Goal: Task Accomplishment & Management: Manage account settings

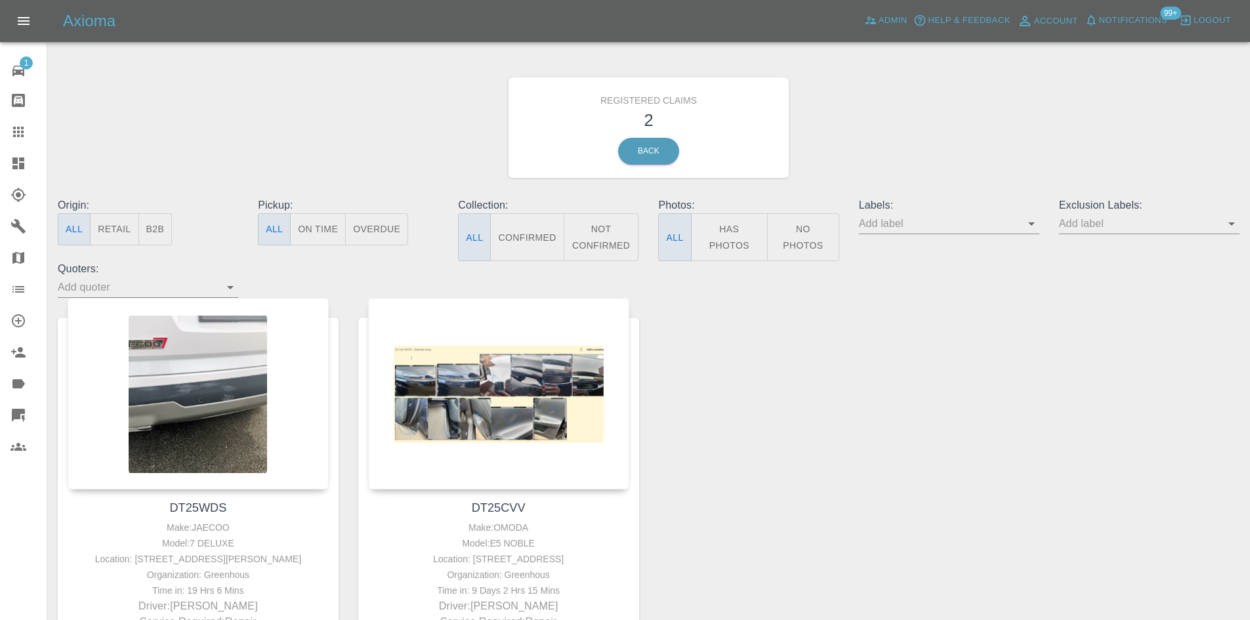
click at [47, 118] on div "1 Repair home Bodyshop home Claims Dashboard Explorer Garages Map Organization …" at bounding box center [23, 310] width 47 height 620
click at [18, 129] on icon at bounding box center [18, 132] width 10 height 10
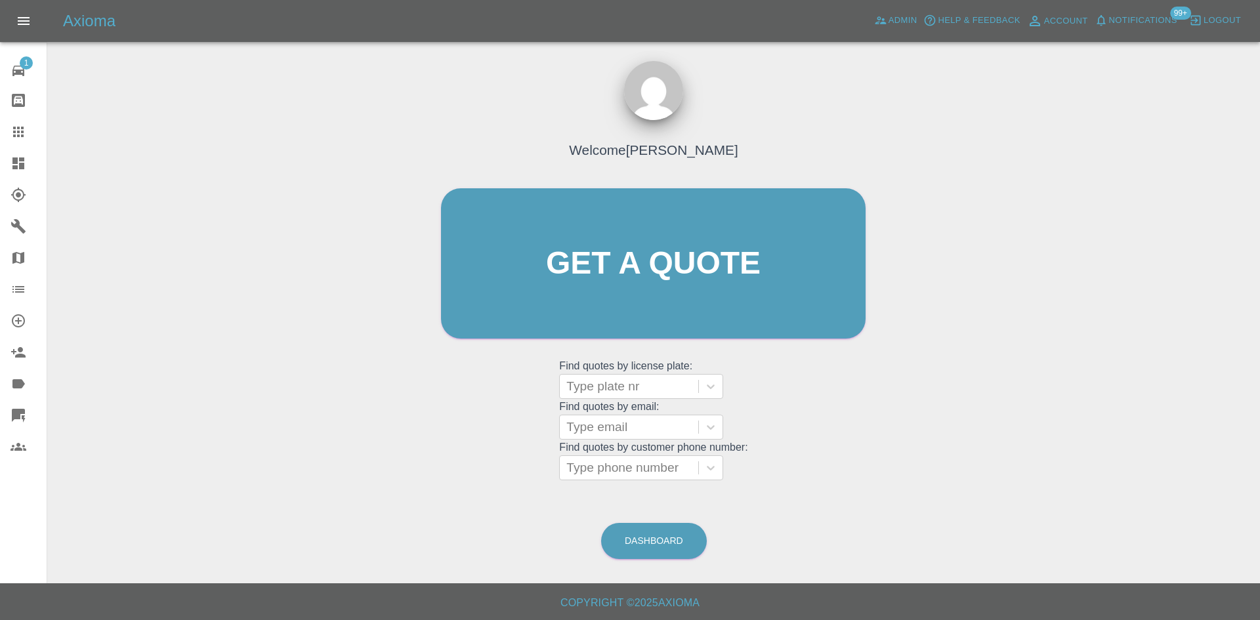
click at [1, 180] on link "Explorer" at bounding box center [23, 194] width 47 height 31
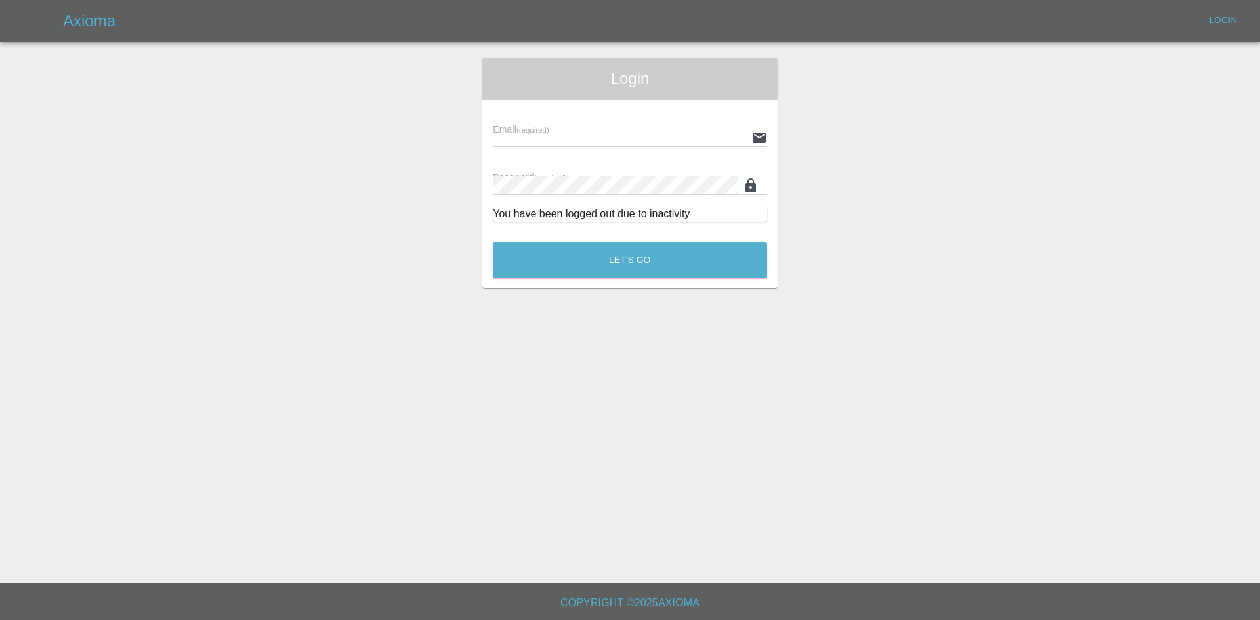
type input "alex.kennett@axioma.co.uk"
click at [7, 167] on main "Login Email (required) alex.kennett@axioma.co.uk Password (required) You have b…" at bounding box center [630, 291] width 1260 height 583
click at [514, 285] on div "Login Email (required) alex.kennett@axioma.co.uk Password (required) You have b…" at bounding box center [629, 173] width 295 height 230
click at [518, 265] on button "Let's Go" at bounding box center [630, 260] width 274 height 36
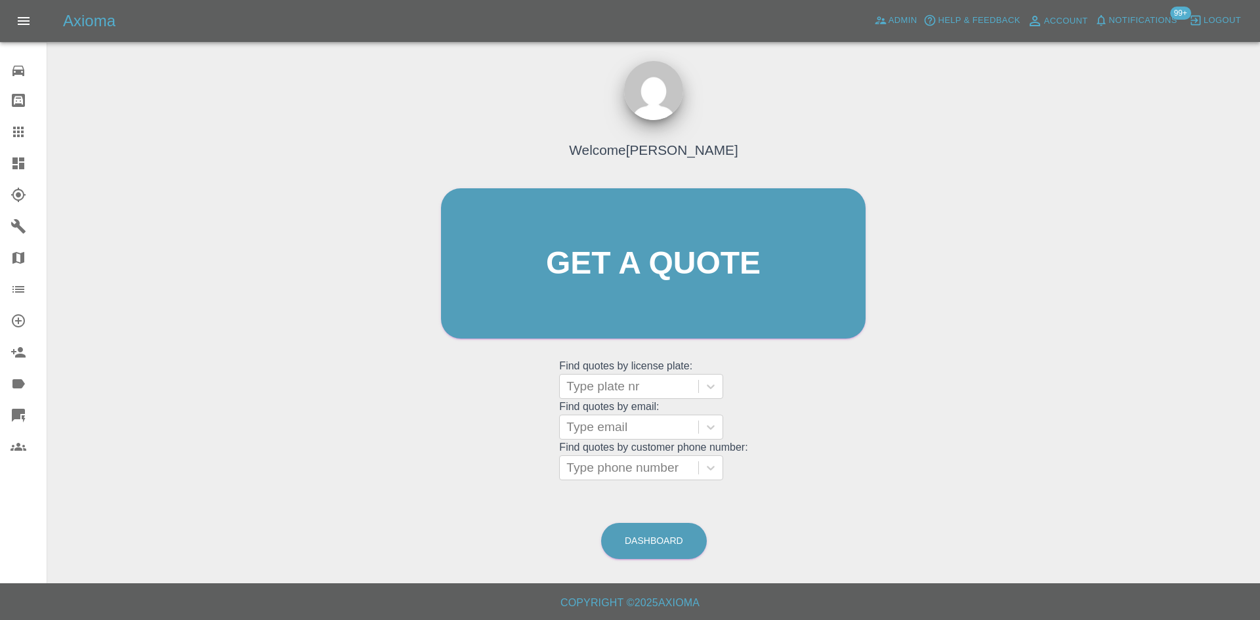
click at [3, 159] on link "Dashboard" at bounding box center [23, 163] width 47 height 31
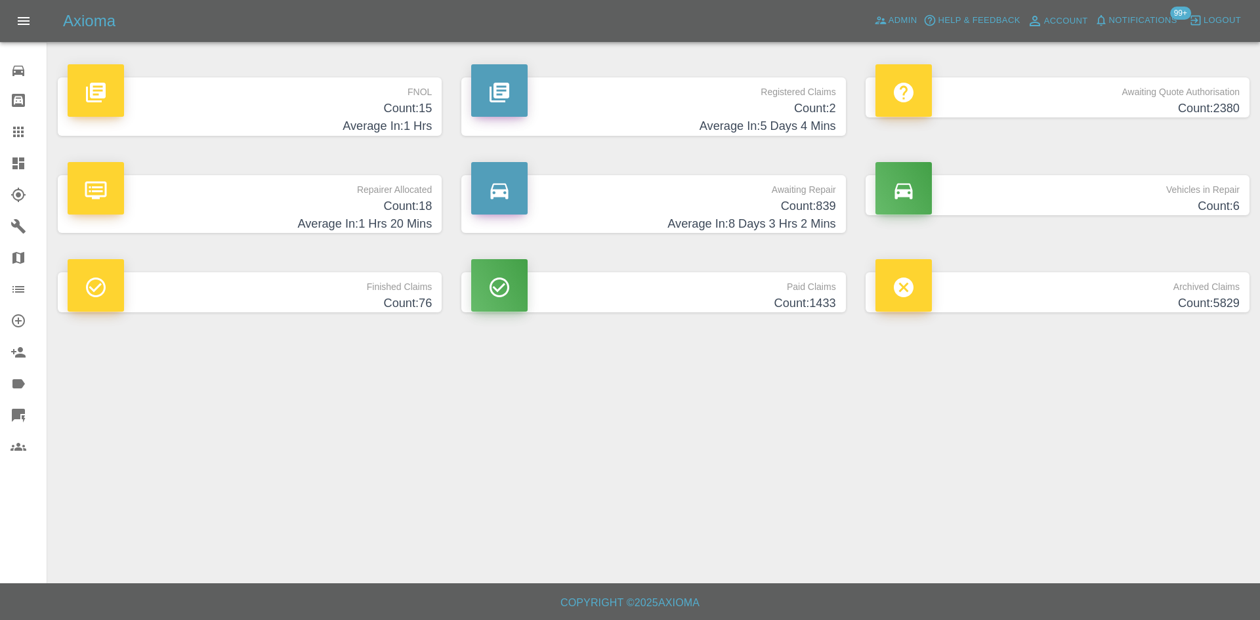
click at [395, 207] on h4 "Count: 18" at bounding box center [250, 206] width 364 height 18
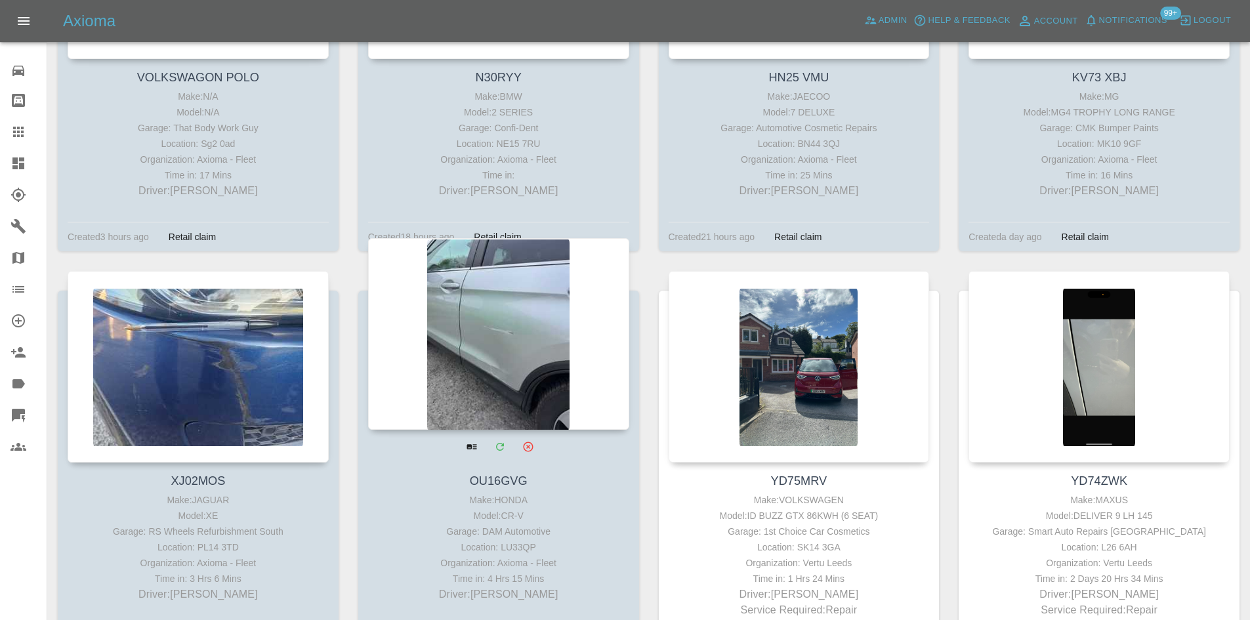
scroll to position [787, 0]
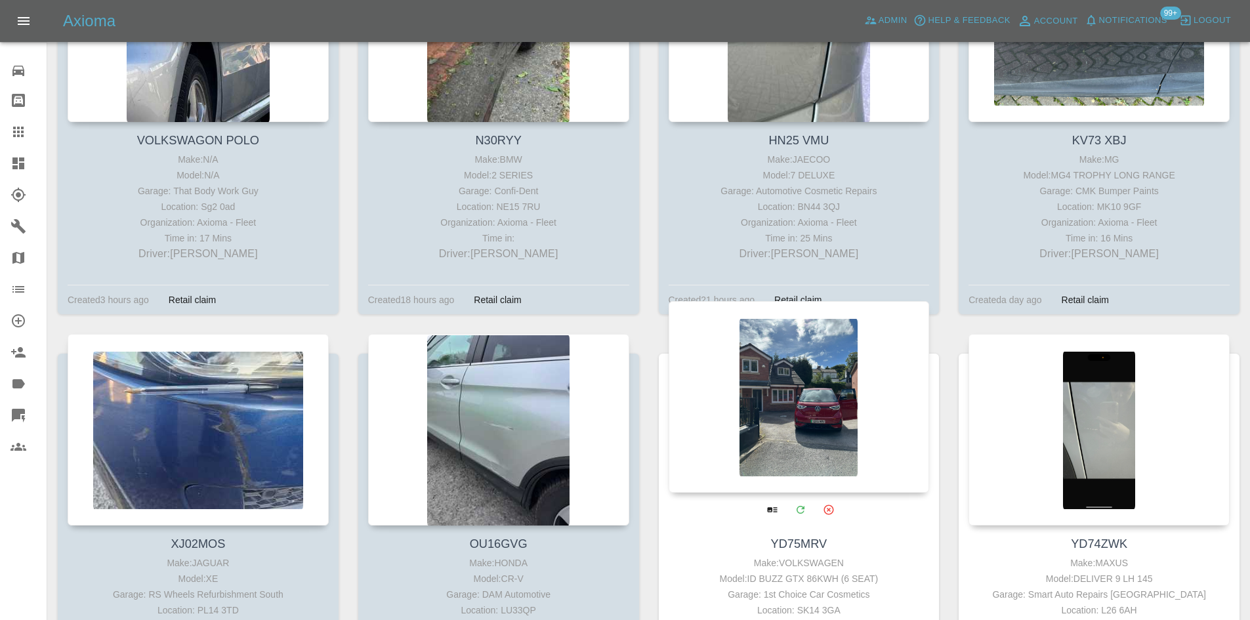
click at [714, 413] on div at bounding box center [798, 397] width 261 height 192
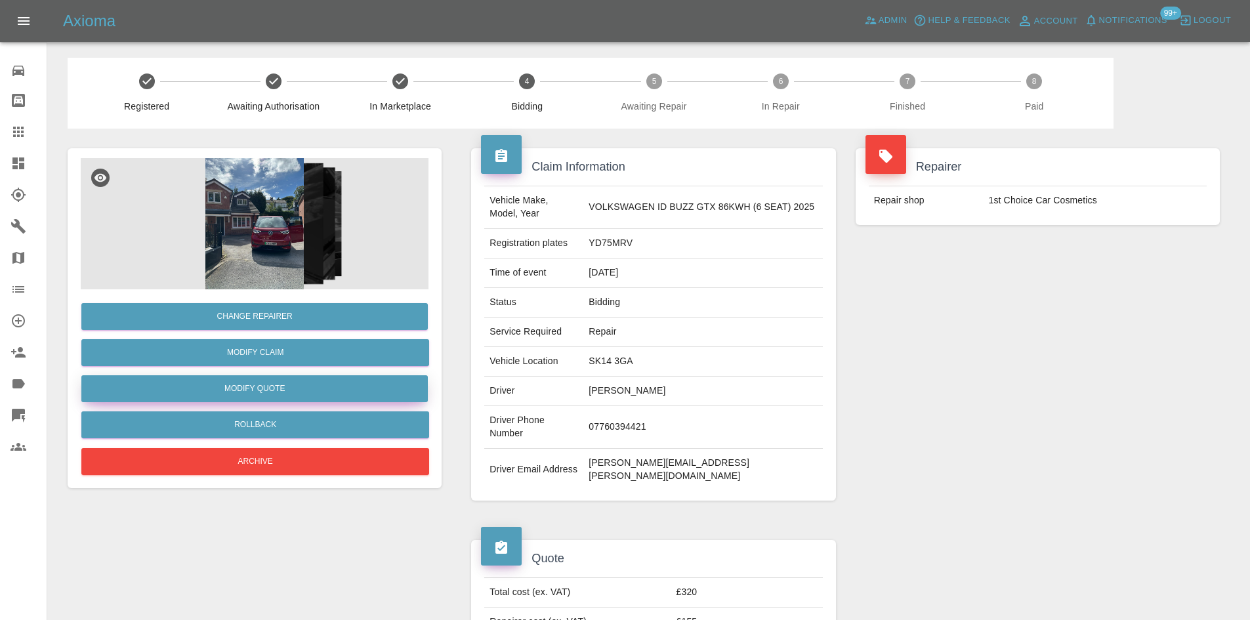
click at [301, 383] on button "Modify Quote" at bounding box center [254, 388] width 346 height 27
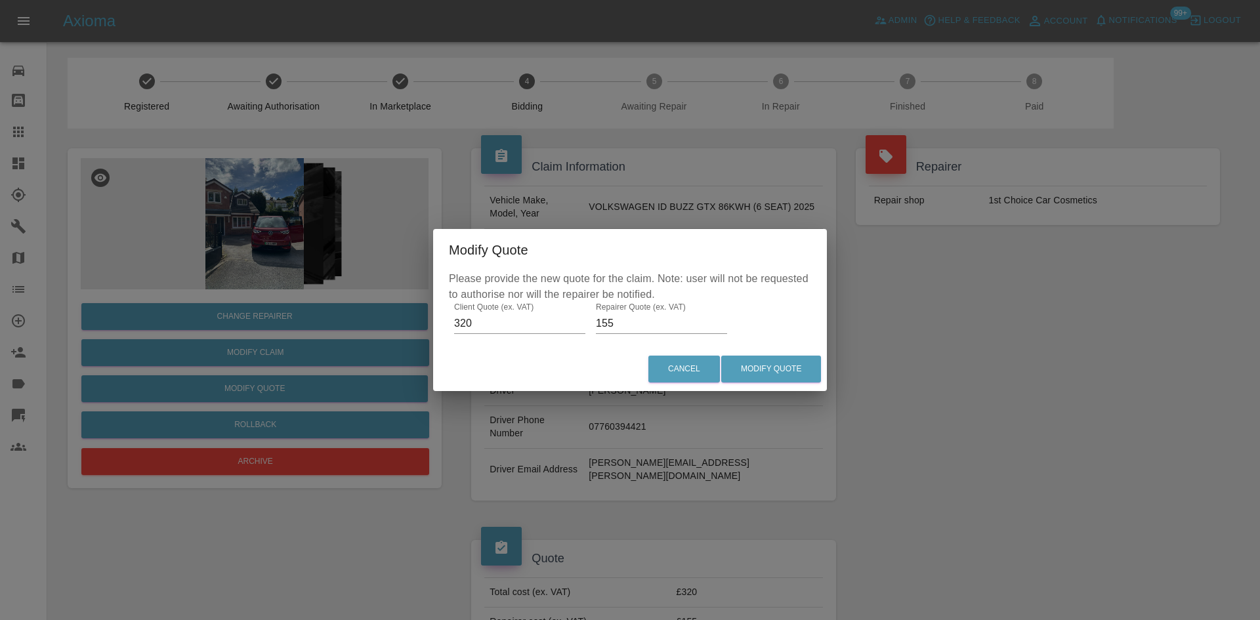
click at [497, 328] on input "320" at bounding box center [519, 323] width 131 height 21
type input "495"
click at [639, 311] on label "Repairer Quote (ex. VAT)" at bounding box center [641, 306] width 90 height 11
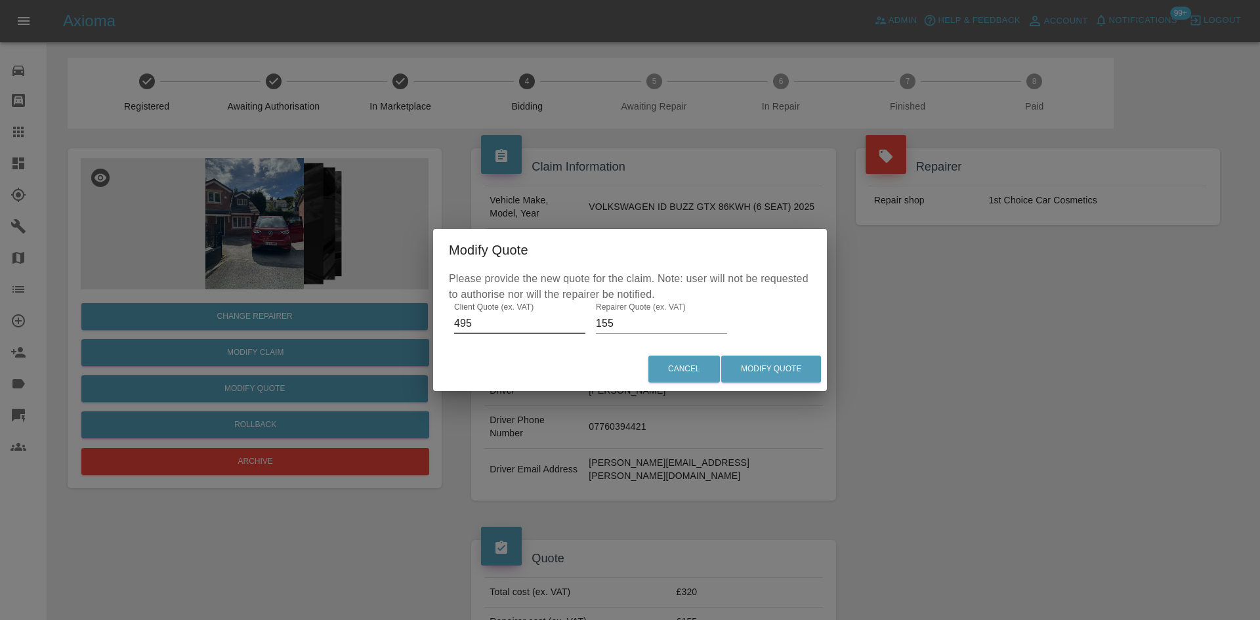
click at [639, 313] on input "155" at bounding box center [661, 323] width 131 height 21
click at [639, 311] on label "Repairer Quote (ex. VAT)" at bounding box center [641, 306] width 90 height 11
click at [639, 313] on input "155" at bounding box center [661, 323] width 131 height 21
drag, startPoint x: 638, startPoint y: 312, endPoint x: 632, endPoint y: 317, distance: 7.4
click at [637, 312] on label "Repairer Quote (ex. VAT)" at bounding box center [641, 306] width 90 height 11
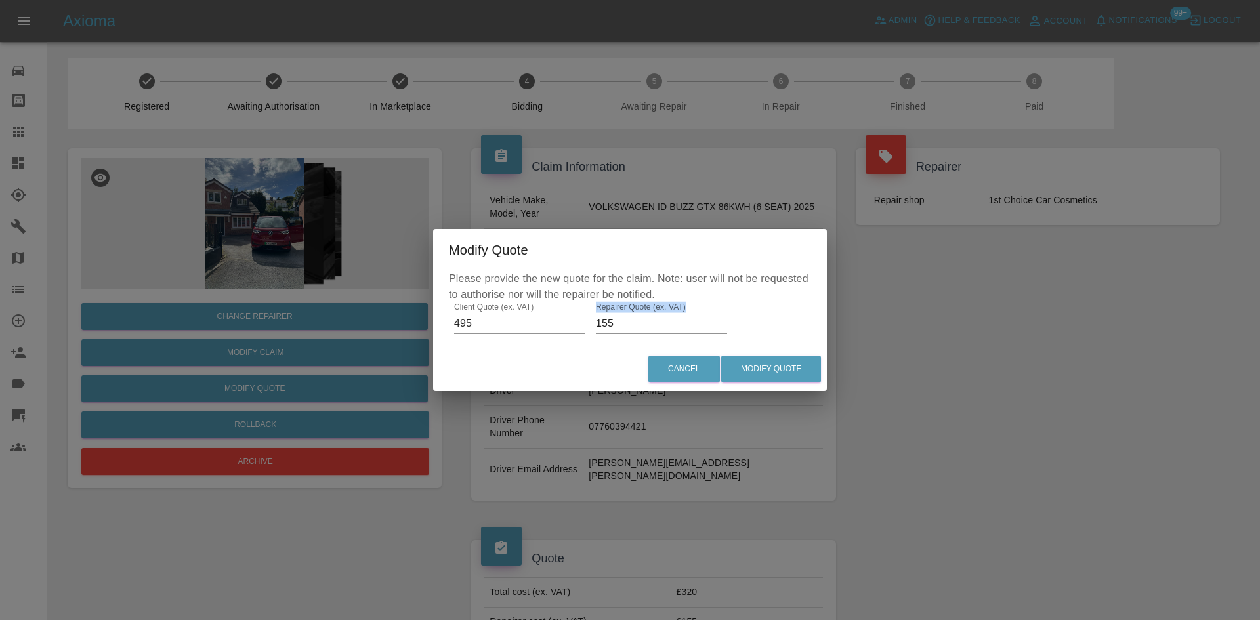
click at [637, 313] on input "155" at bounding box center [661, 323] width 131 height 21
click at [631, 319] on input "155" at bounding box center [661, 323] width 131 height 21
type input "225"
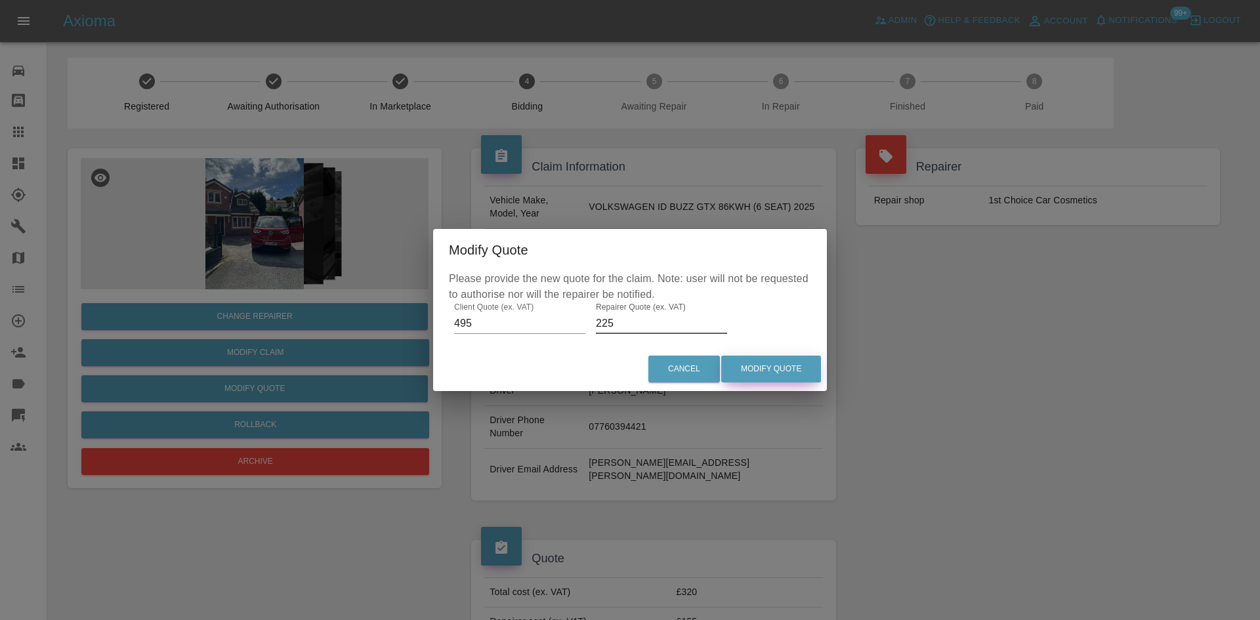
click at [806, 358] on button "Modify Quote" at bounding box center [771, 369] width 100 height 27
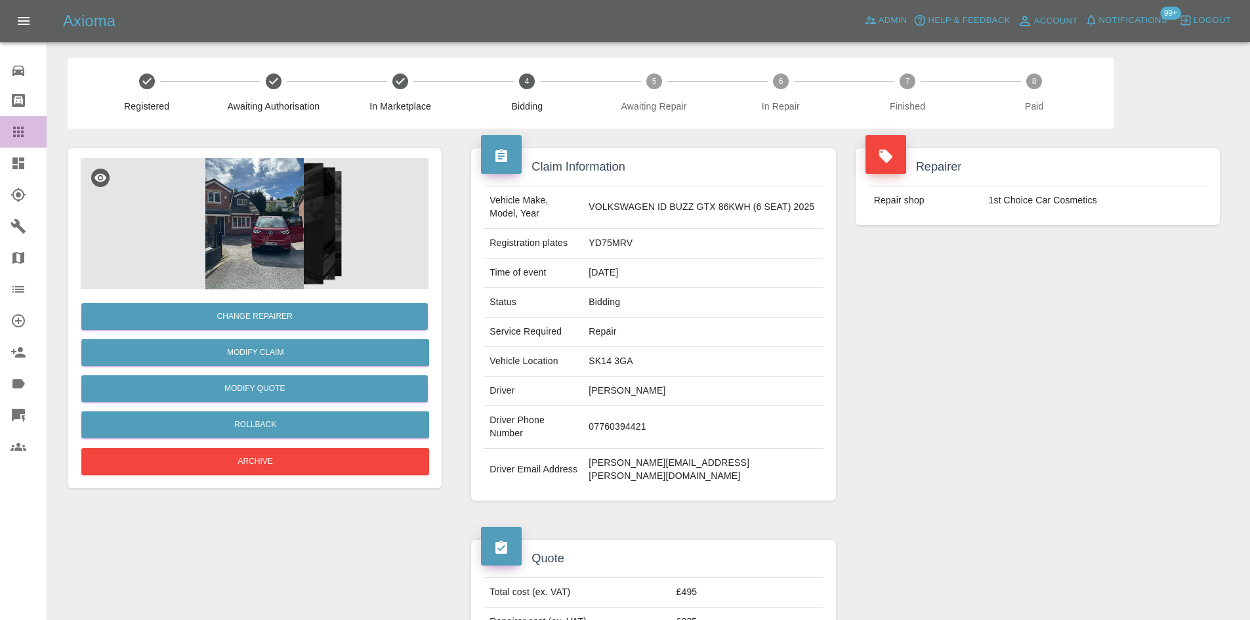
click at [30, 142] on link "Claims" at bounding box center [23, 131] width 47 height 31
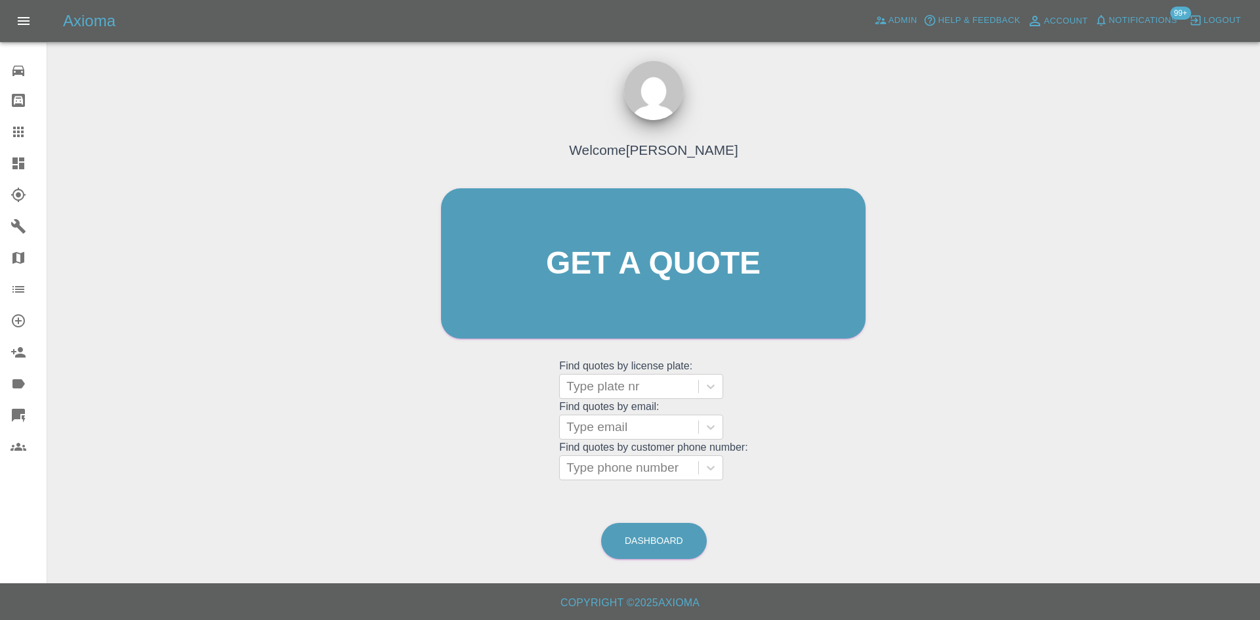
click at [29, 150] on link "Dashboard" at bounding box center [23, 163] width 47 height 31
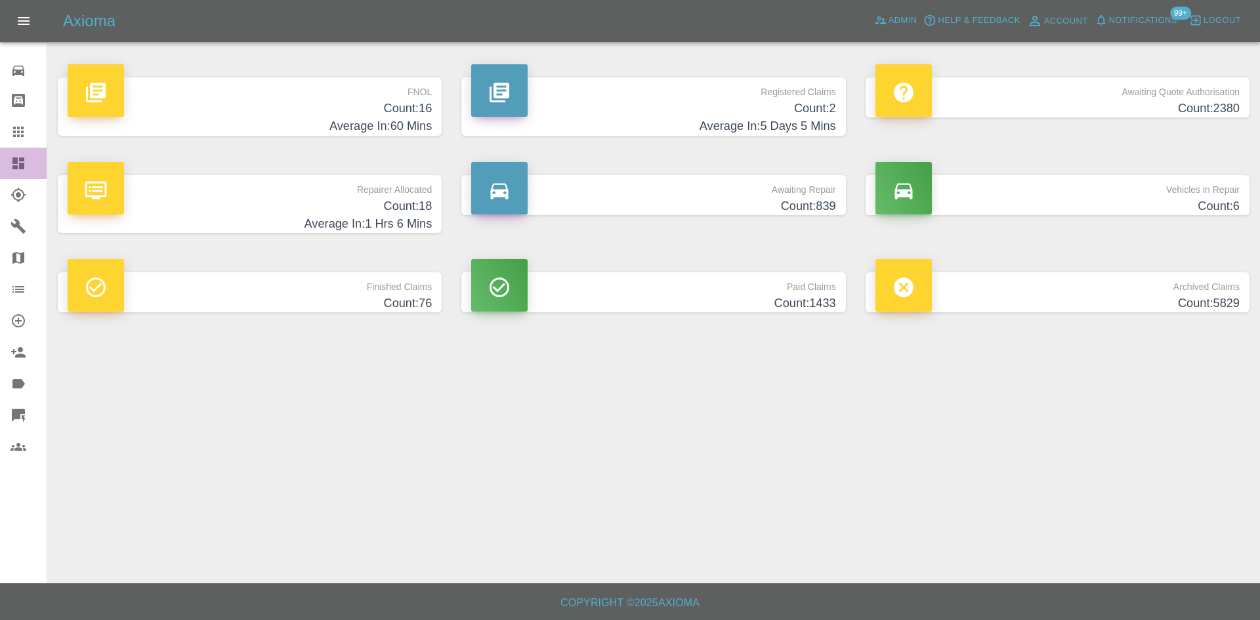
click at [29, 150] on link "Dashboard" at bounding box center [23, 163] width 47 height 31
click at [889, 26] on span "Admin" at bounding box center [902, 20] width 29 height 15
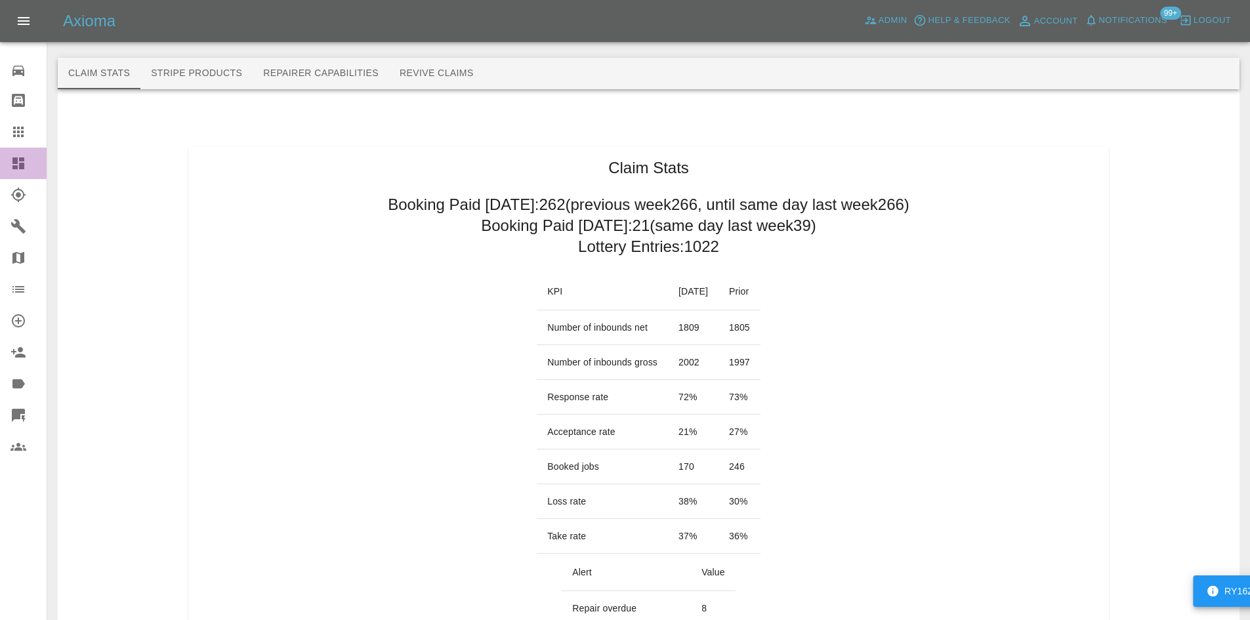
click at [16, 149] on link "Dashboard" at bounding box center [23, 163] width 47 height 31
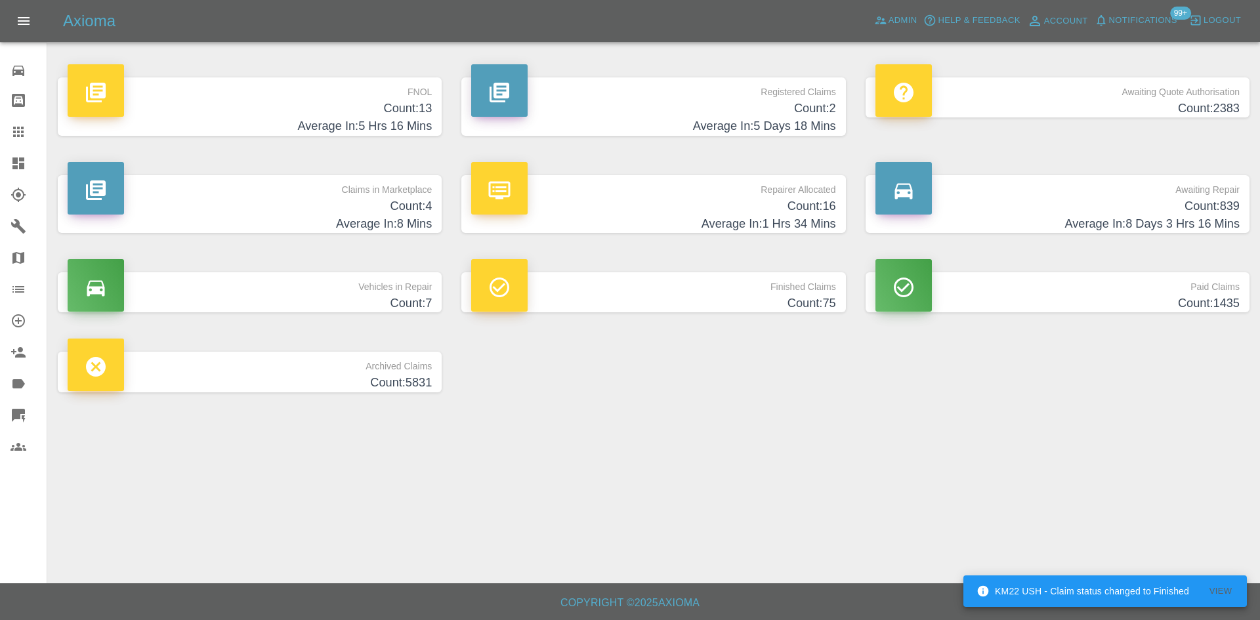
click at [363, 94] on p "FNOL" at bounding box center [250, 88] width 364 height 22
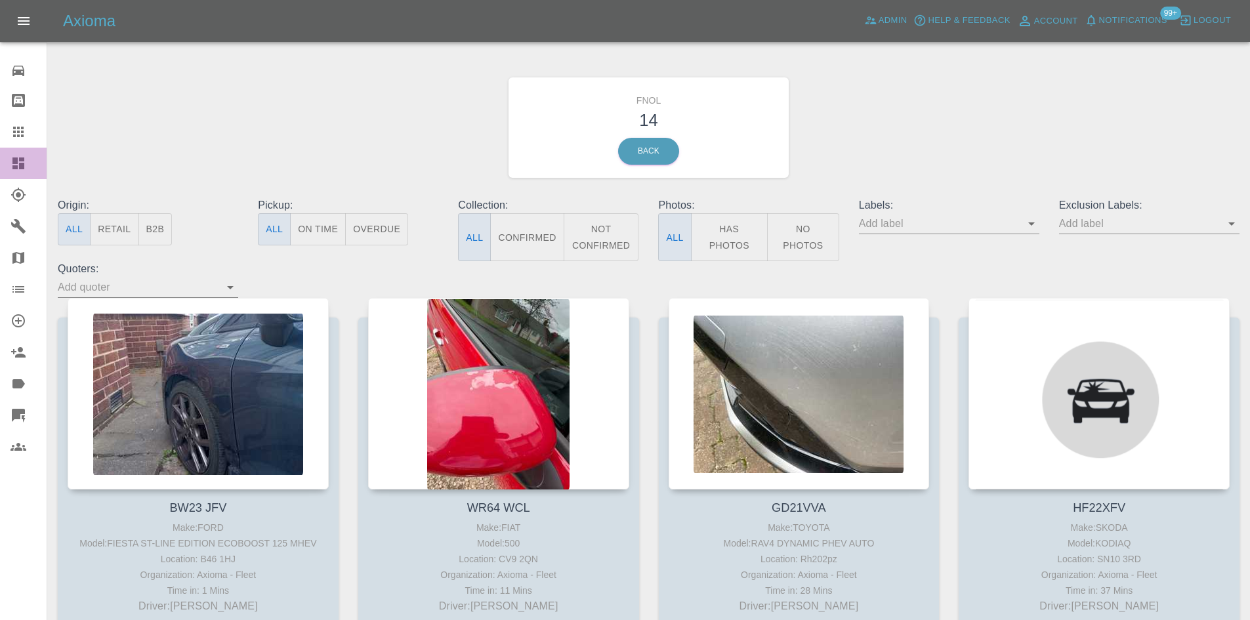
click at [10, 161] on icon at bounding box center [18, 163] width 16 height 16
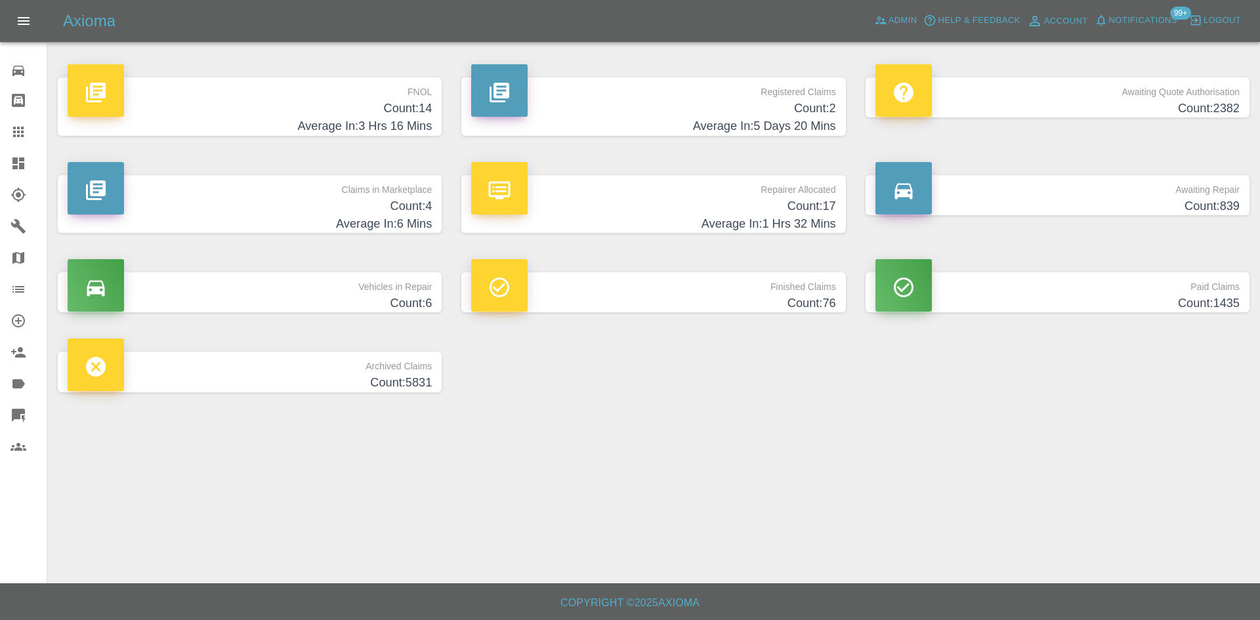
click at [693, 126] on h4 "Average In: 5 Days 20 Mins" at bounding box center [653, 126] width 364 height 18
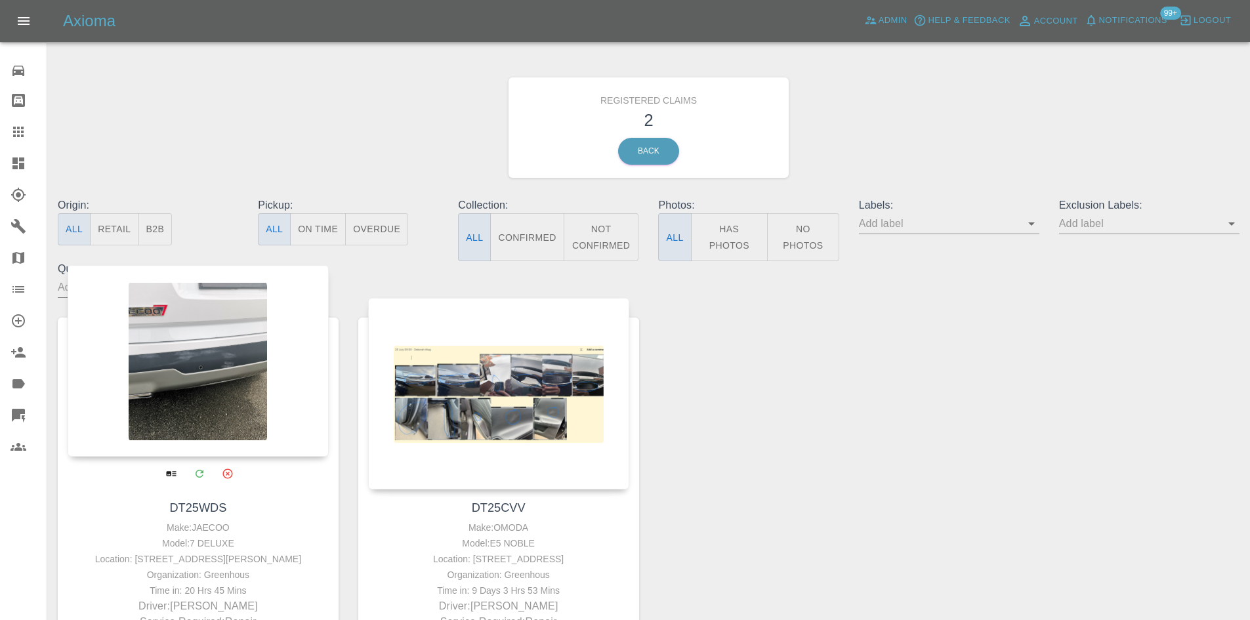
click at [193, 353] on div at bounding box center [198, 361] width 261 height 192
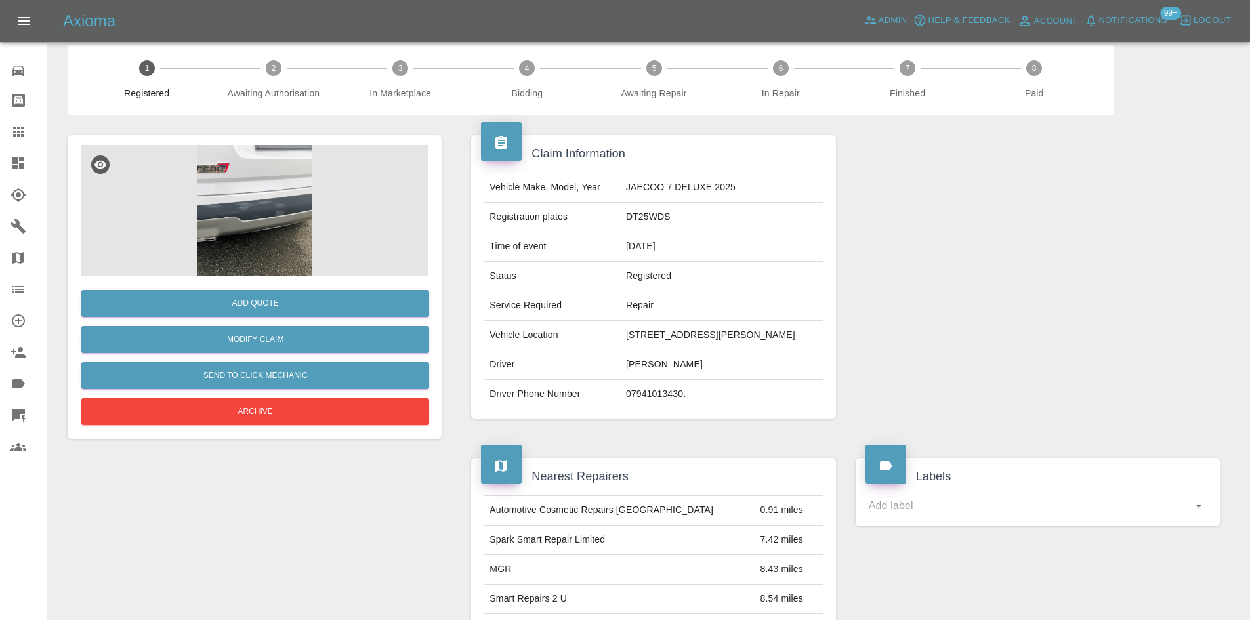
scroll to position [394, 0]
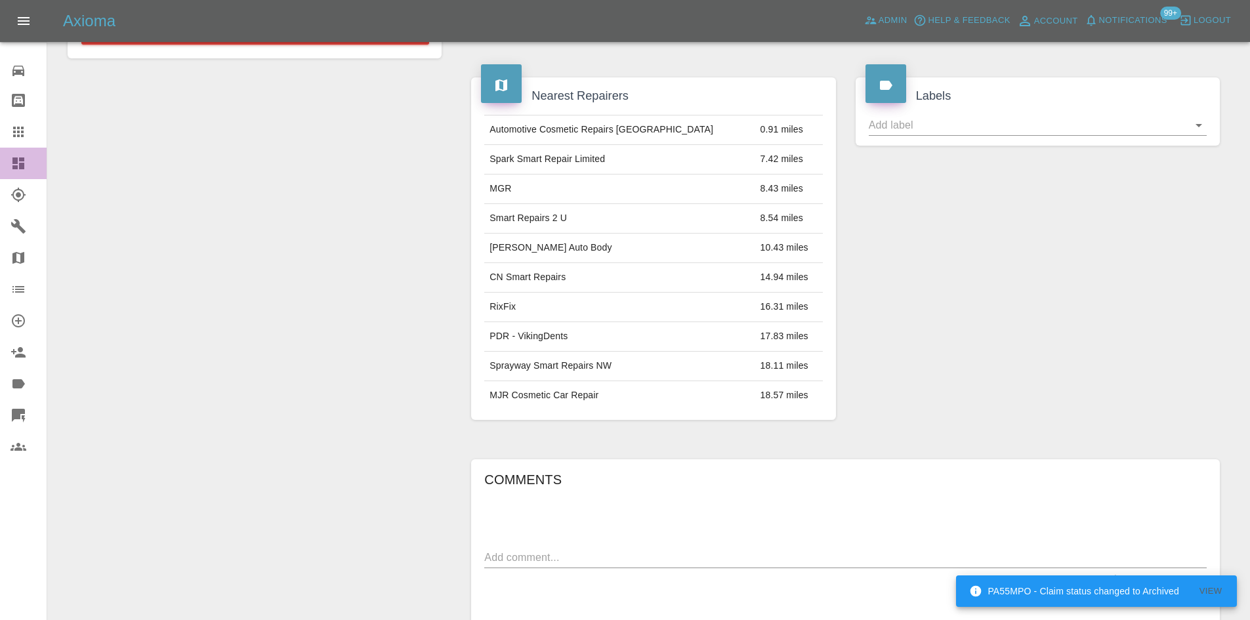
click at [9, 159] on link "Dashboard" at bounding box center [23, 163] width 47 height 31
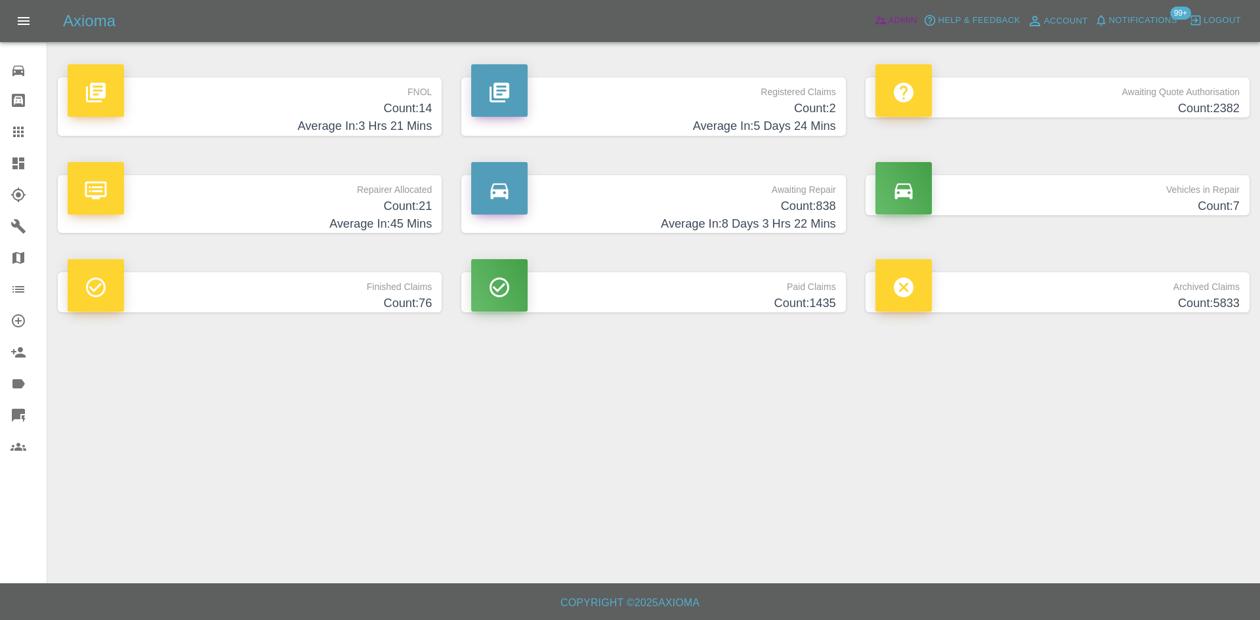
click at [897, 18] on span "Admin" at bounding box center [902, 20] width 29 height 15
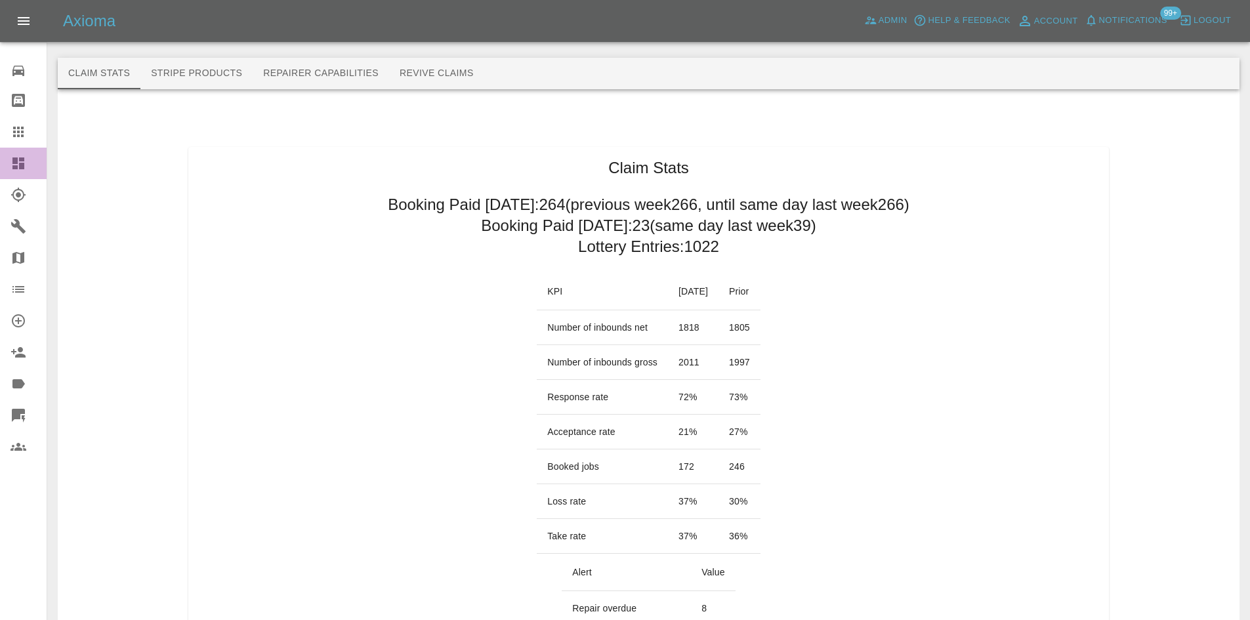
click at [11, 162] on icon at bounding box center [18, 163] width 16 height 16
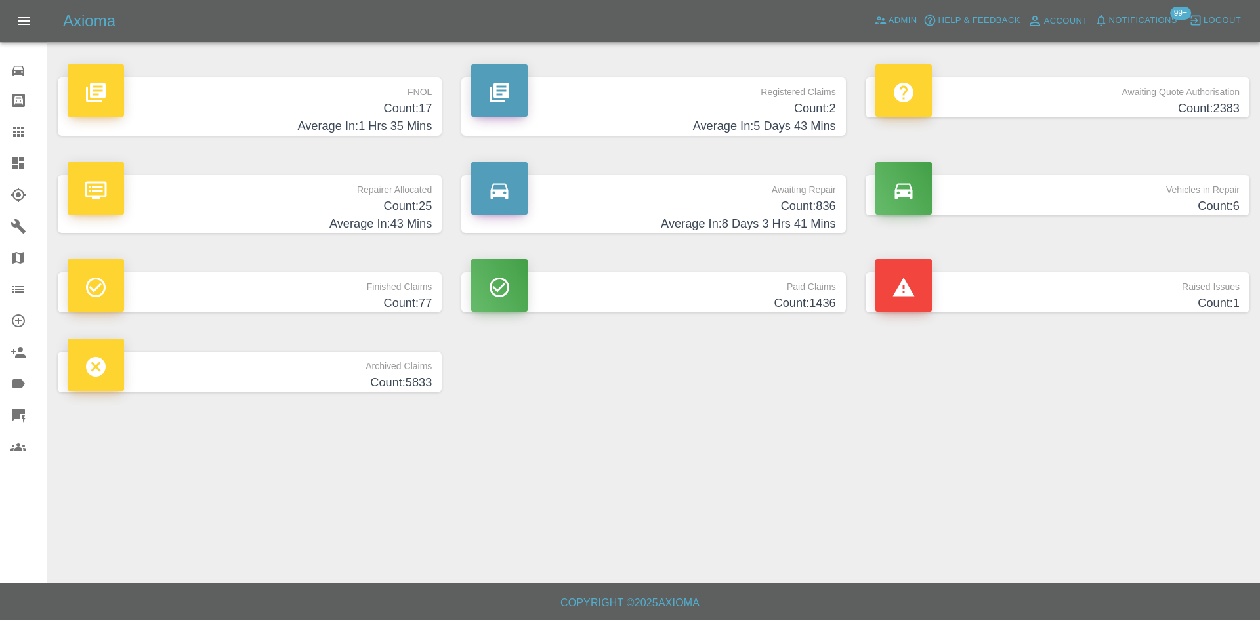
click at [1214, 17] on span "Logout" at bounding box center [1221, 20] width 37 height 15
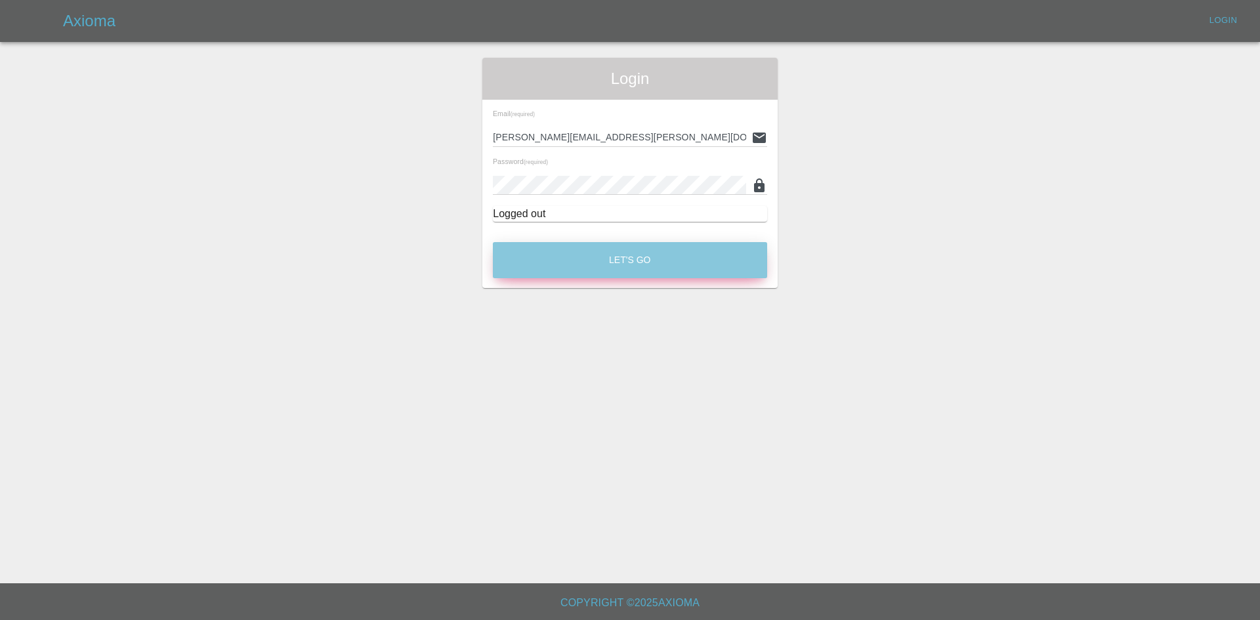
click at [562, 260] on button "Let's Go" at bounding box center [630, 260] width 274 height 36
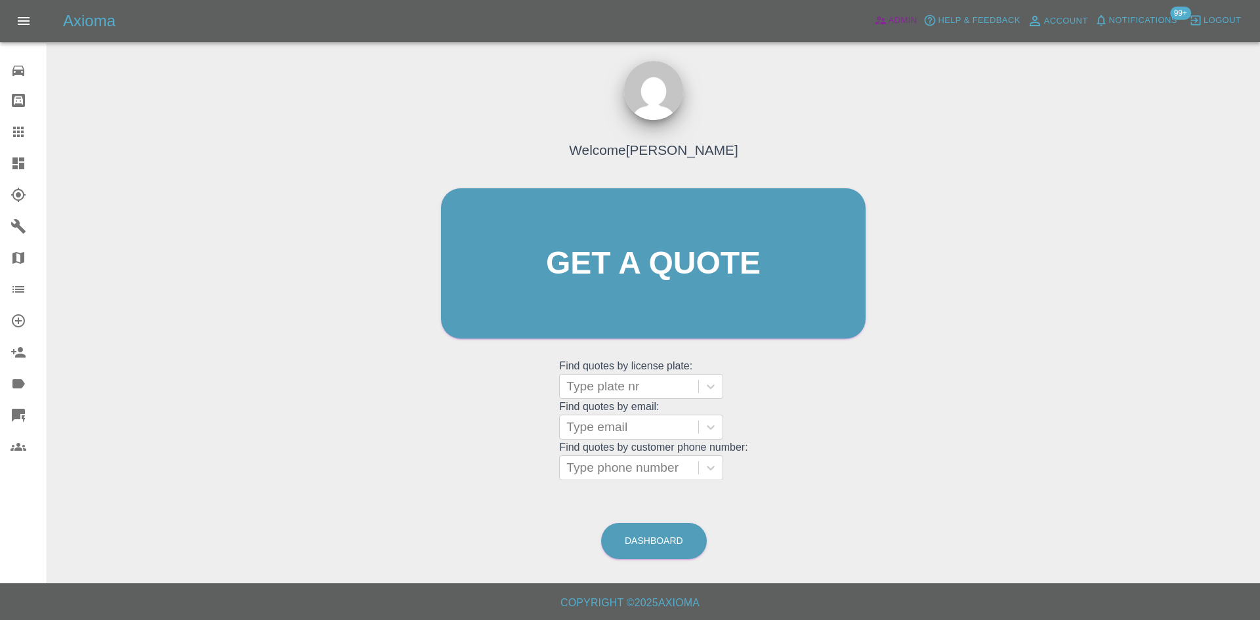
click at [891, 21] on span "Admin" at bounding box center [902, 20] width 29 height 15
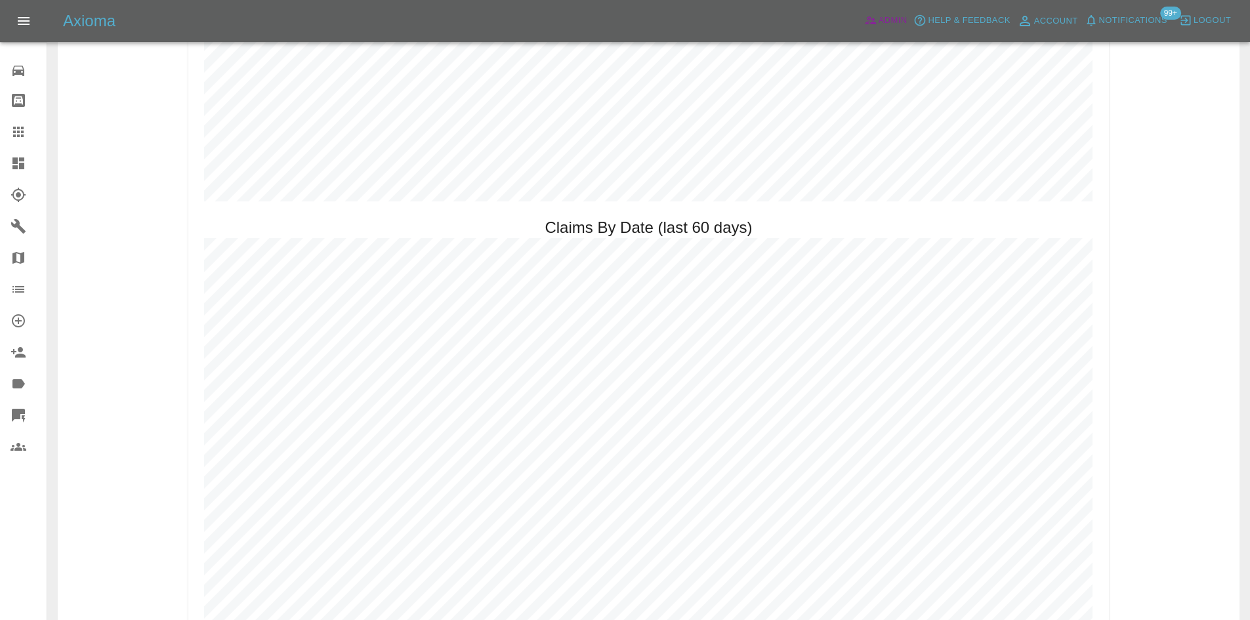
scroll to position [1574, 0]
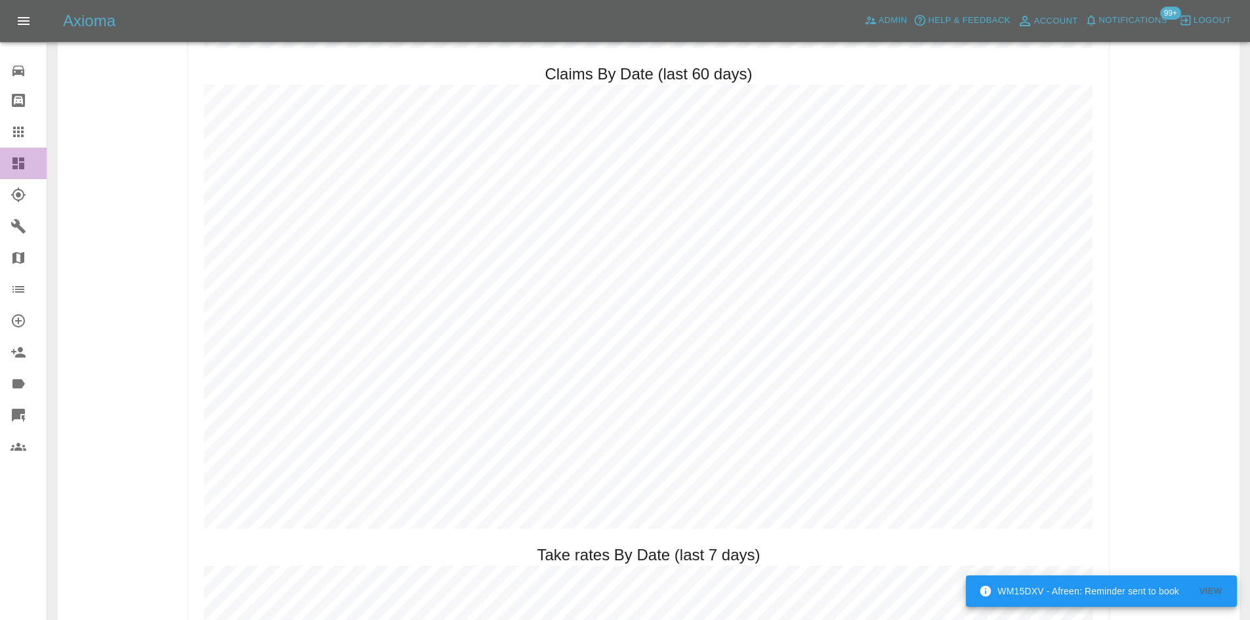
click at [14, 167] on icon at bounding box center [18, 163] width 12 height 12
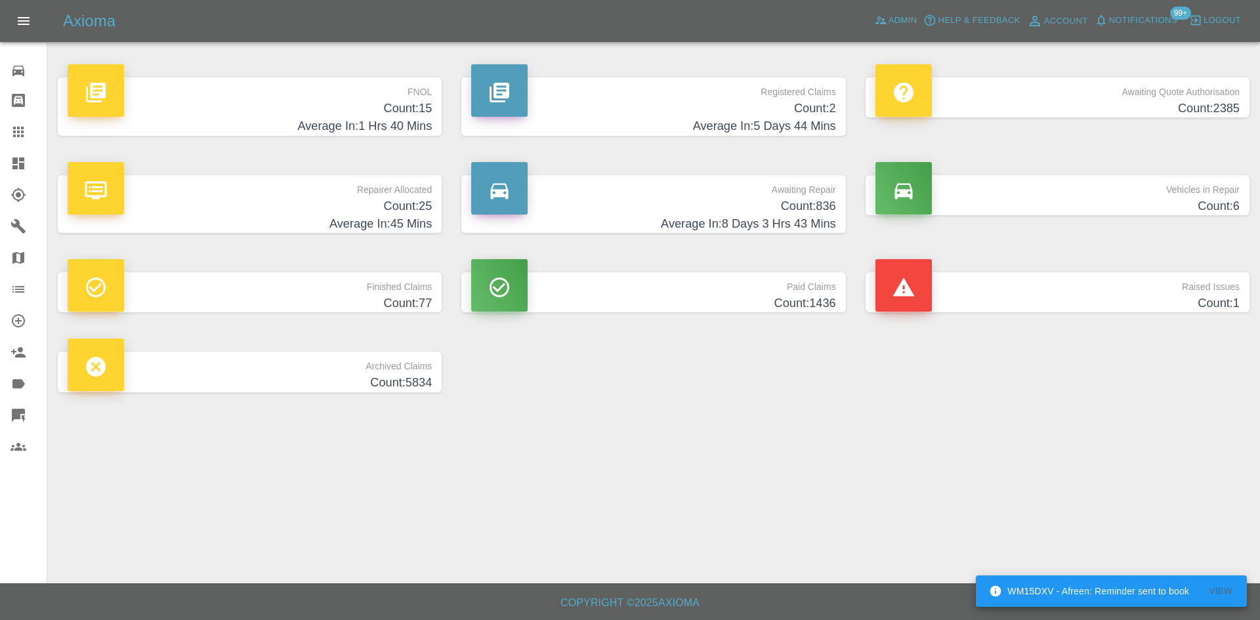
click at [790, 102] on h4 "Count: 2" at bounding box center [653, 109] width 364 height 18
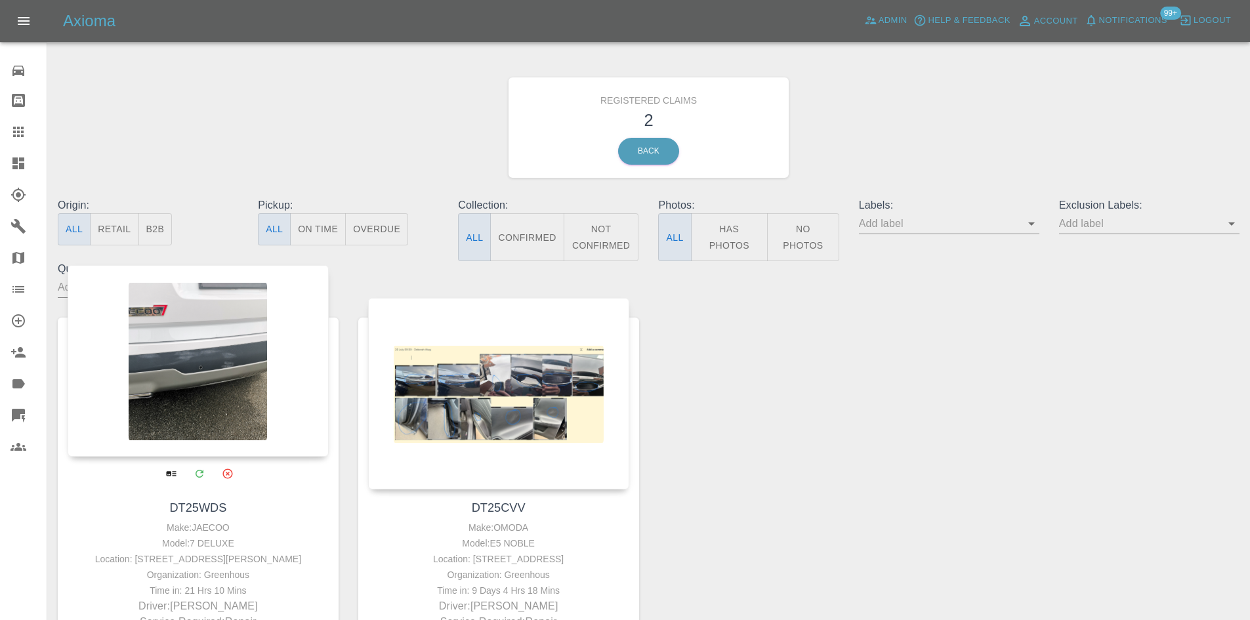
click at [186, 375] on div at bounding box center [198, 361] width 261 height 192
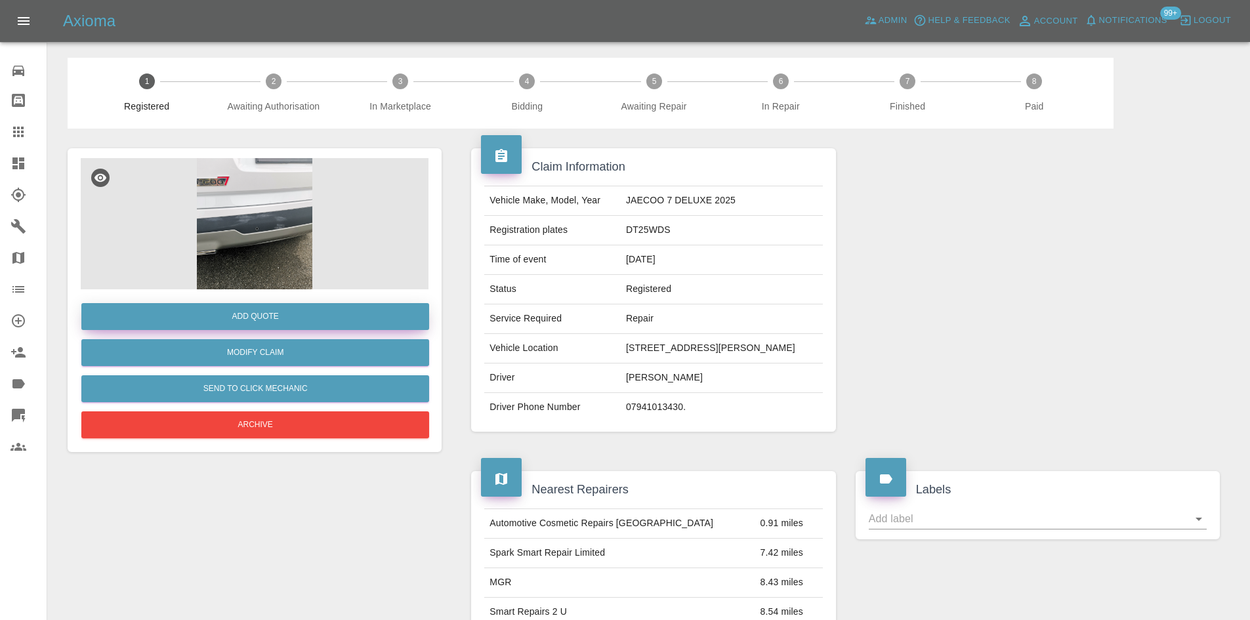
click at [159, 314] on button "Add Quote" at bounding box center [255, 316] width 348 height 27
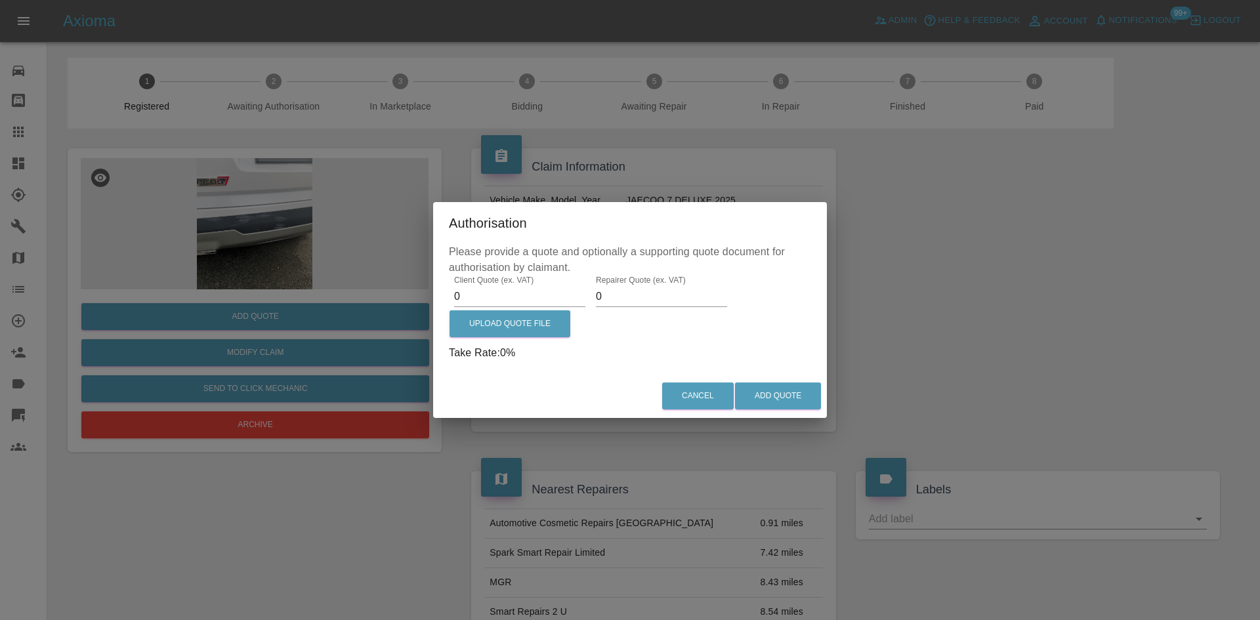
click at [500, 300] on input "0" at bounding box center [519, 296] width 131 height 21
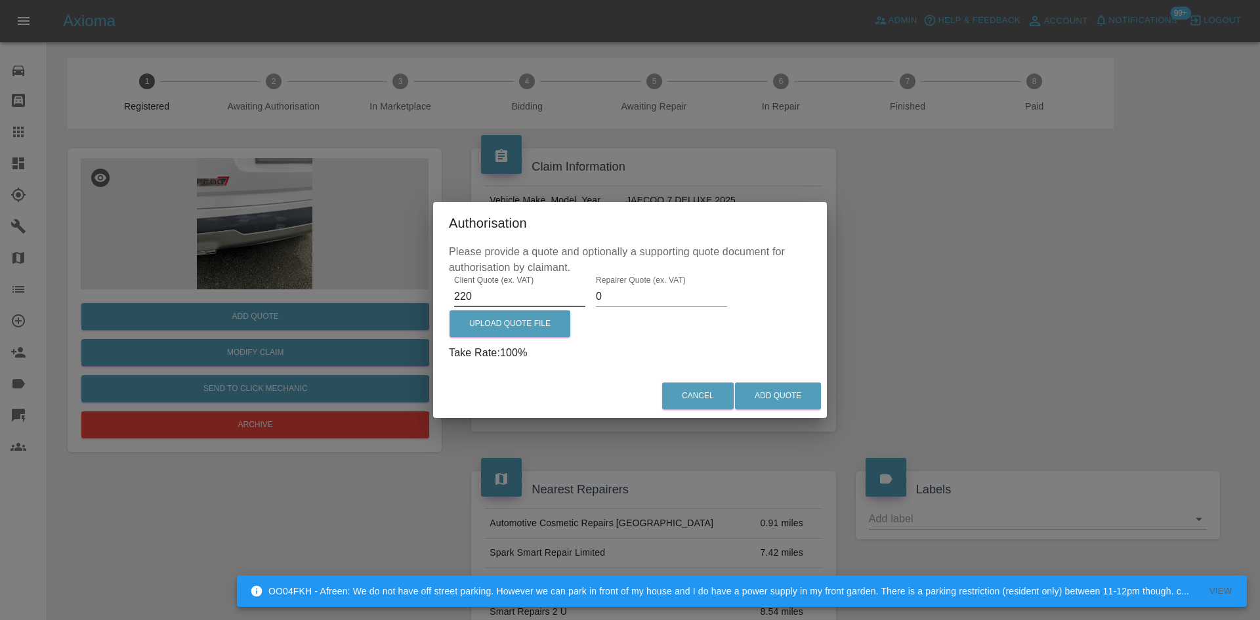
type input "220"
click at [654, 303] on input "0" at bounding box center [661, 296] width 131 height 21
type input "150"
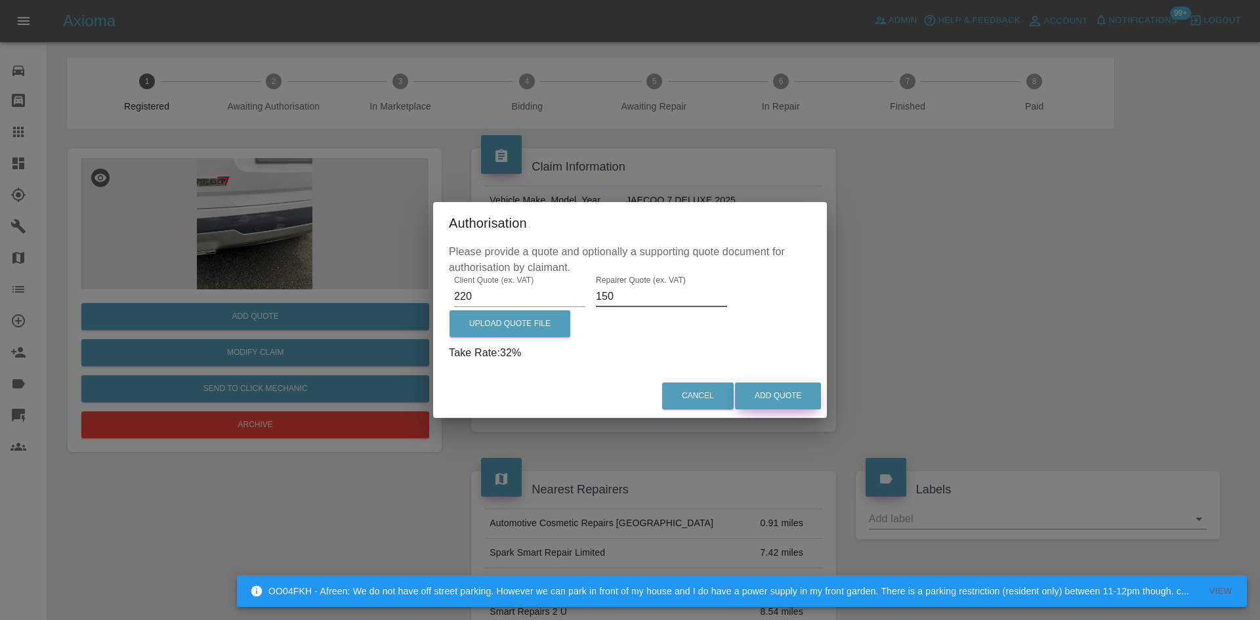
click at [808, 398] on button "Add Quote" at bounding box center [778, 395] width 86 height 27
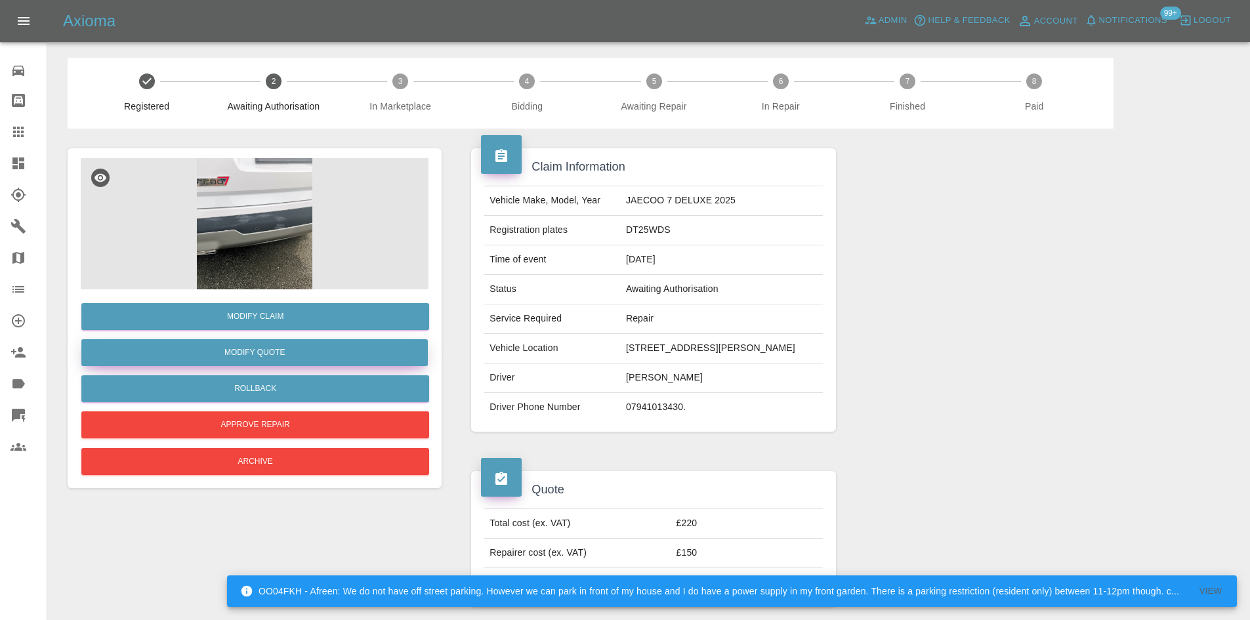
click at [228, 360] on button "Modify Quote" at bounding box center [254, 352] width 346 height 27
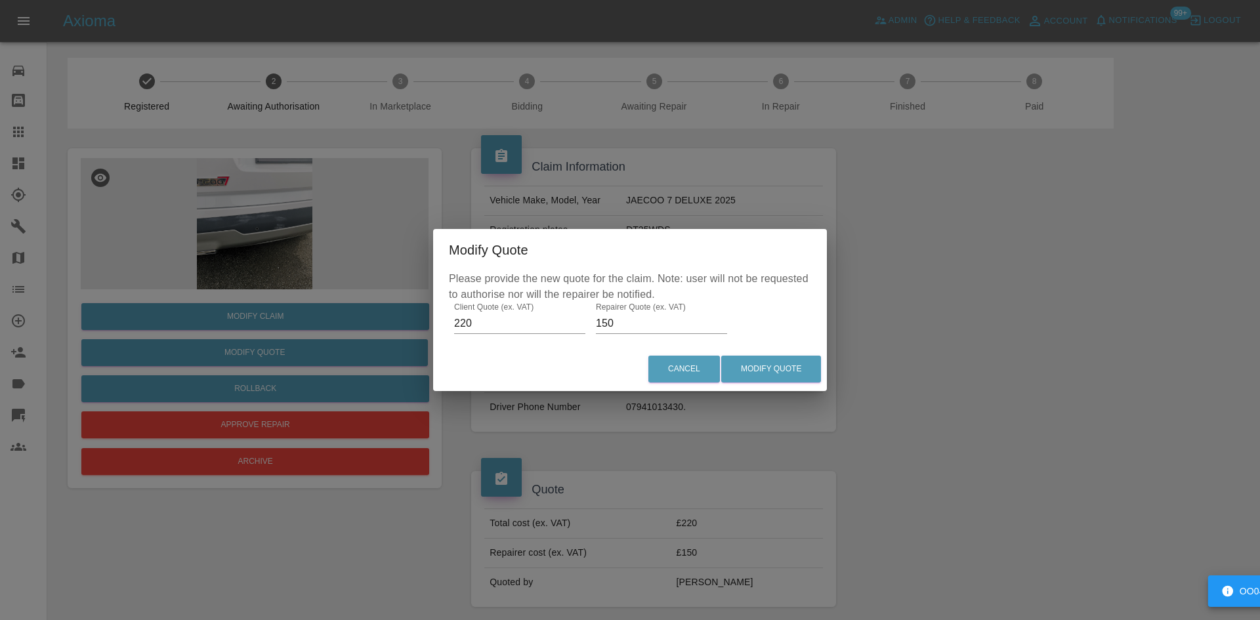
click at [676, 322] on input "150" at bounding box center [661, 323] width 131 height 21
type input "125"
click at [773, 361] on button "Modify Quote" at bounding box center [771, 369] width 100 height 27
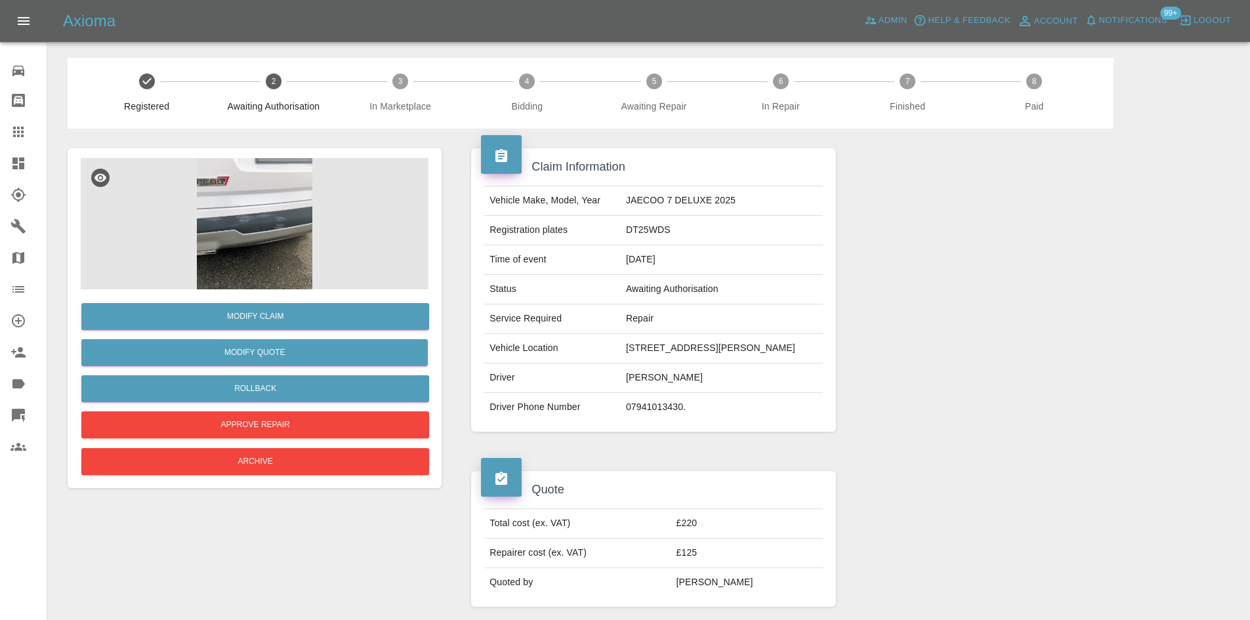
click at [37, 147] on link "Claims" at bounding box center [23, 131] width 47 height 31
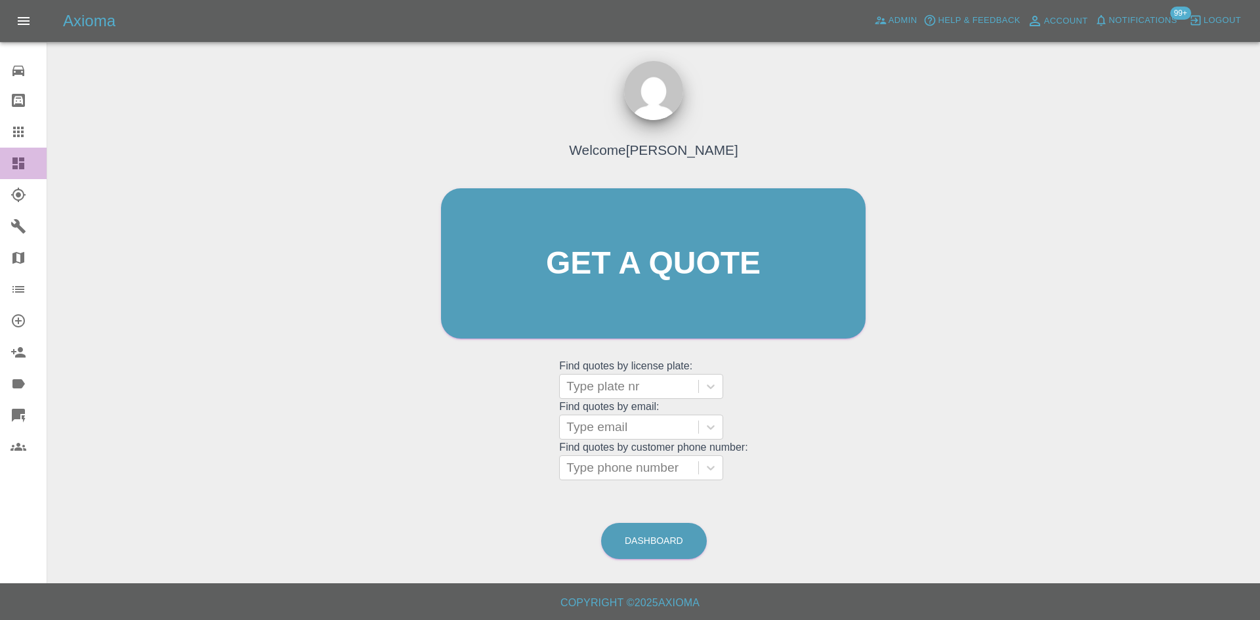
click at [10, 159] on link "Dashboard" at bounding box center [23, 163] width 47 height 31
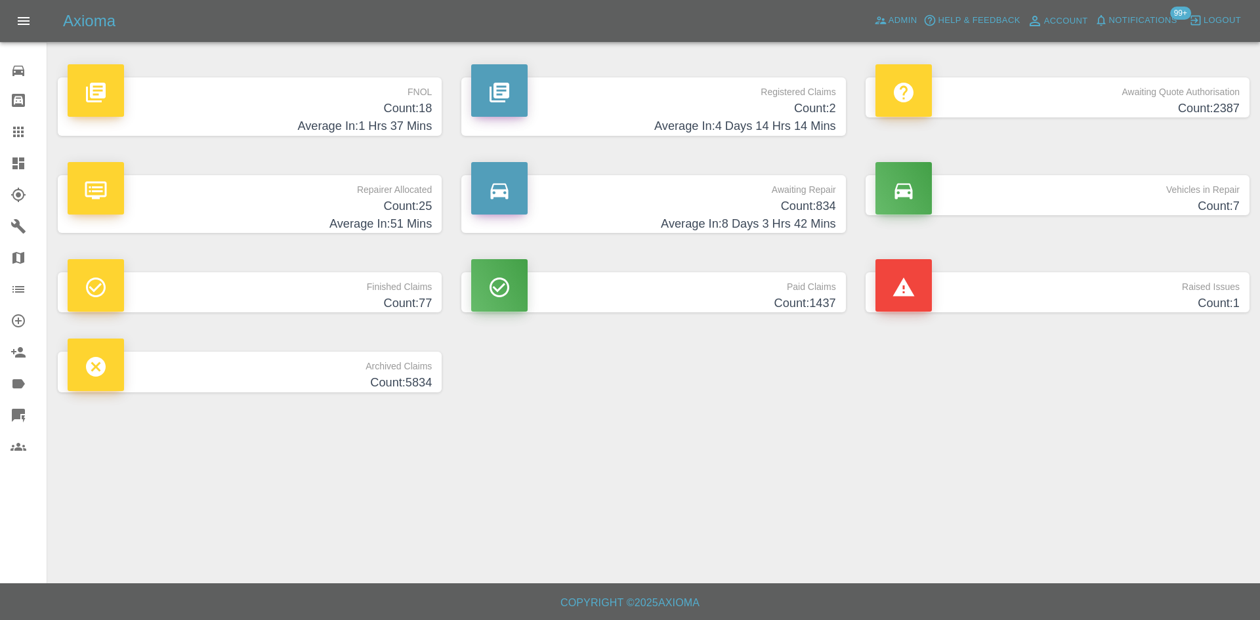
click at [640, 132] on h4 "Average In: 4 Days 14 Hrs 14 Mins" at bounding box center [653, 126] width 364 height 18
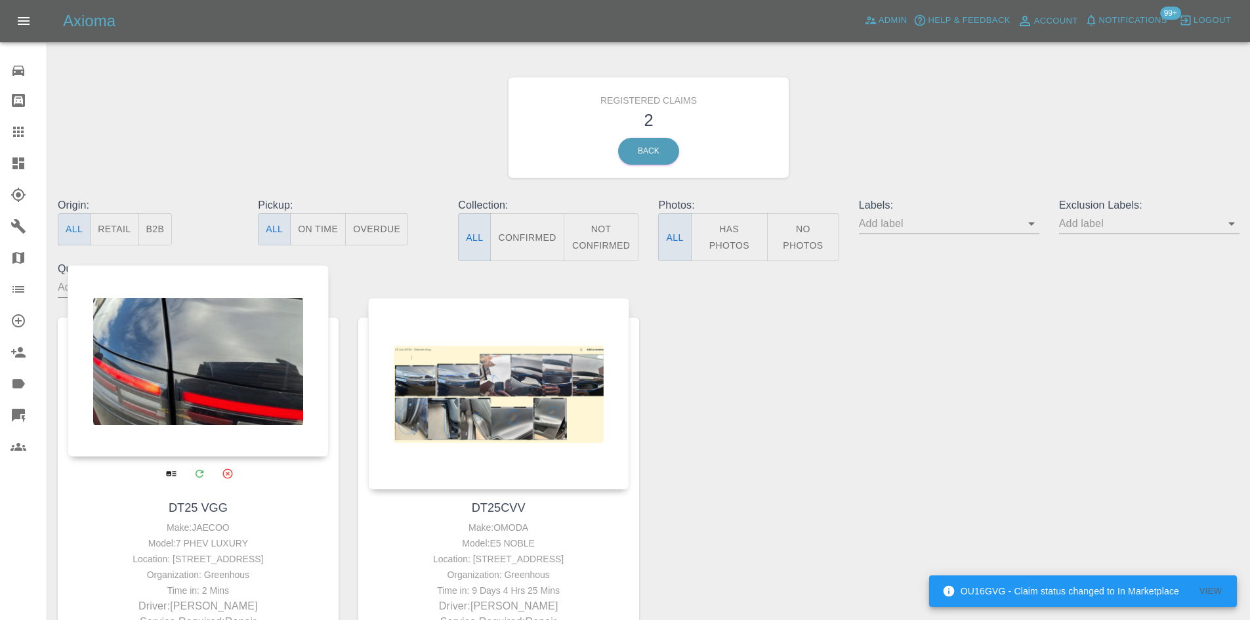
click at [212, 411] on div at bounding box center [198, 361] width 261 height 192
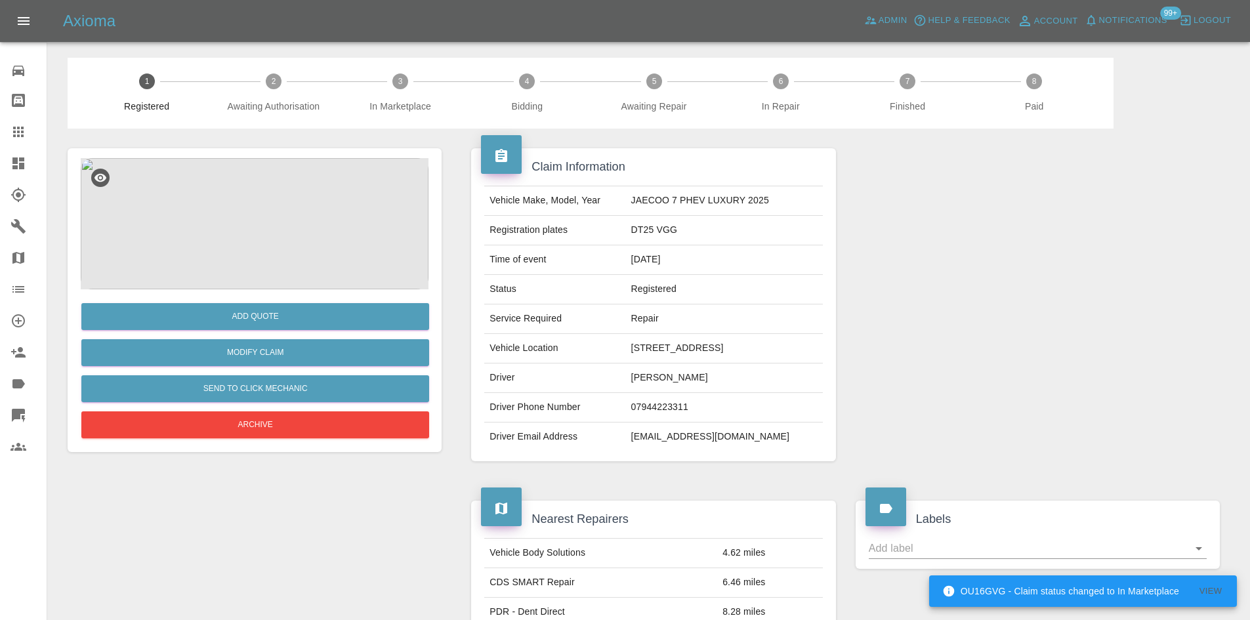
click at [216, 230] on img at bounding box center [255, 223] width 348 height 131
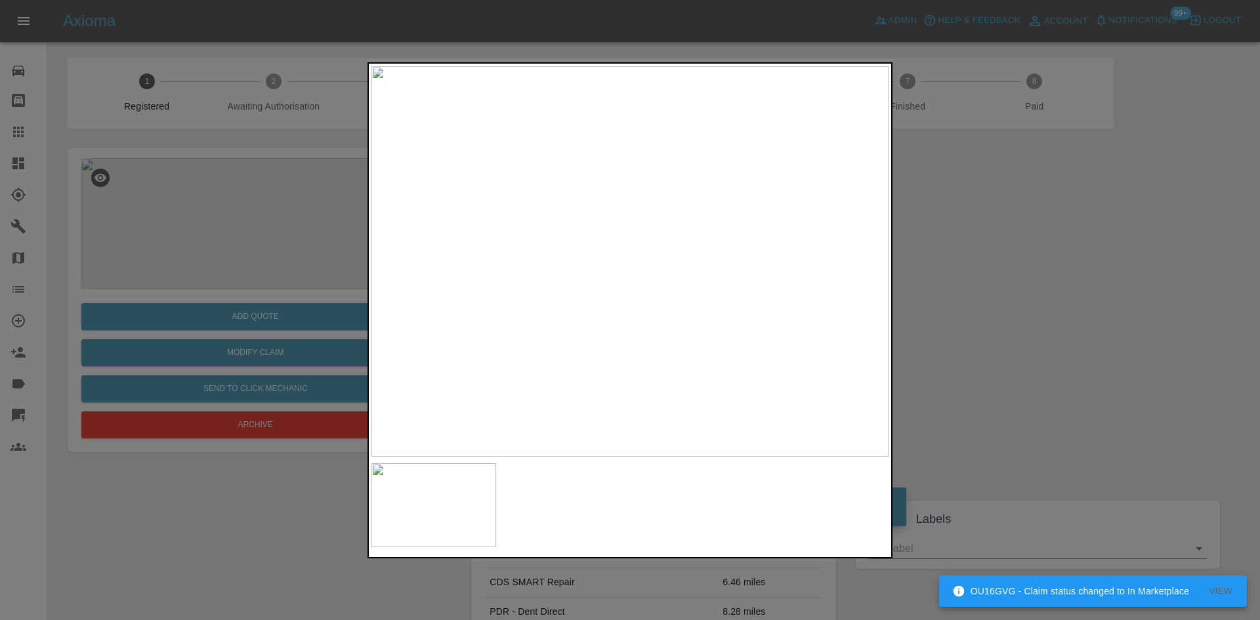
click at [703, 265] on img at bounding box center [629, 261] width 517 height 390
click at [702, 265] on img at bounding box center [629, 261] width 517 height 390
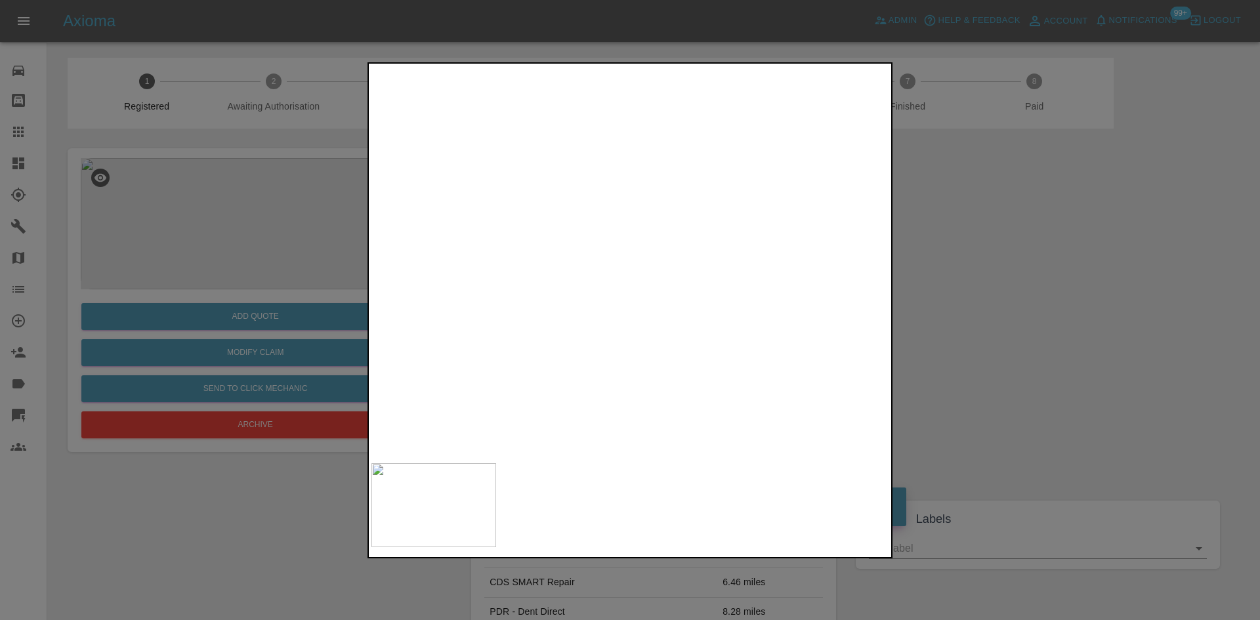
click at [702, 265] on img at bounding box center [413, 249] width 1551 height 1172
click at [1078, 266] on div at bounding box center [630, 310] width 1260 height 620
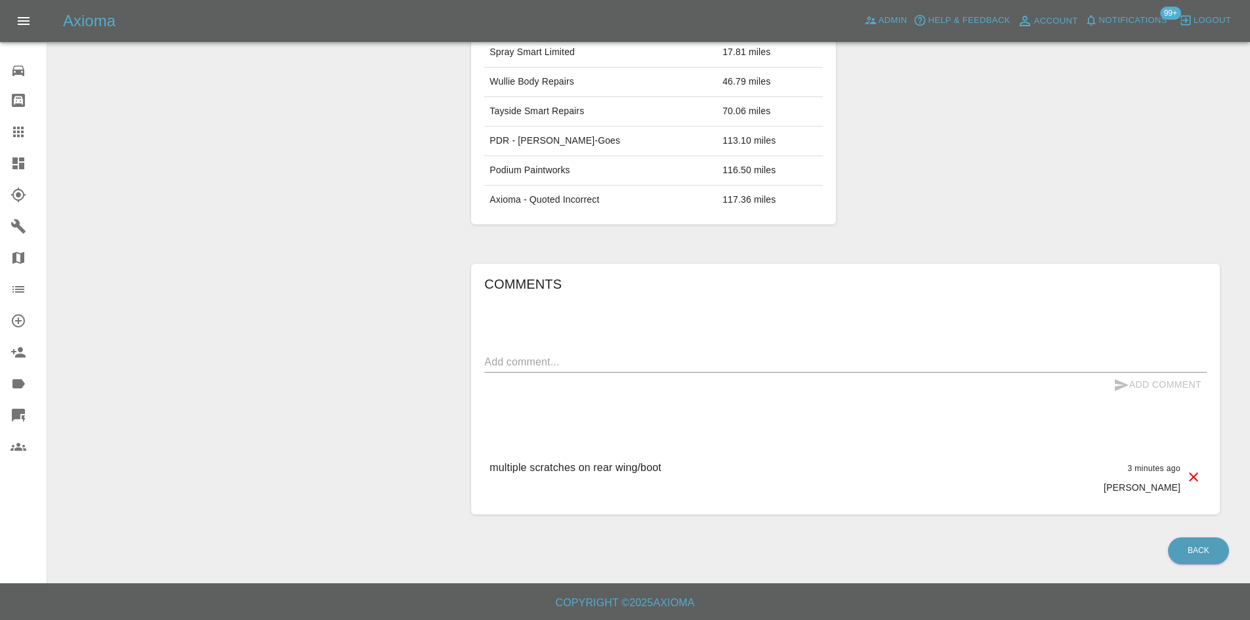
scroll to position [658, 0]
click at [4, 158] on link "Dashboard" at bounding box center [23, 163] width 47 height 31
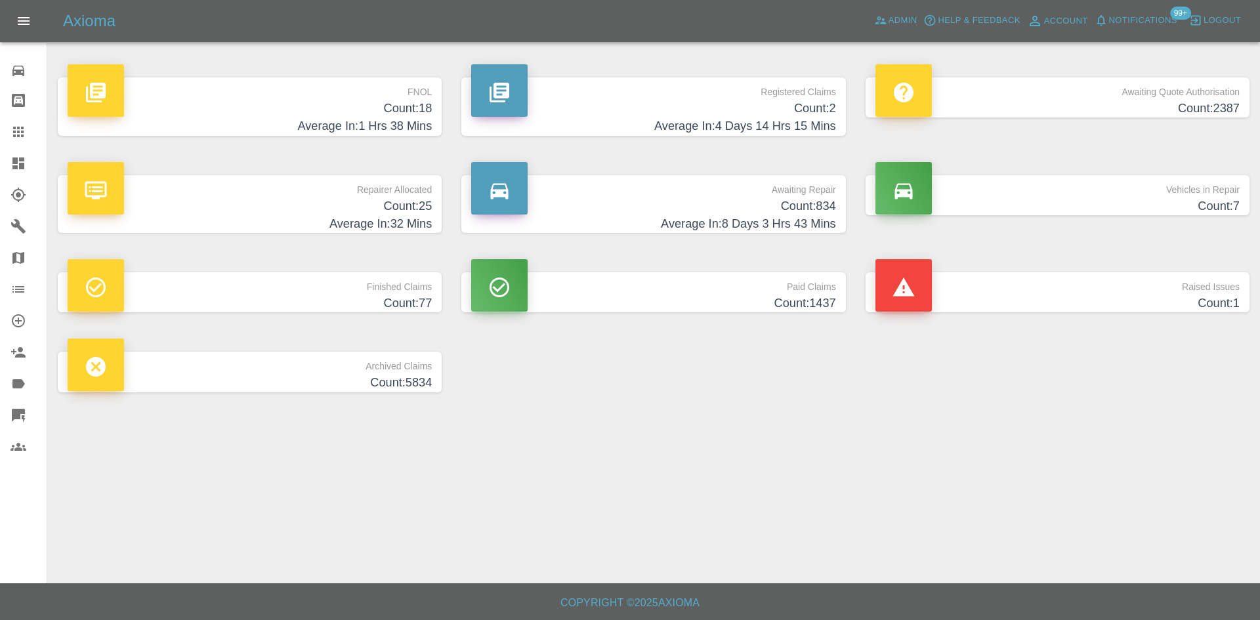
click at [300, 99] on p "FNOL" at bounding box center [250, 88] width 364 height 22
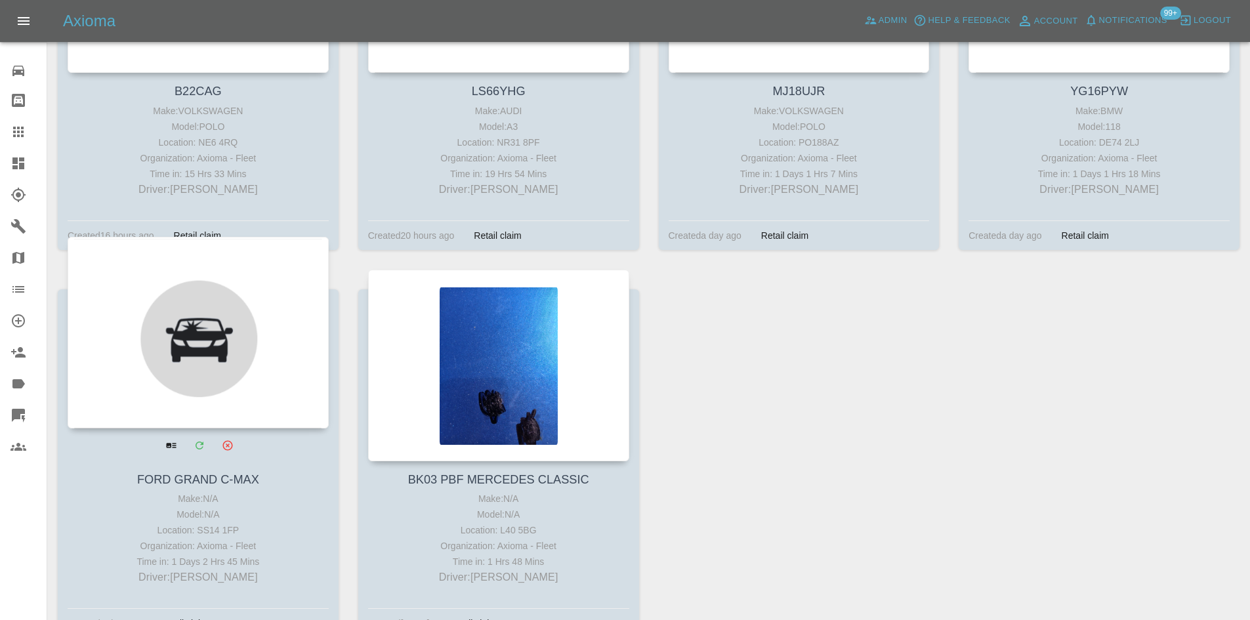
scroll to position [1670, 0]
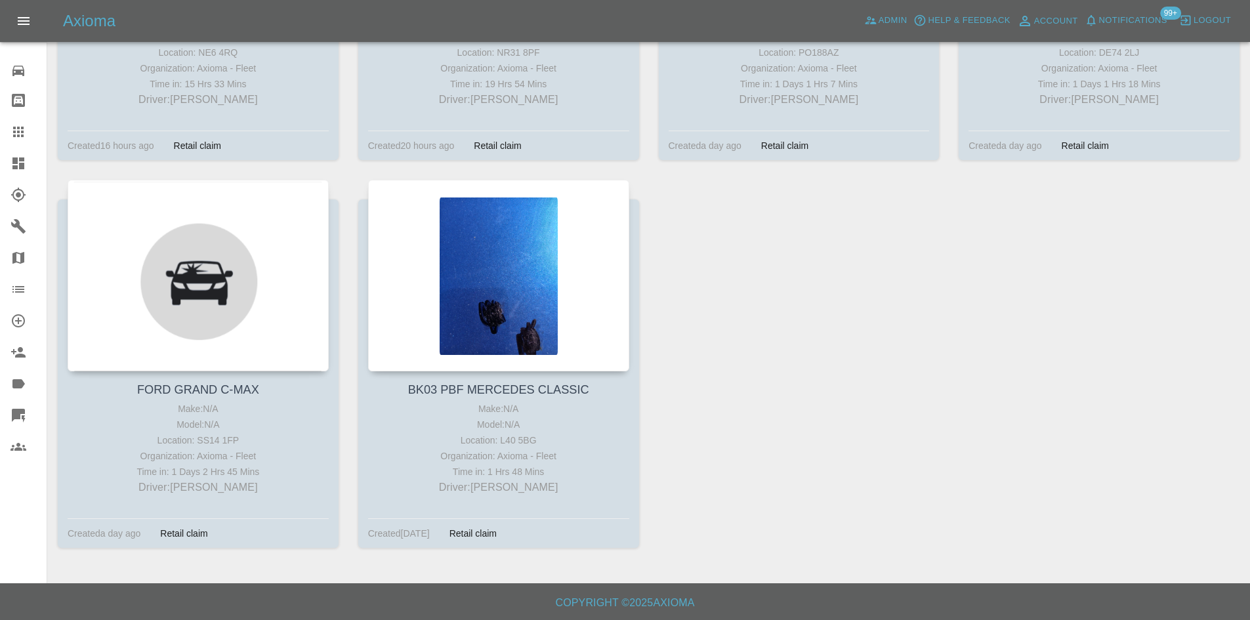
click at [22, 137] on icon at bounding box center [18, 132] width 10 height 10
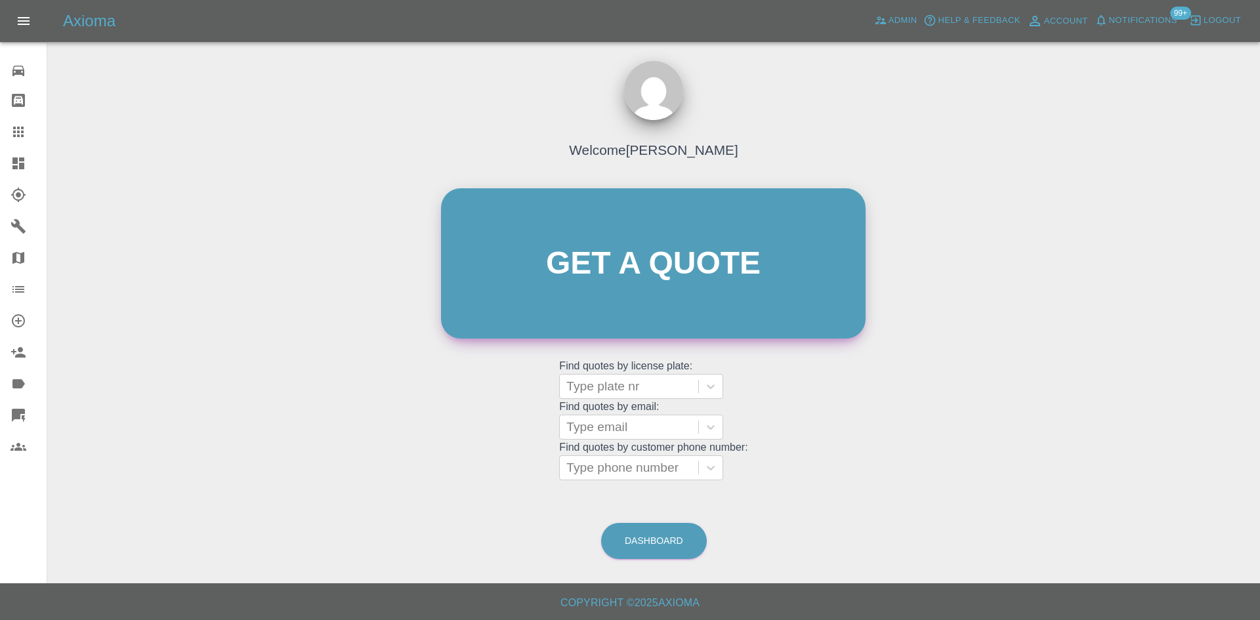
click at [583, 243] on link "Get a quote" at bounding box center [653, 263] width 424 height 150
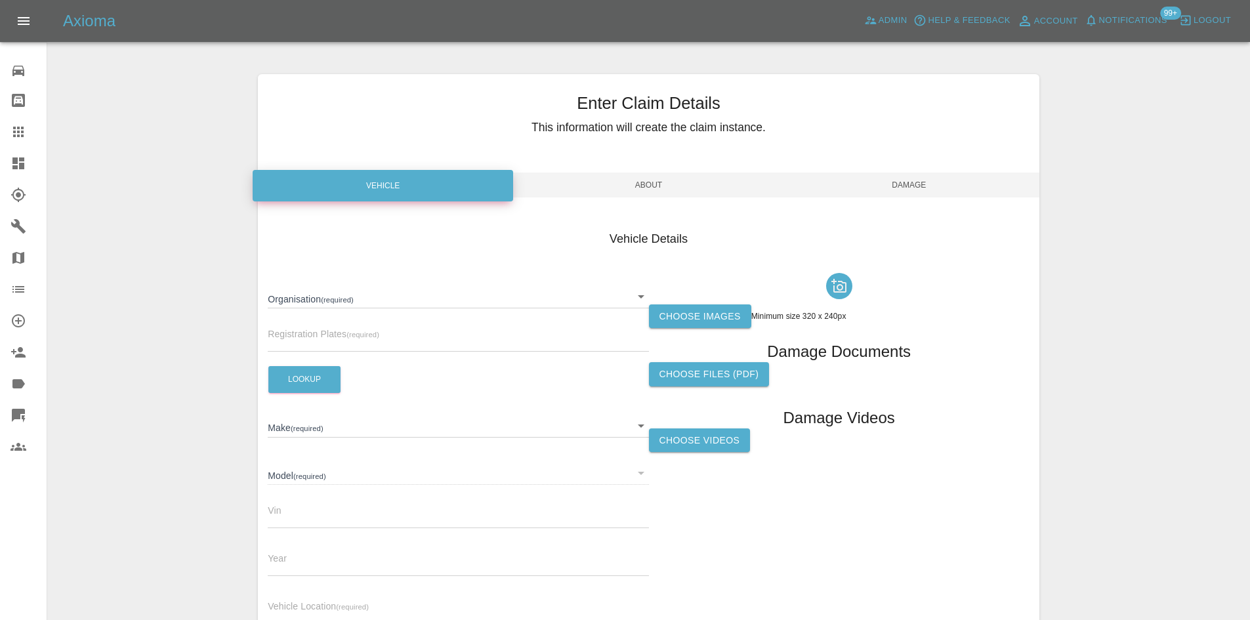
click at [415, 295] on body "Axioma Admin Help & Feedback Account Notifications 99+ Logout 0 Repair home Bod…" at bounding box center [625, 375] width 1250 height 750
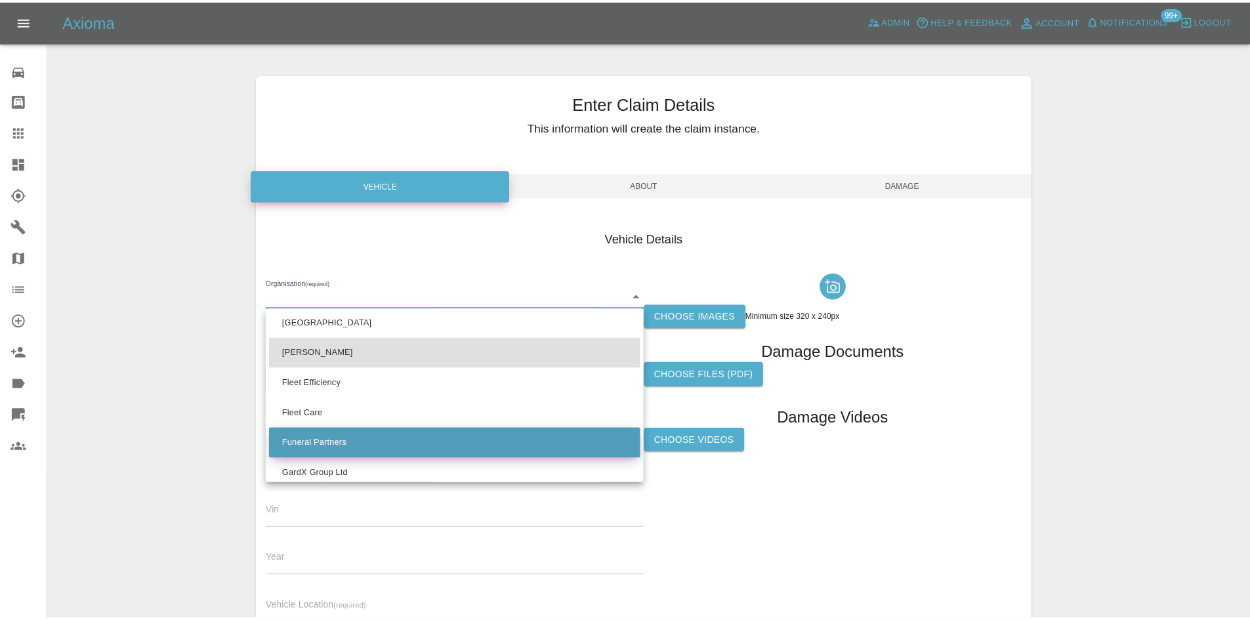
scroll to position [359, 0]
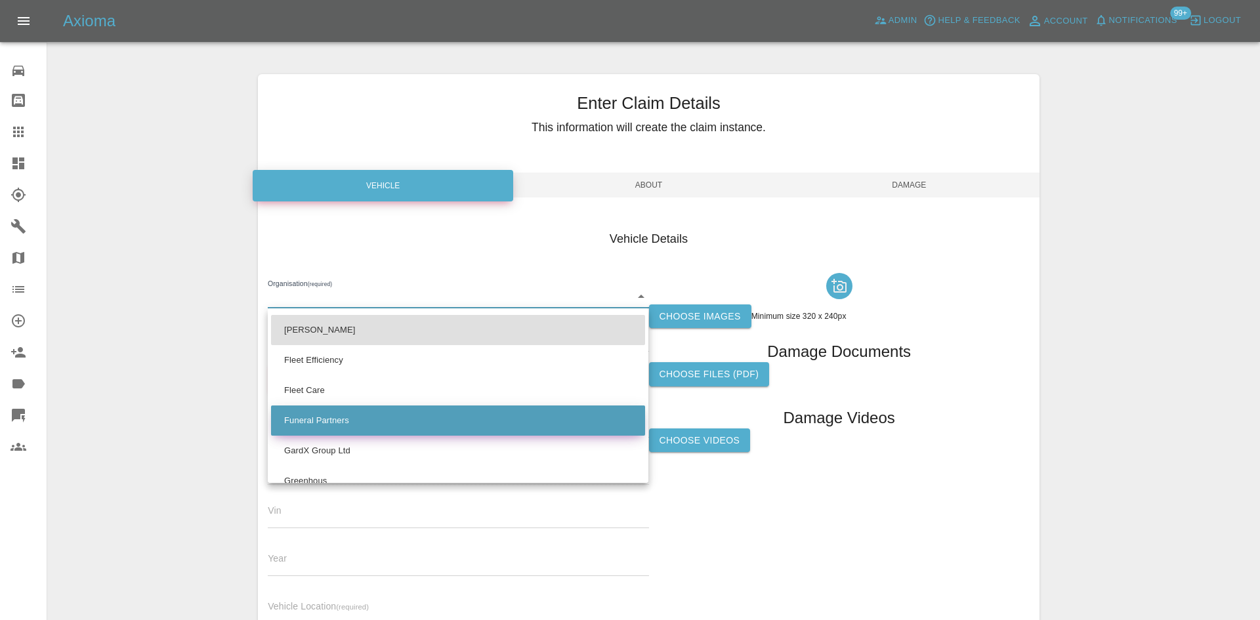
click at [328, 416] on li "Funeral Partners" at bounding box center [458, 420] width 374 height 30
type input "68d3c926e632115aebe37163"
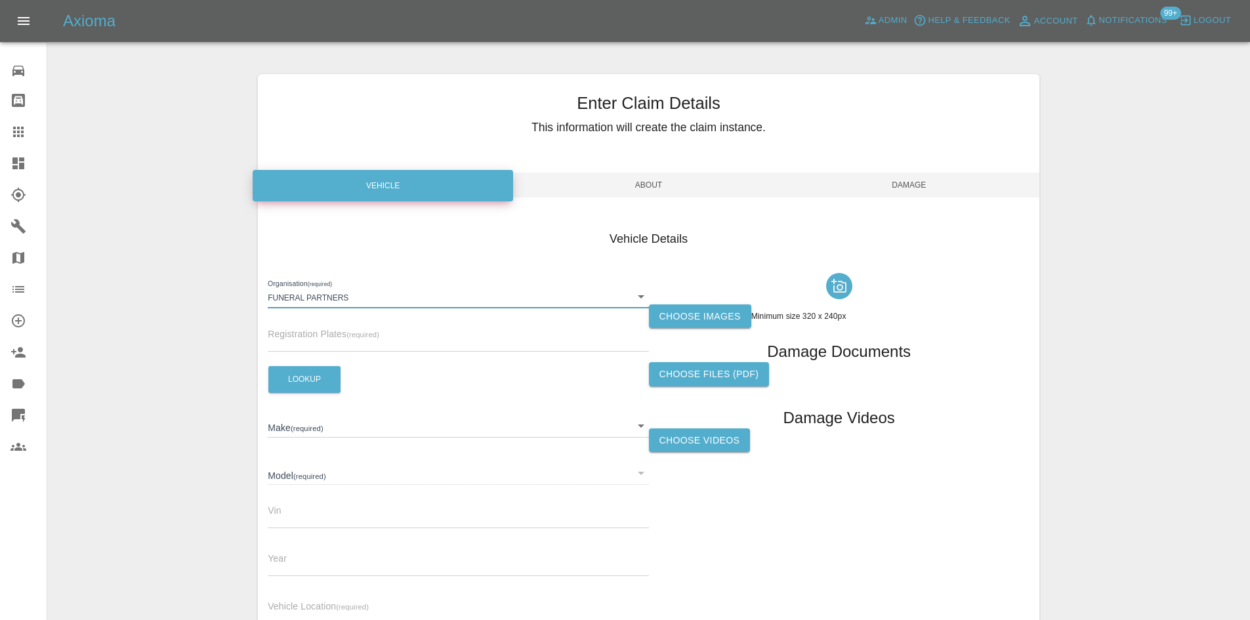
click at [342, 357] on div "Organisation (required) Funeral Partners 68d3c926e632115aebe37163 Registration …" at bounding box center [458, 451] width 380 height 367
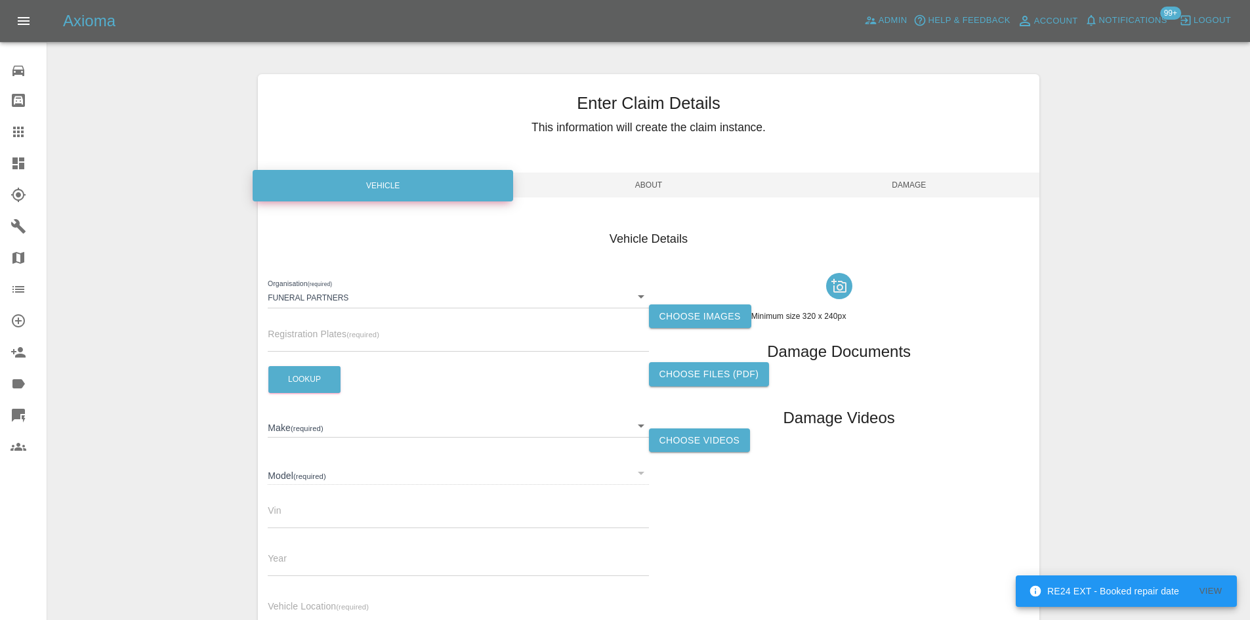
click at [346, 344] on input "text" at bounding box center [458, 342] width 380 height 19
click at [339, 601] on span "Vehicle Location (required)" at bounding box center [318, 606] width 101 height 10
click at [325, 598] on div "Vehicle Location (required)" at bounding box center [458, 605] width 380 height 37
drag, startPoint x: 323, startPoint y: 605, endPoint x: 322, endPoint y: 597, distance: 7.9
click at [323, 605] on input "text" at bounding box center [458, 614] width 380 height 19
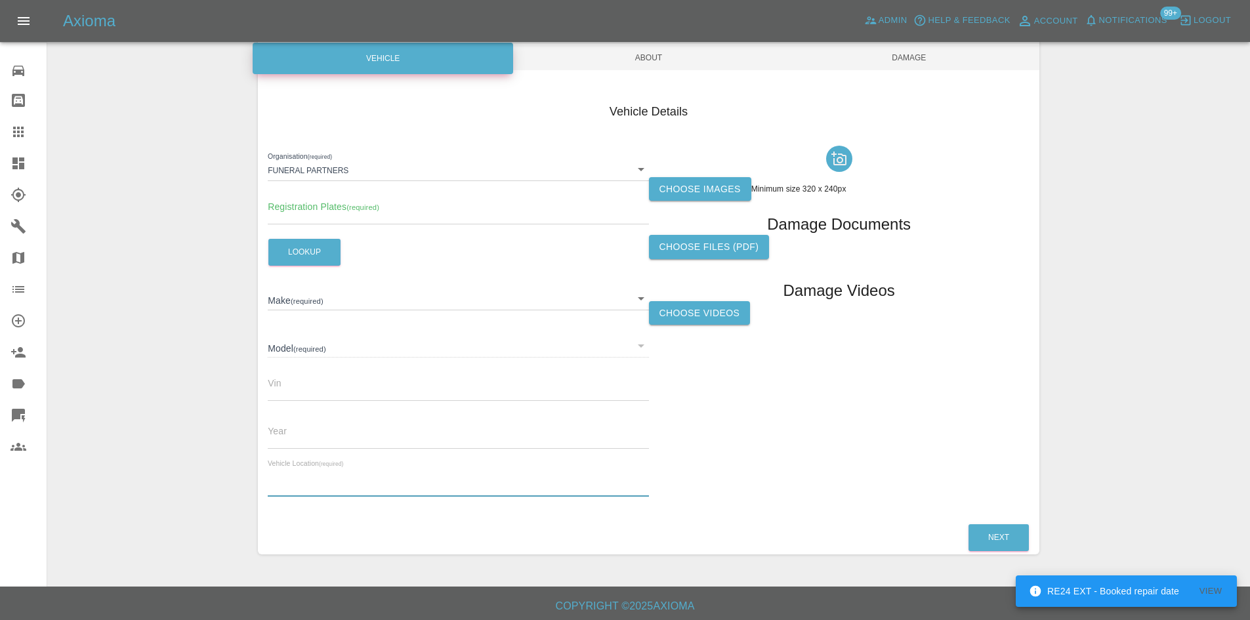
paste input "Eaves Funeral Services 175-177 High Road Kells Whitehaven Cumbria CA28 9HA"
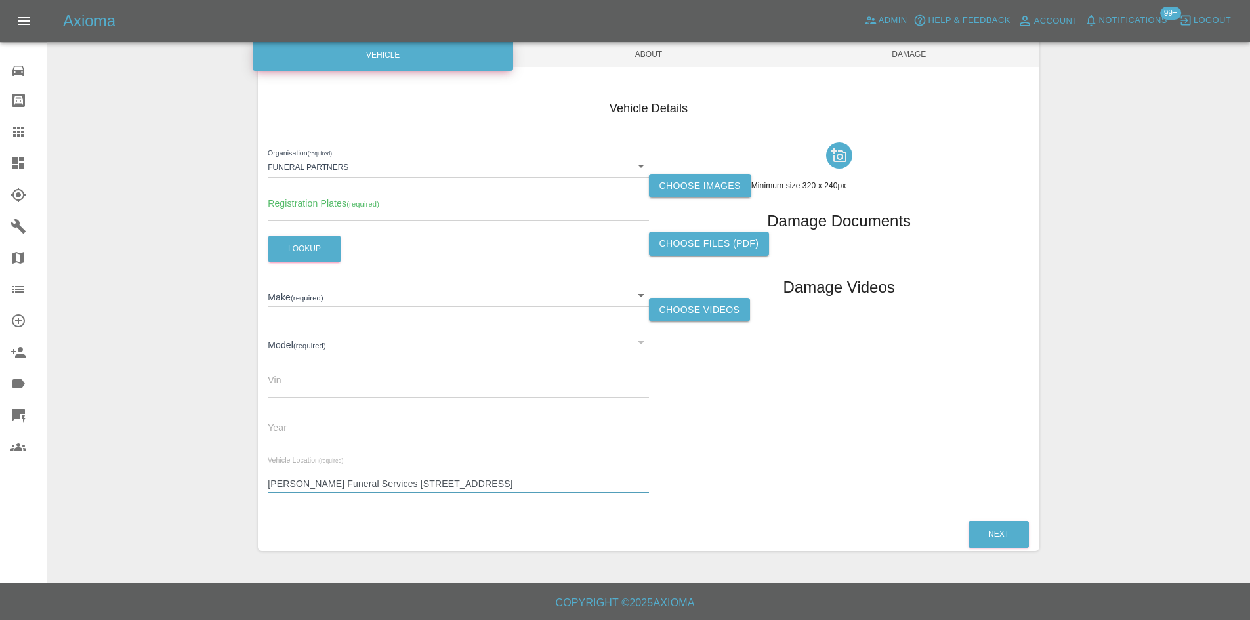
type input "Eaves Funeral Services 175-177 High Road Kells Whitehaven Cumbria CA28 9HA"
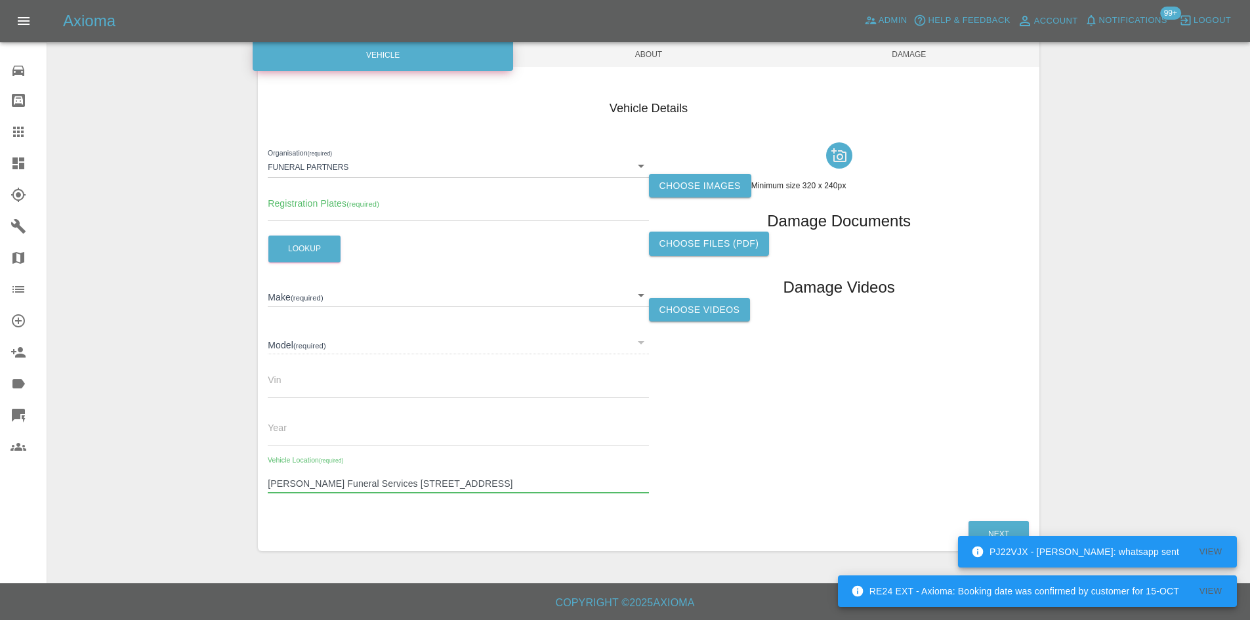
click at [287, 202] on input "text" at bounding box center [458, 211] width 380 height 19
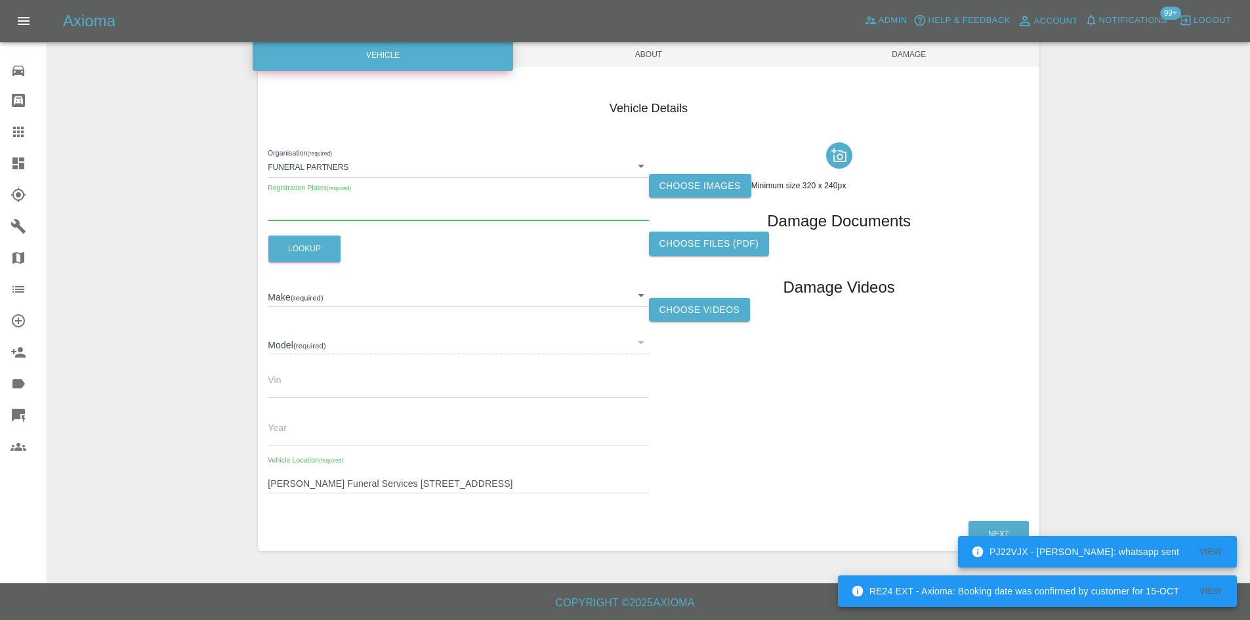
paste input "W3 EAV"
type input "W3 EAV"
click at [300, 247] on button "Lookup" at bounding box center [304, 249] width 72 height 27
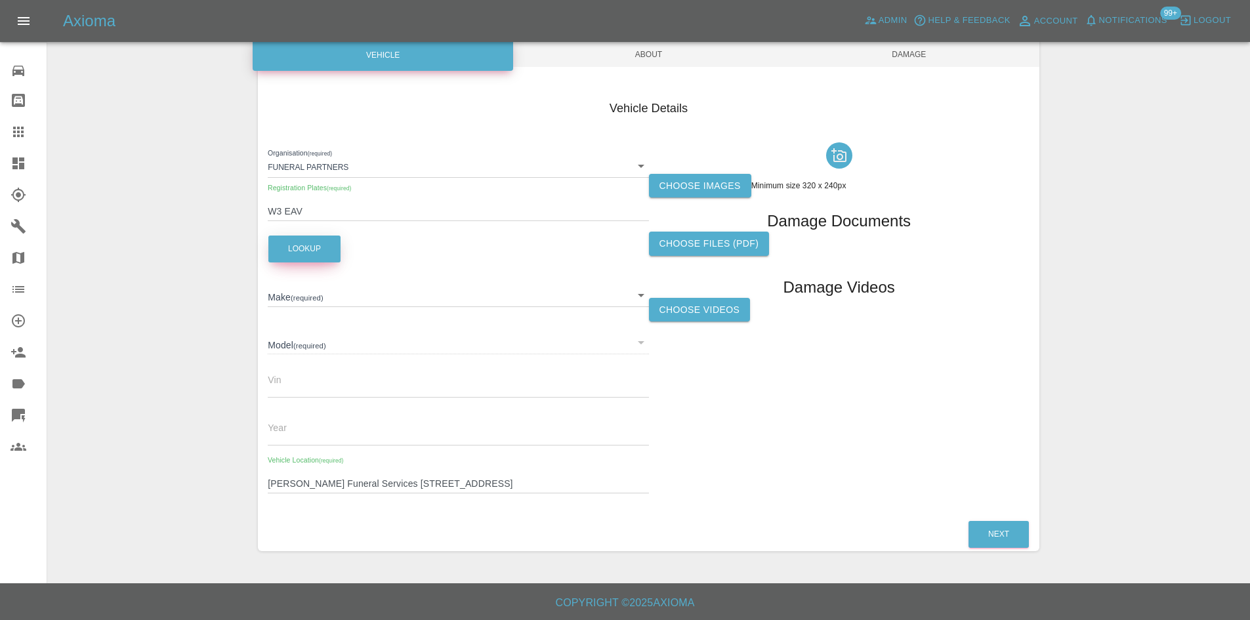
type input "MERCEDES-BENZ"
type input "V"
type input "WDF44781323605293"
type input "2019"
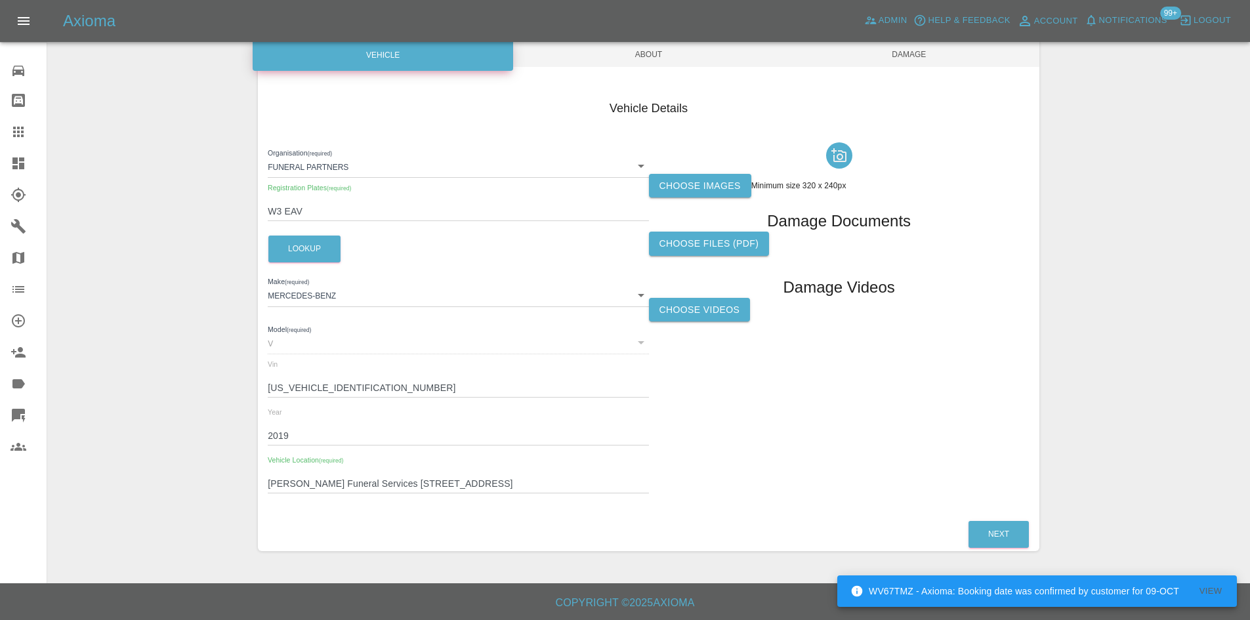
click at [712, 204] on div "Choose images Minimum size 320 x 240px Damage Documents Choose files (pdf) Dama…" at bounding box center [839, 320] width 380 height 367
click at [711, 185] on label "Choose images" at bounding box center [700, 186] width 102 height 24
click at [0, 0] on input "Choose images" at bounding box center [0, 0] width 0 height 0
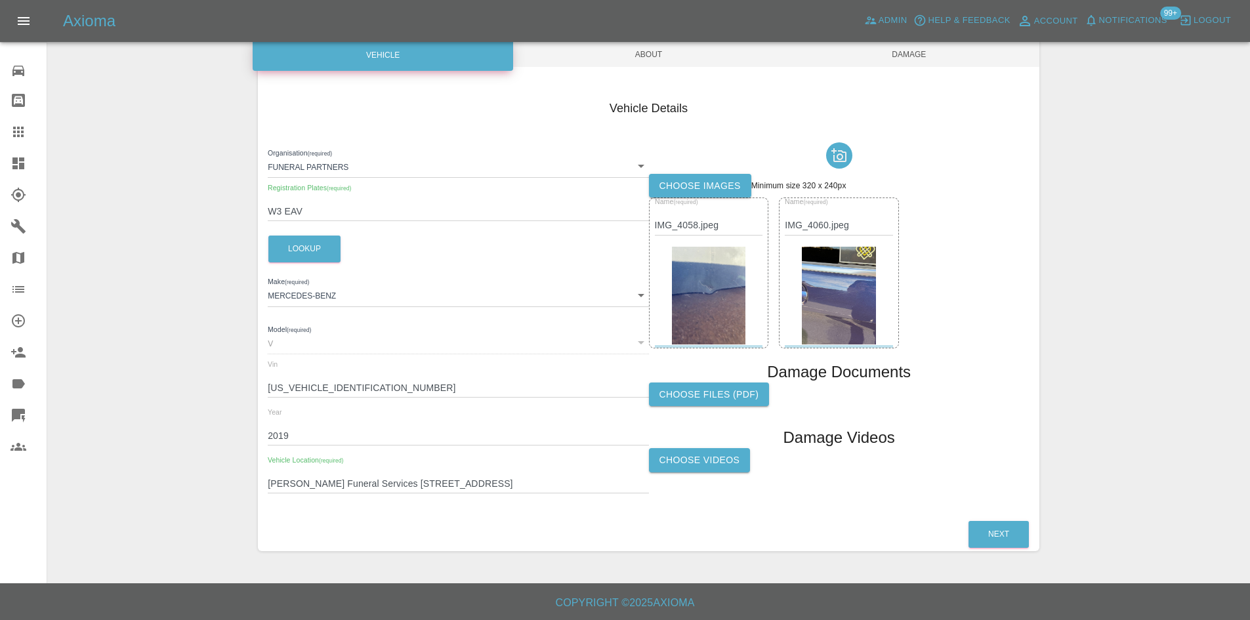
click at [648, 65] on span "About" at bounding box center [648, 54] width 260 height 25
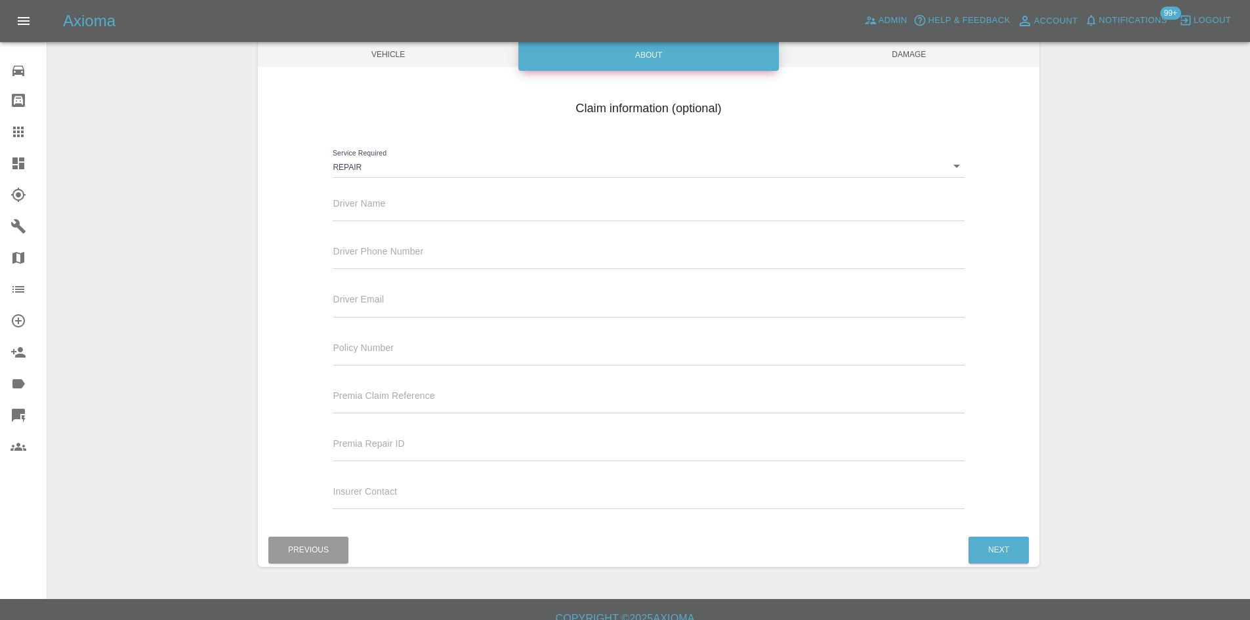
click at [867, 62] on span "Damage" at bounding box center [909, 54] width 260 height 25
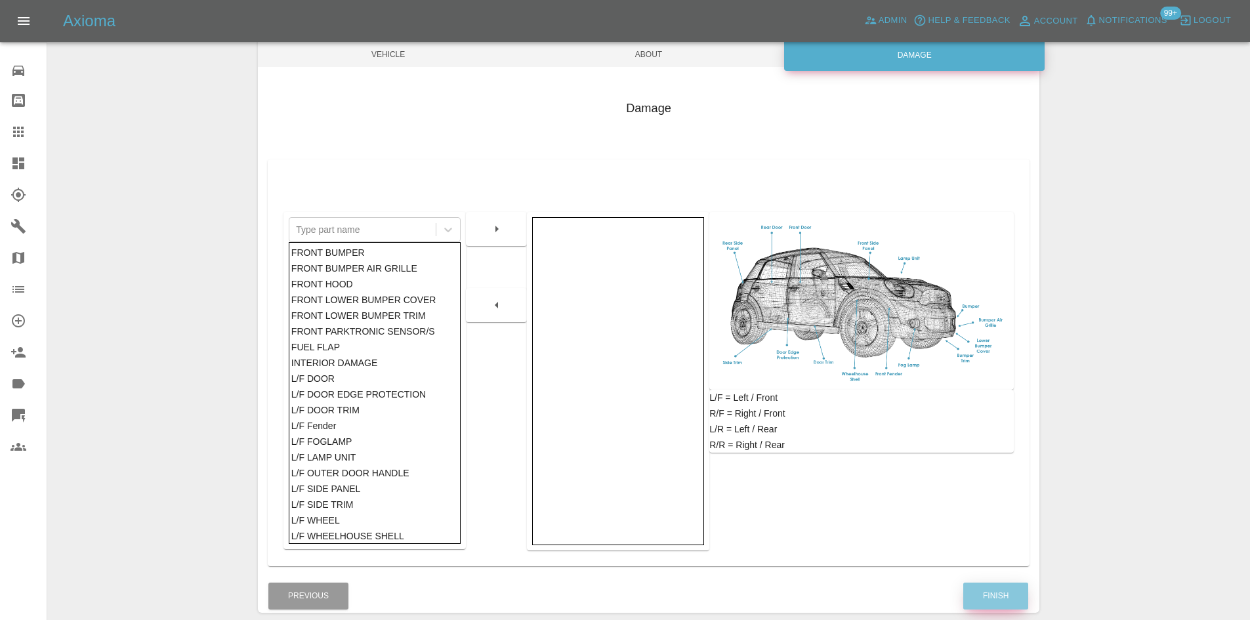
click at [1000, 601] on button "Finish" at bounding box center [995, 596] width 65 height 27
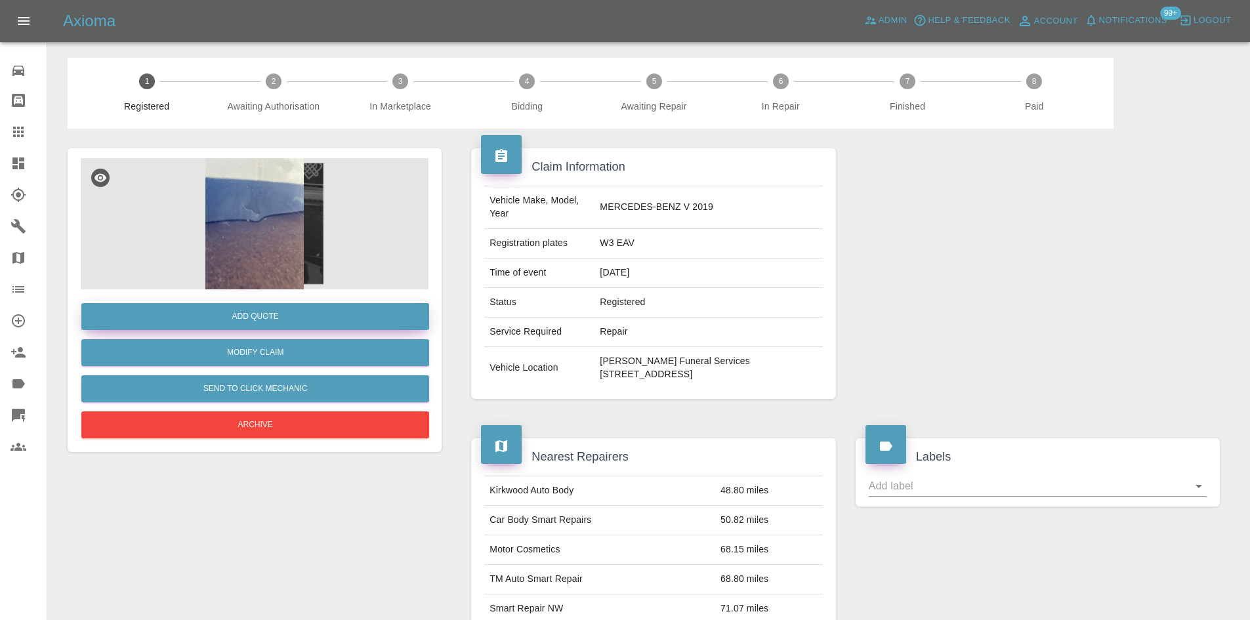
click at [283, 319] on button "Add Quote" at bounding box center [255, 316] width 348 height 27
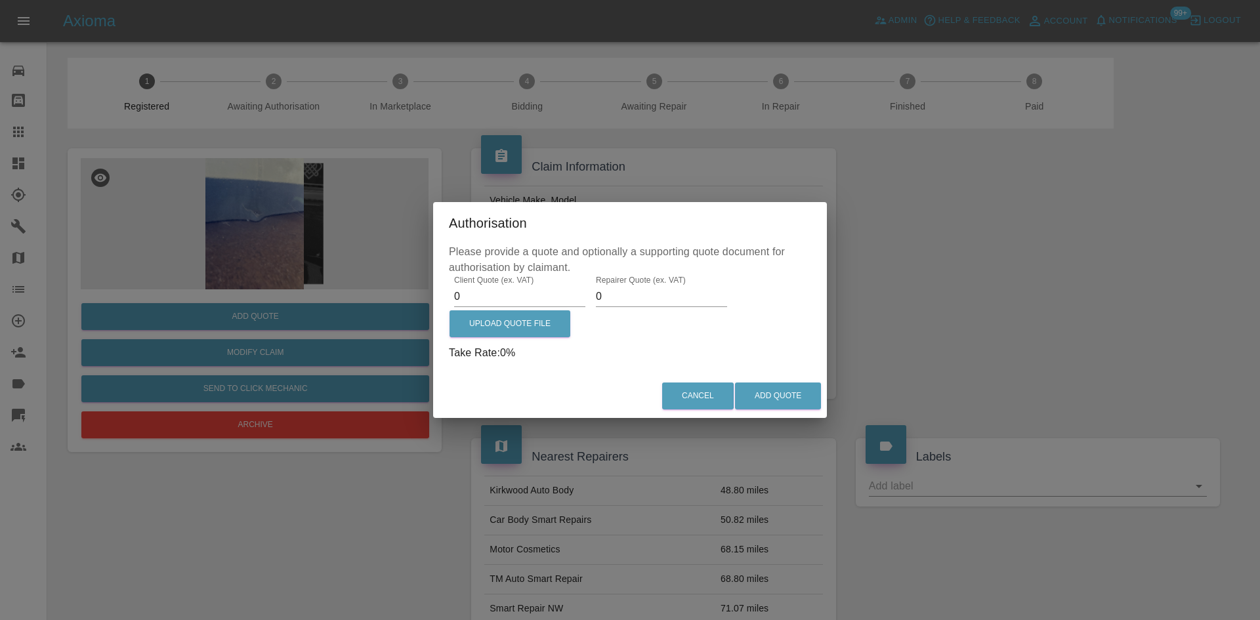
click at [506, 297] on input "0" at bounding box center [519, 296] width 131 height 21
type input "475"
type input "0300"
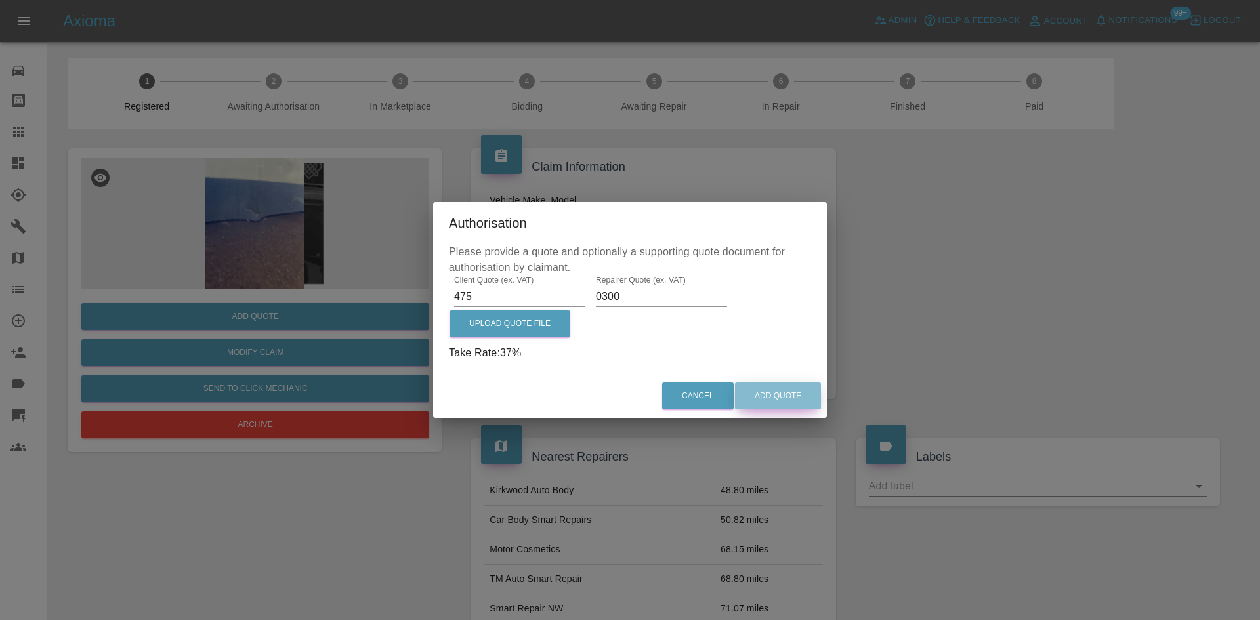
click at [785, 384] on button "Add Quote" at bounding box center [778, 395] width 86 height 27
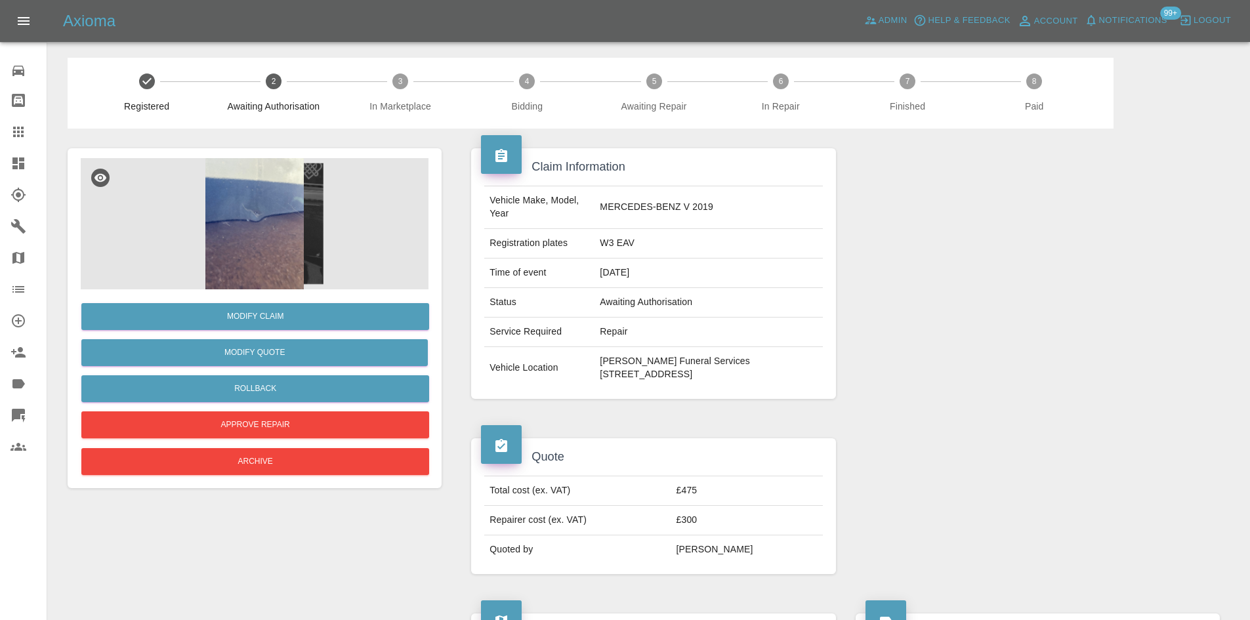
click at [20, 167] on icon at bounding box center [18, 163] width 12 height 12
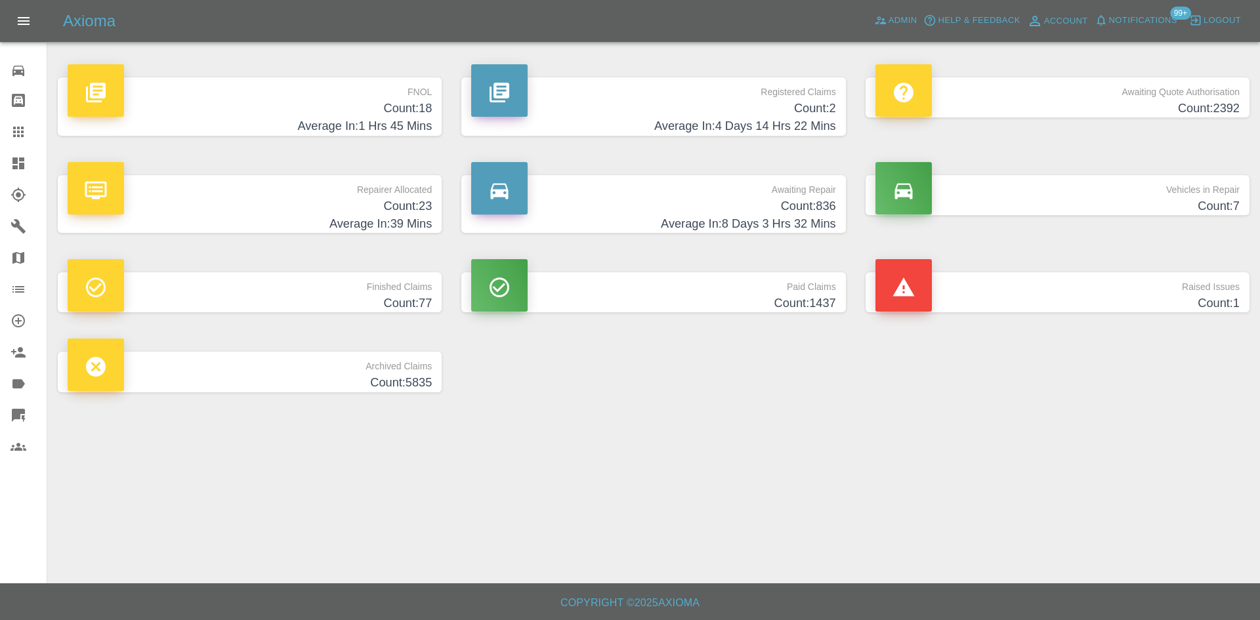
click at [20, 169] on icon at bounding box center [18, 163] width 12 height 12
click at [891, 20] on span "Admin" at bounding box center [902, 20] width 29 height 15
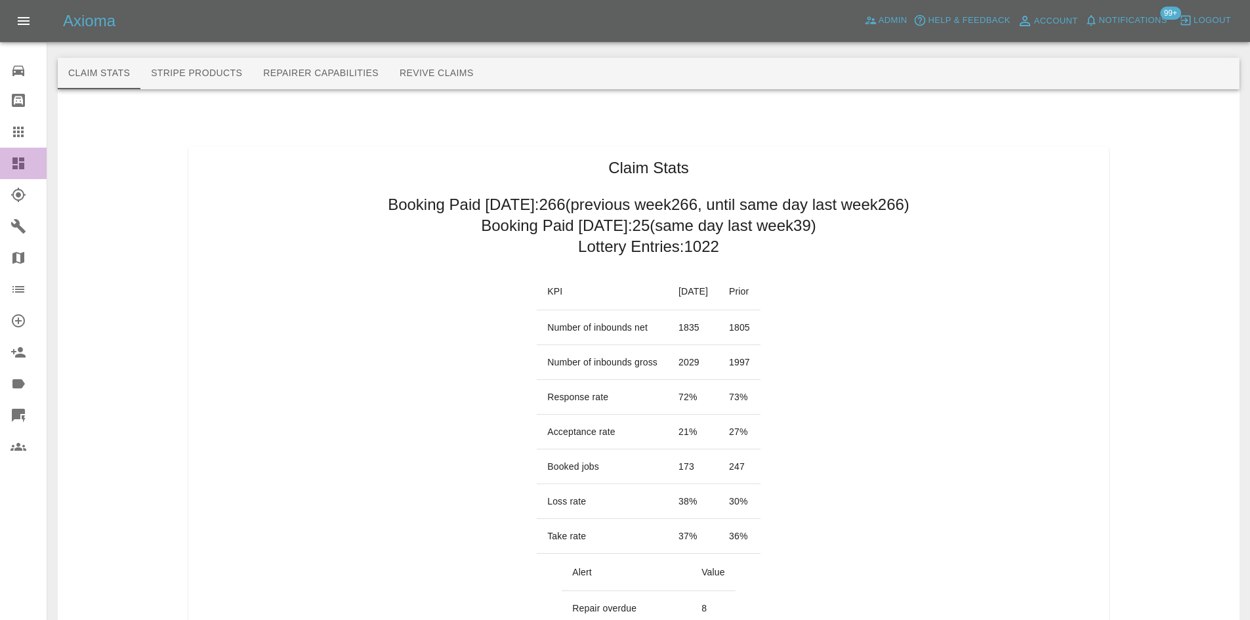
click at [0, 157] on link "Dashboard" at bounding box center [23, 163] width 47 height 31
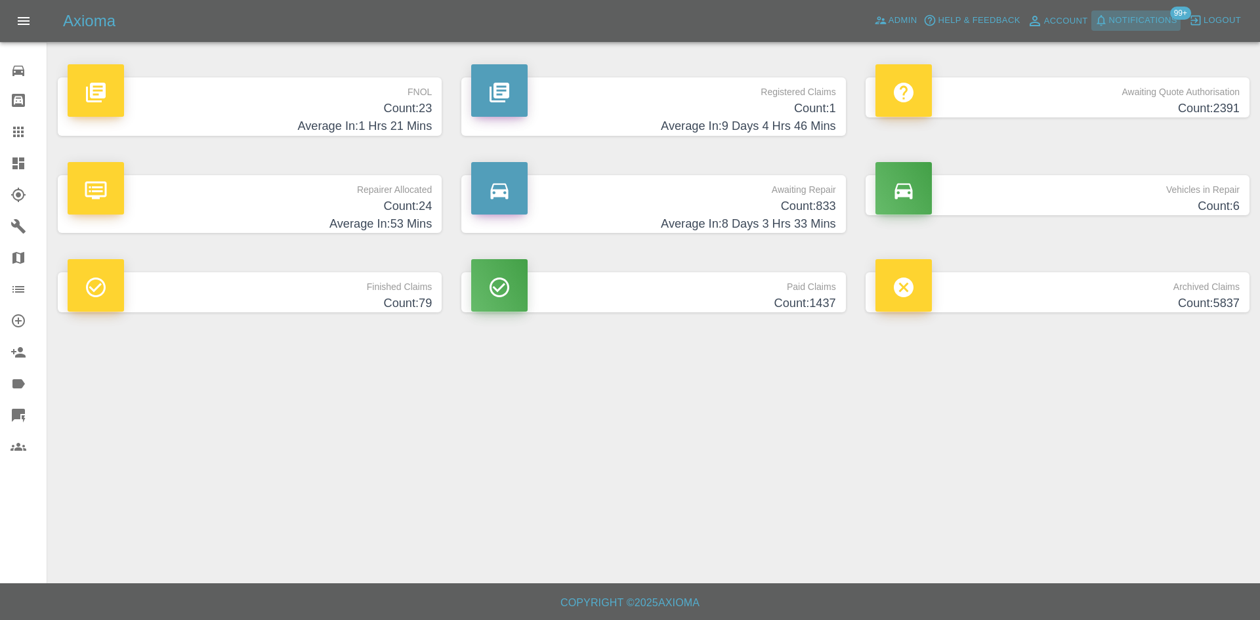
click at [1145, 22] on span "Notifications" at bounding box center [1143, 20] width 68 height 15
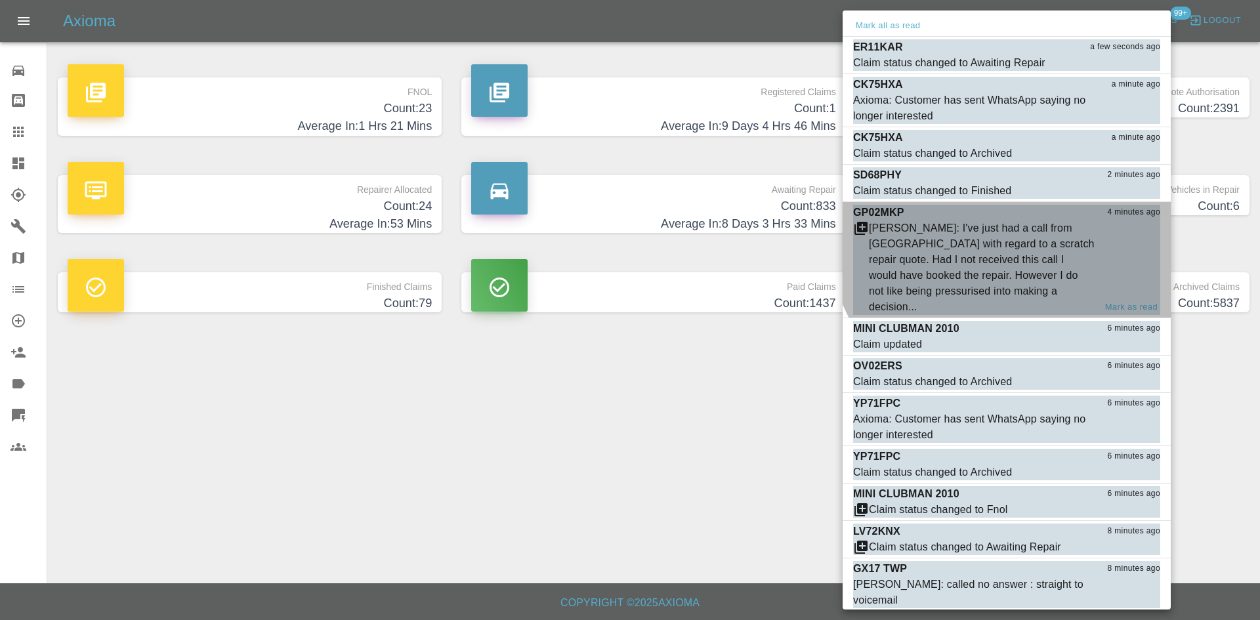
click at [1017, 232] on div "Saleem Anwar: I've just had a call from Birmingham with regard to a scratch rep…" at bounding box center [982, 267] width 226 height 94
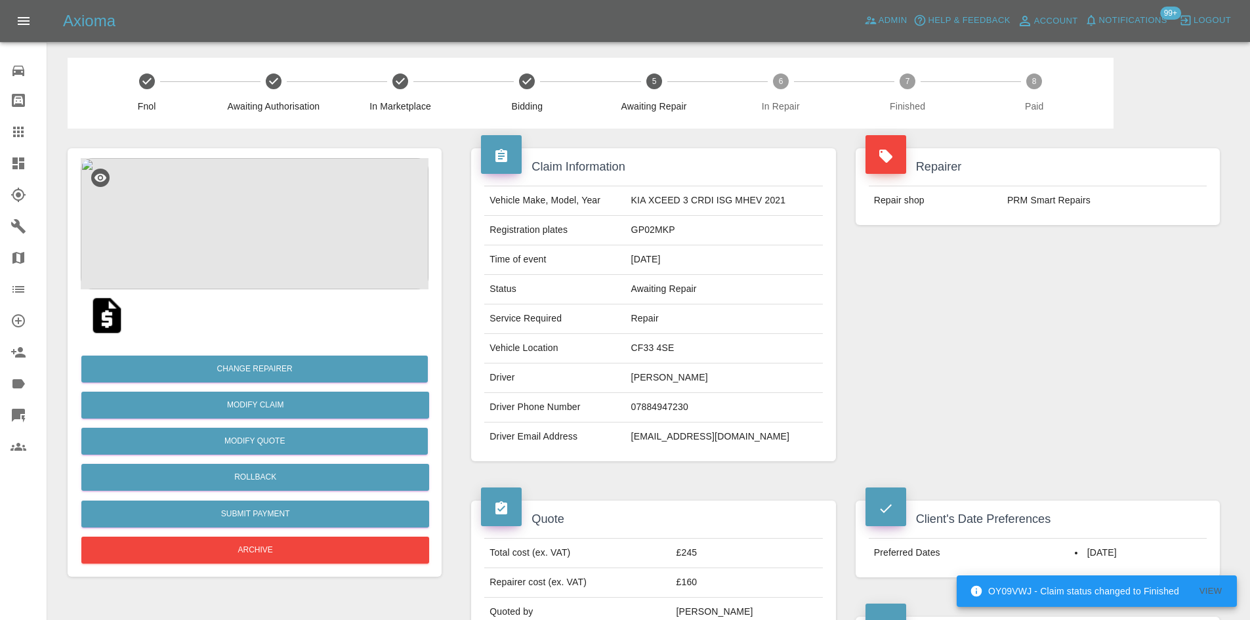
click at [352, 248] on img at bounding box center [255, 223] width 348 height 131
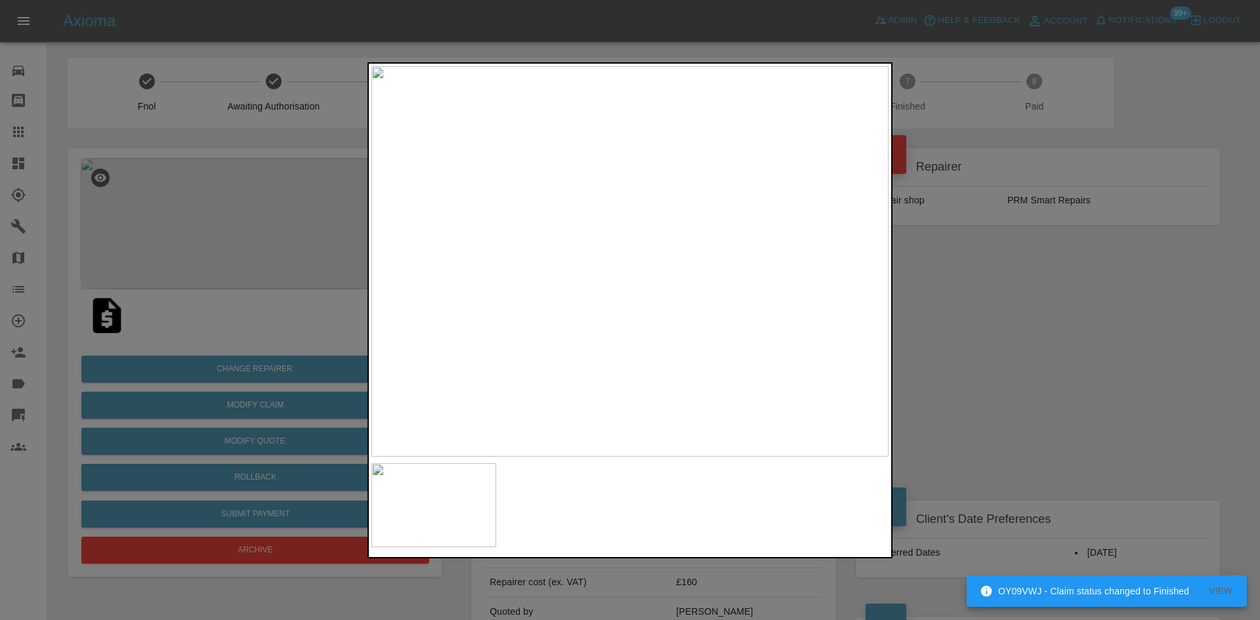
click at [951, 283] on div at bounding box center [630, 310] width 1260 height 620
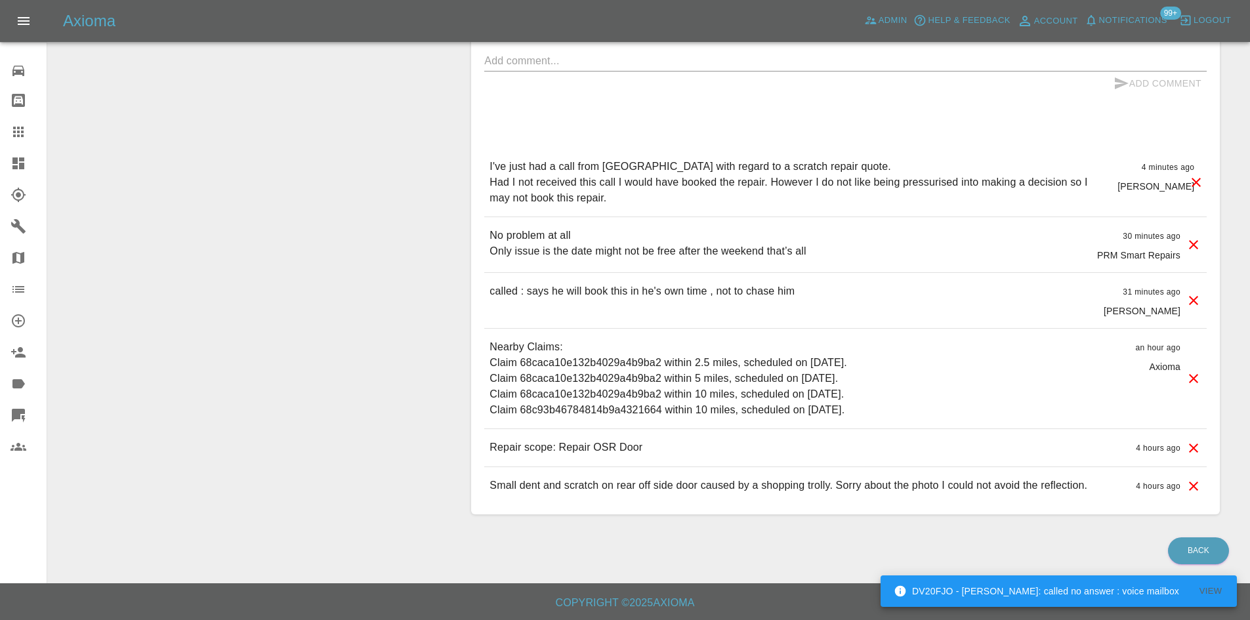
scroll to position [524, 0]
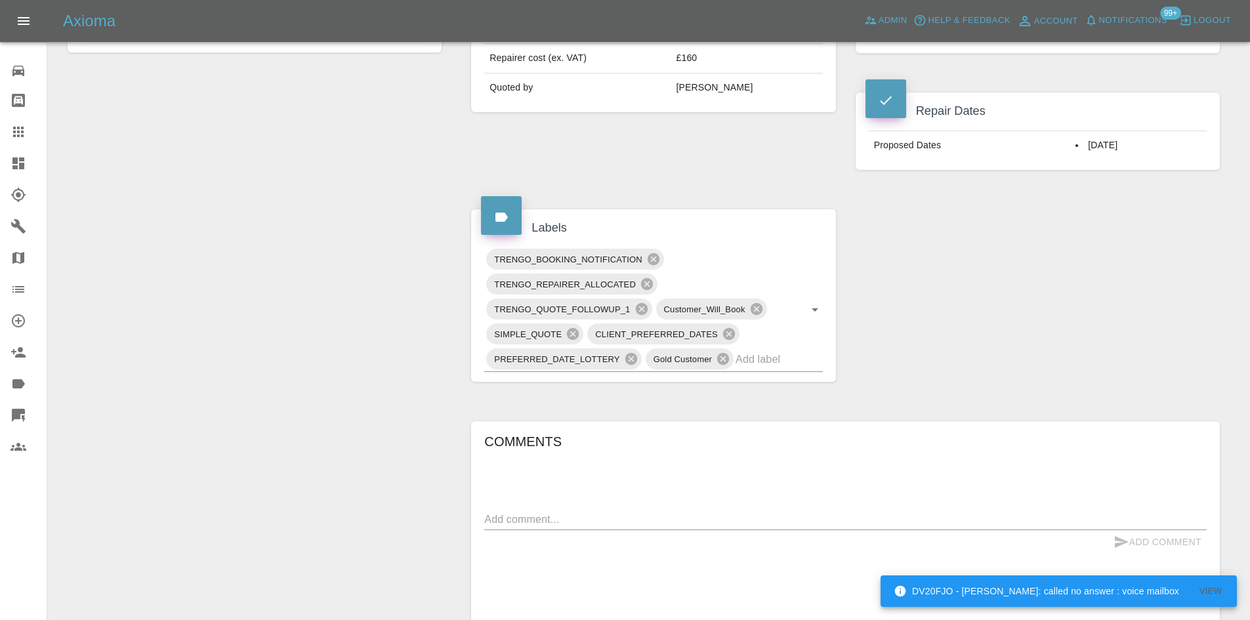
click at [21, 155] on link "Dashboard" at bounding box center [23, 163] width 47 height 31
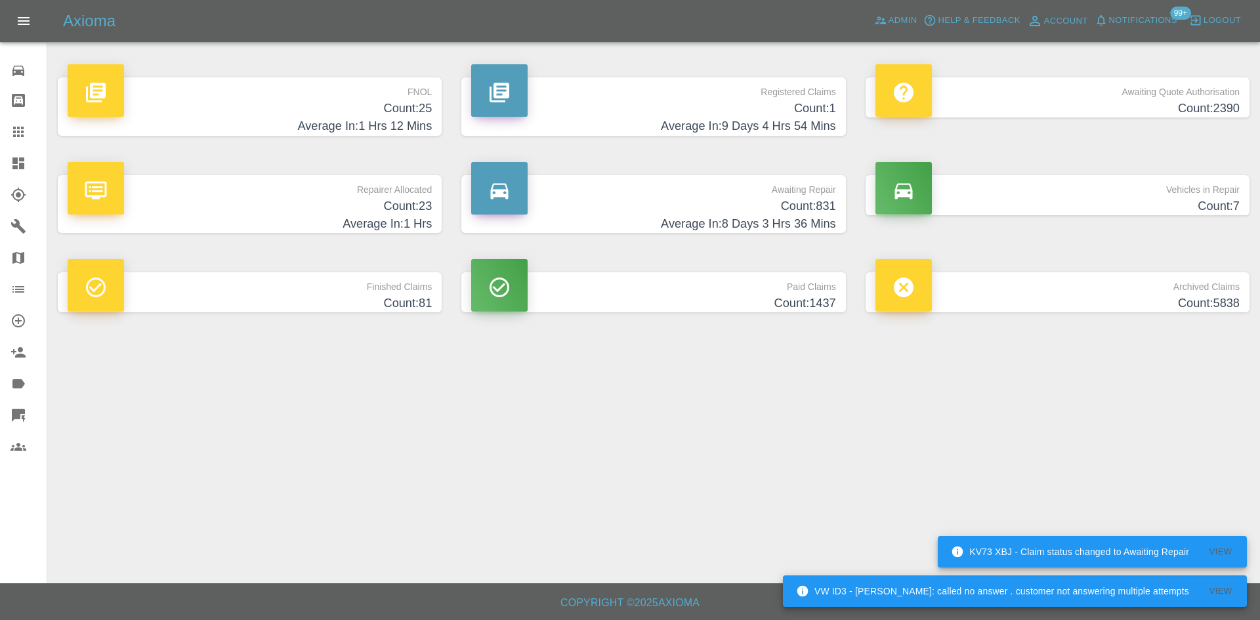
click at [5, 166] on link "Dashboard" at bounding box center [23, 163] width 47 height 31
click at [344, 94] on p "FNOL" at bounding box center [250, 88] width 364 height 22
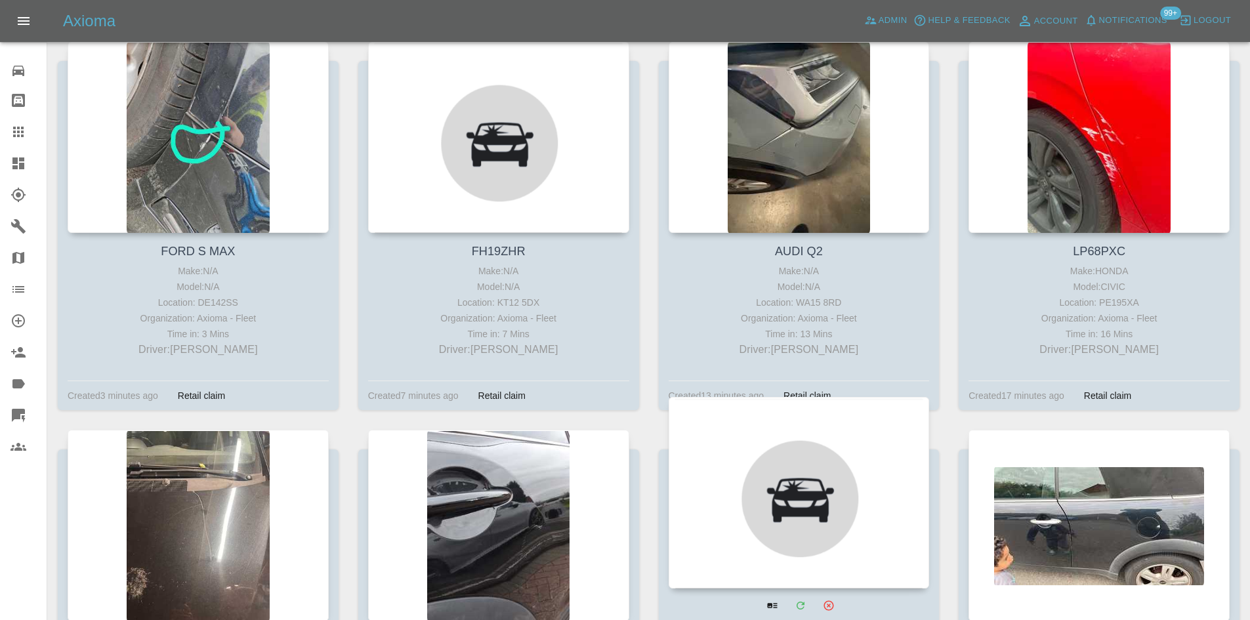
scroll to position [459, 0]
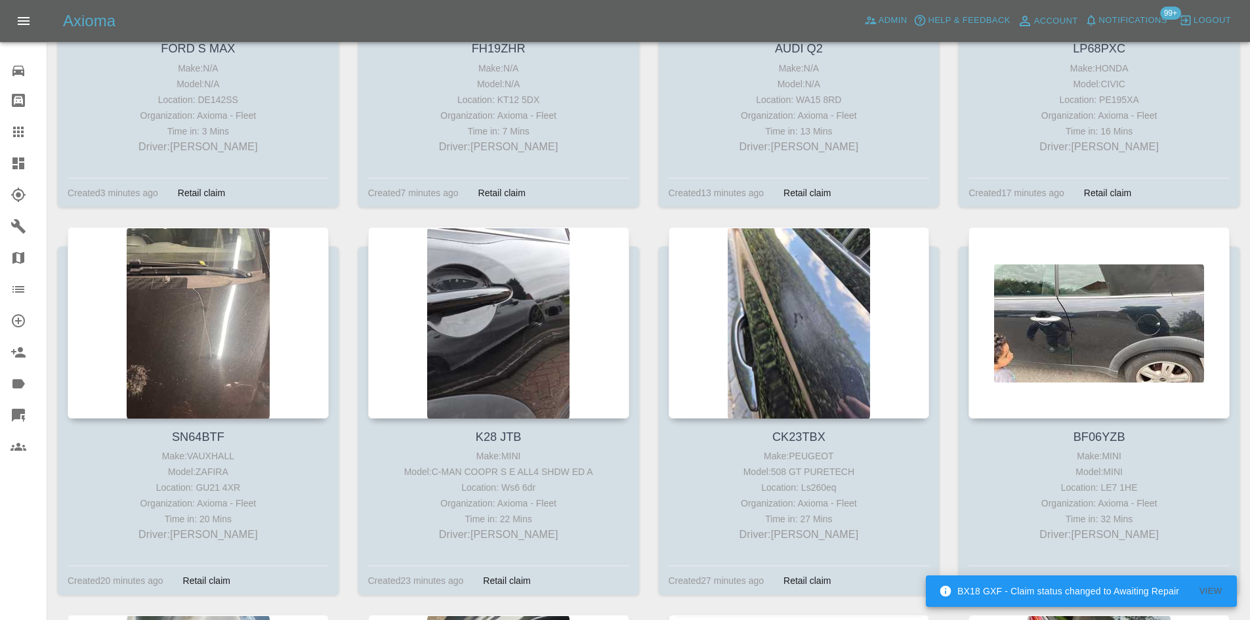
click at [13, 164] on icon at bounding box center [18, 163] width 12 height 12
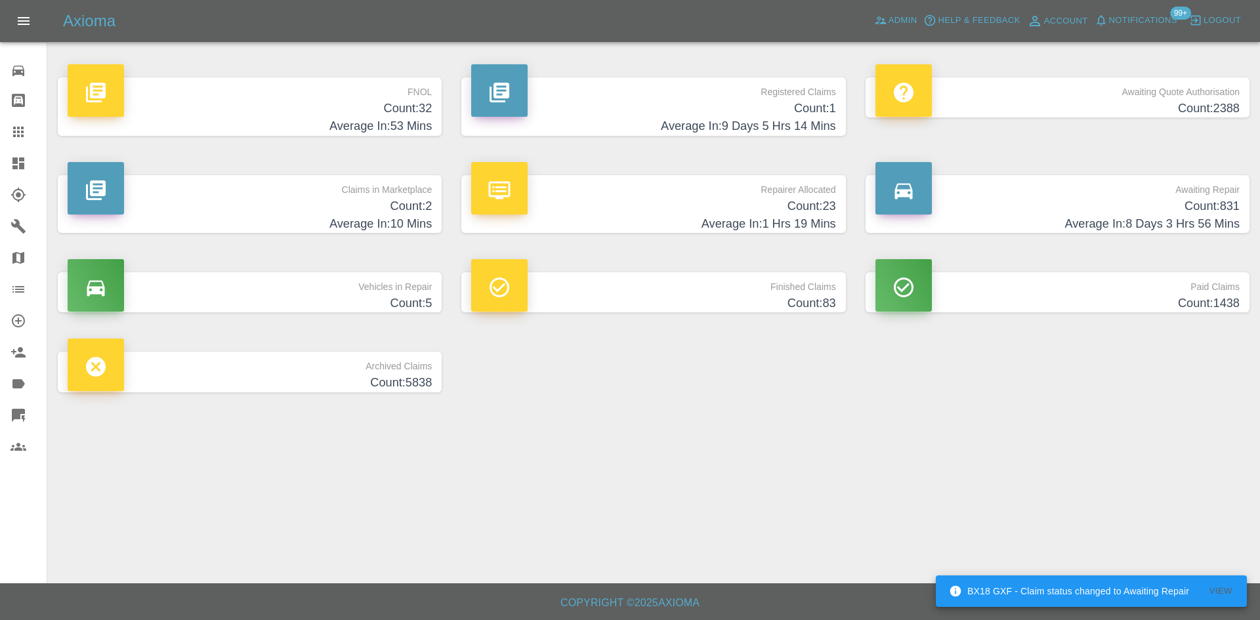
click at [613, 212] on h4 "Count: 23" at bounding box center [653, 206] width 364 height 18
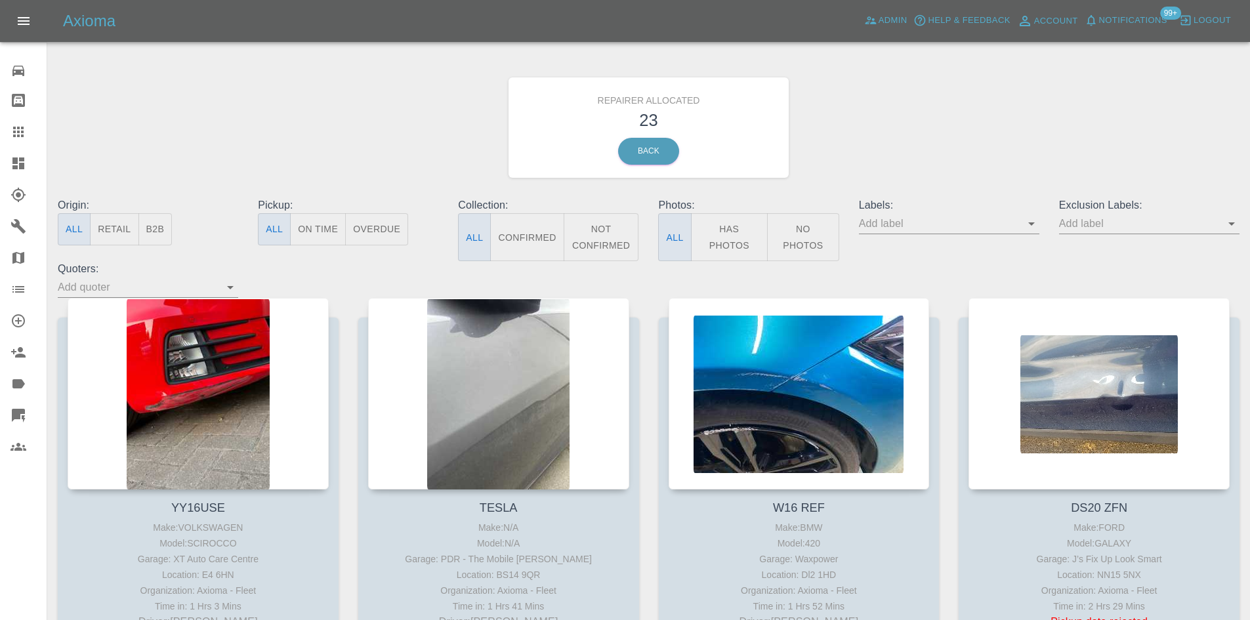
click at [153, 225] on button "B2B" at bounding box center [155, 229] width 34 height 32
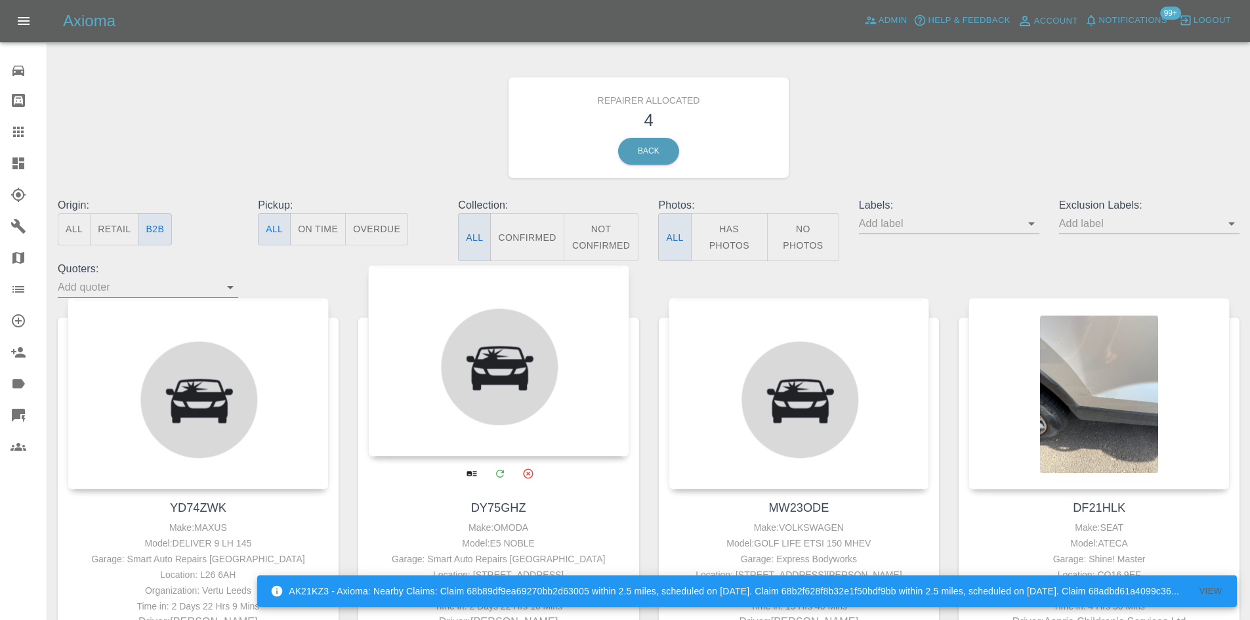
scroll to position [131, 0]
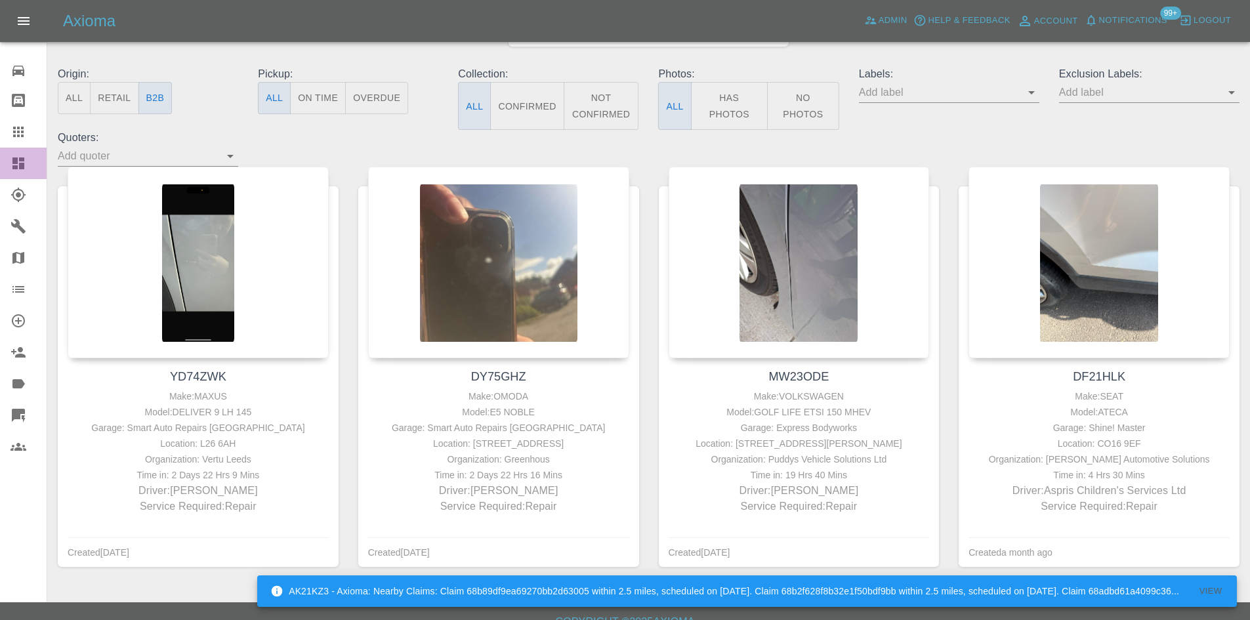
click at [3, 169] on link "Dashboard" at bounding box center [23, 163] width 47 height 31
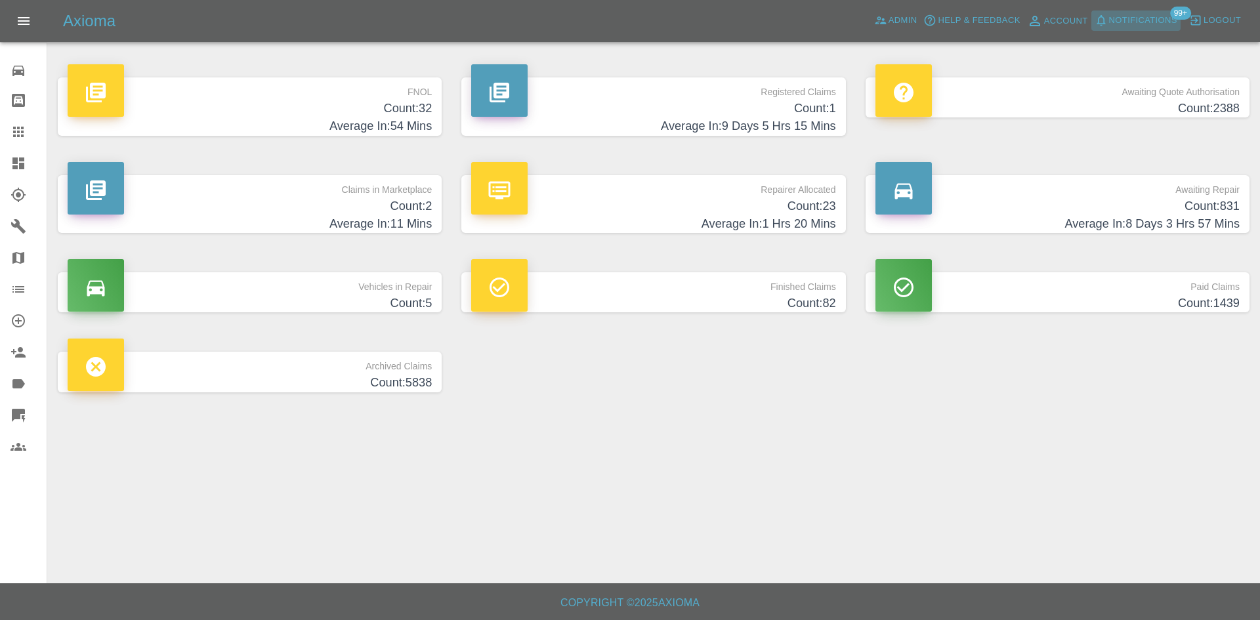
click at [1122, 14] on button "Notifications" at bounding box center [1135, 20] width 89 height 20
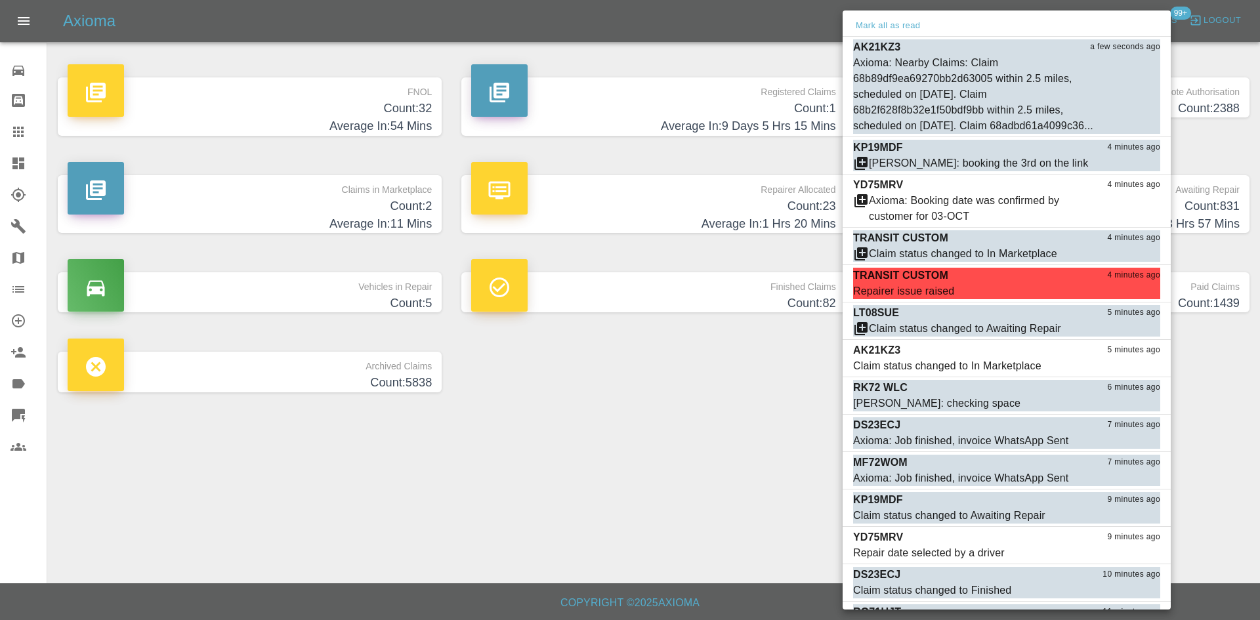
click at [619, 526] on div at bounding box center [630, 310] width 1260 height 620
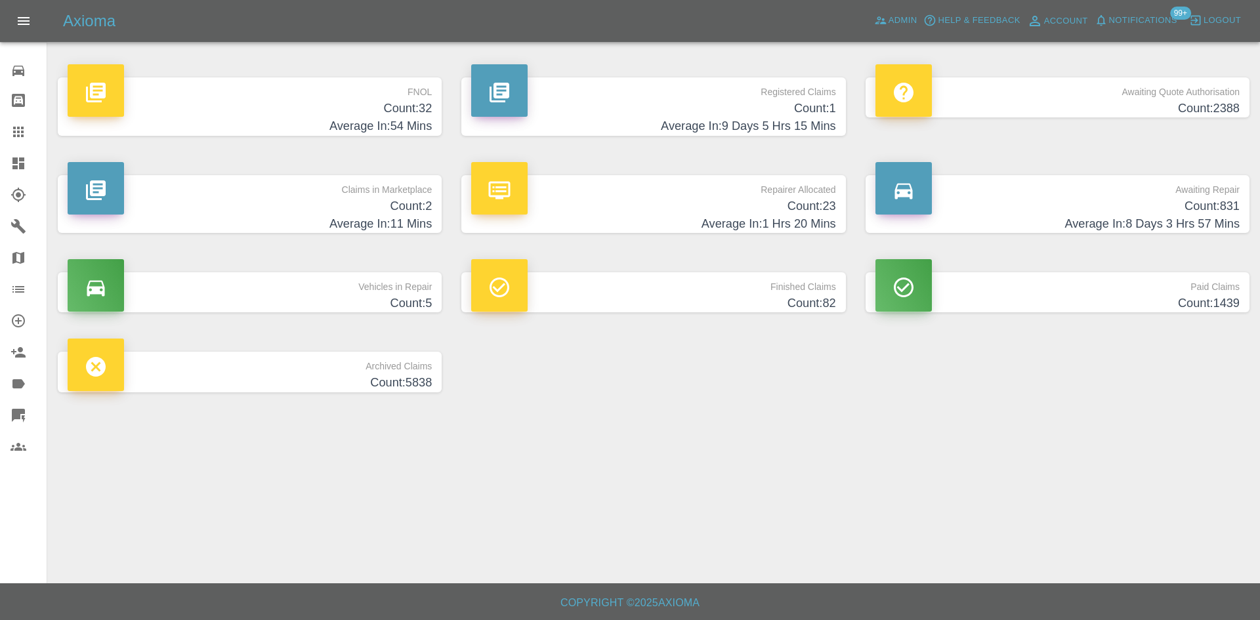
click at [309, 291] on p "Vehicles in Repair" at bounding box center [250, 283] width 364 height 22
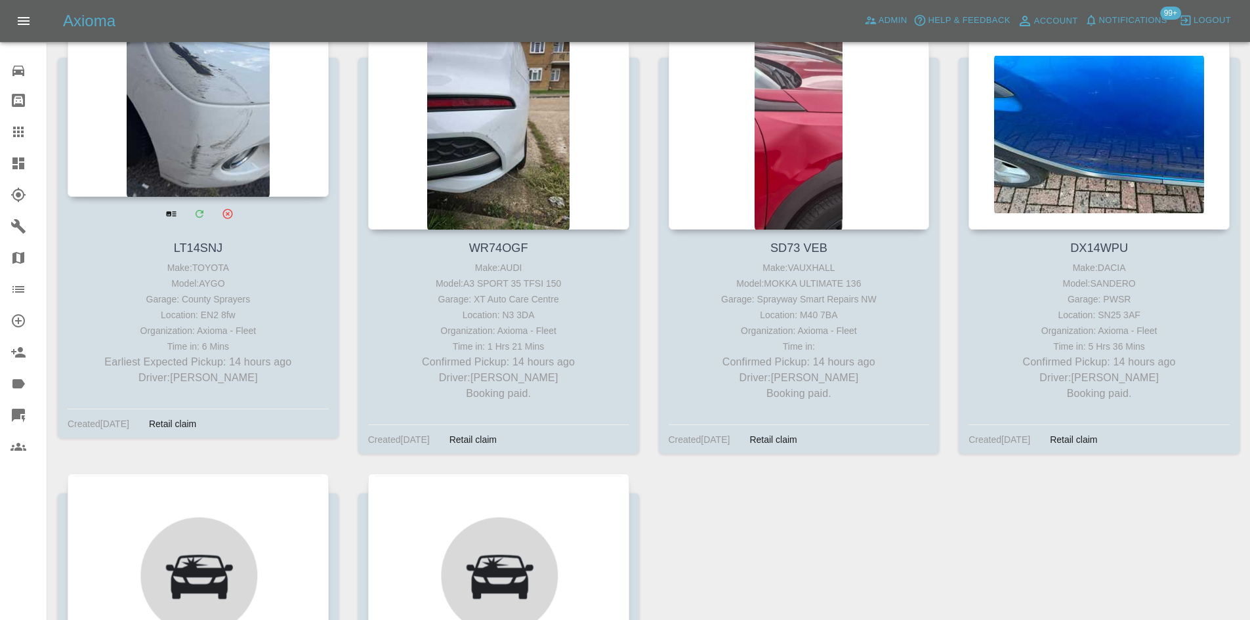
scroll to position [262, 0]
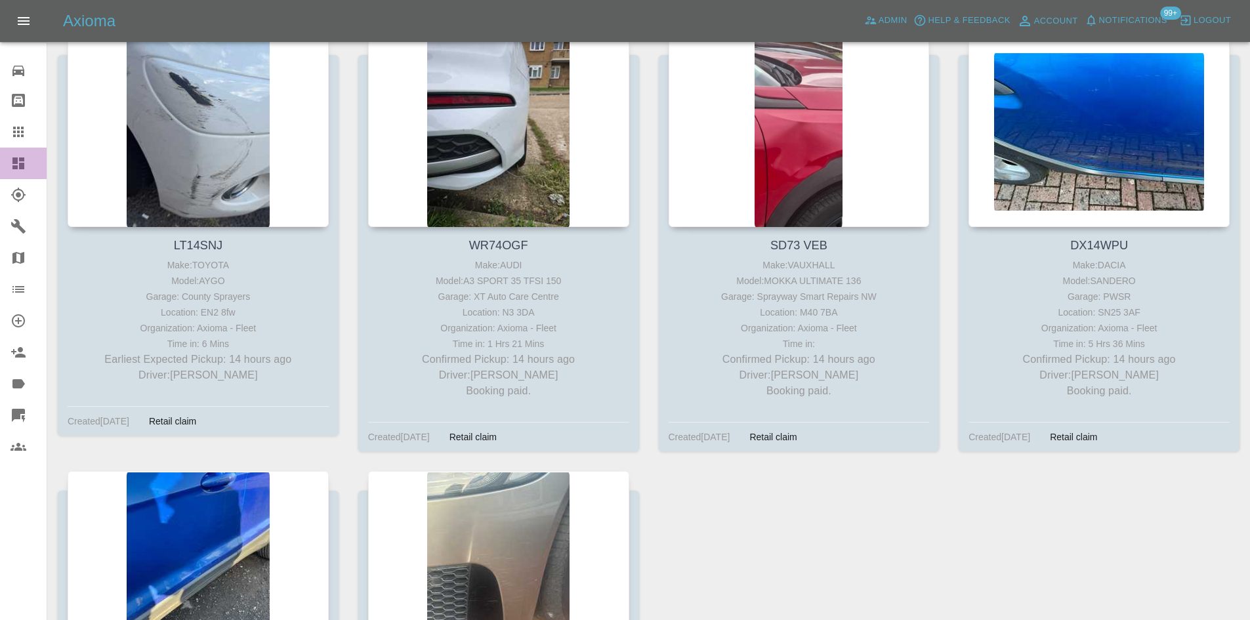
click at [20, 157] on icon at bounding box center [18, 163] width 12 height 12
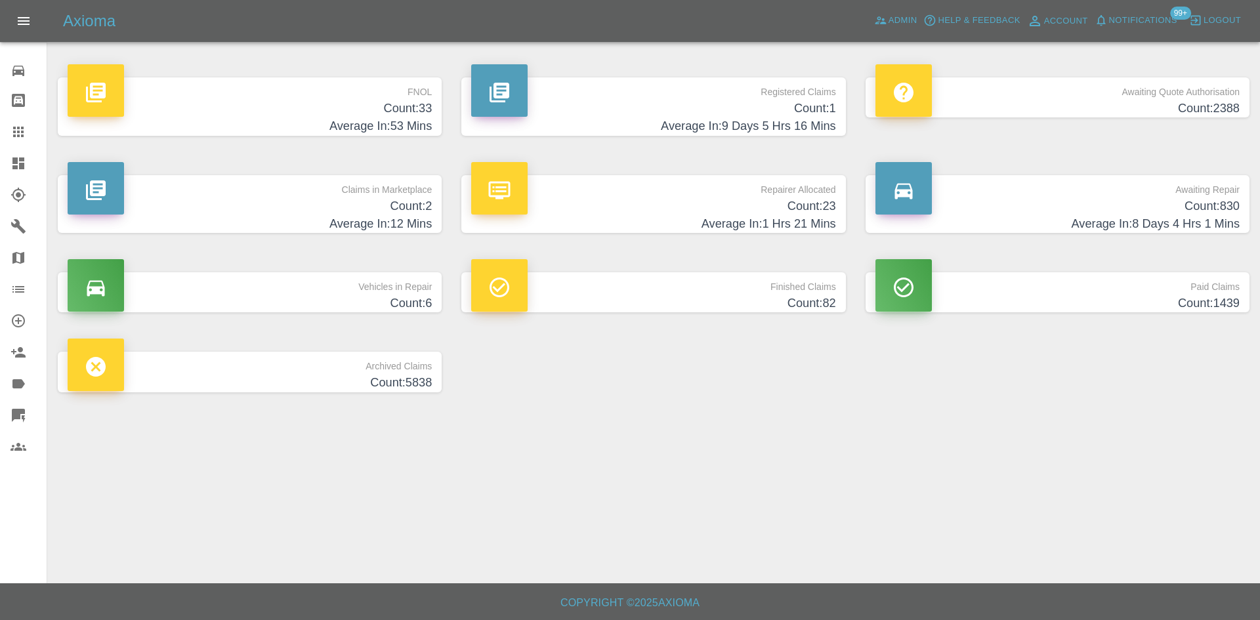
click at [1066, 213] on h4 "Count: 830" at bounding box center [1057, 206] width 364 height 18
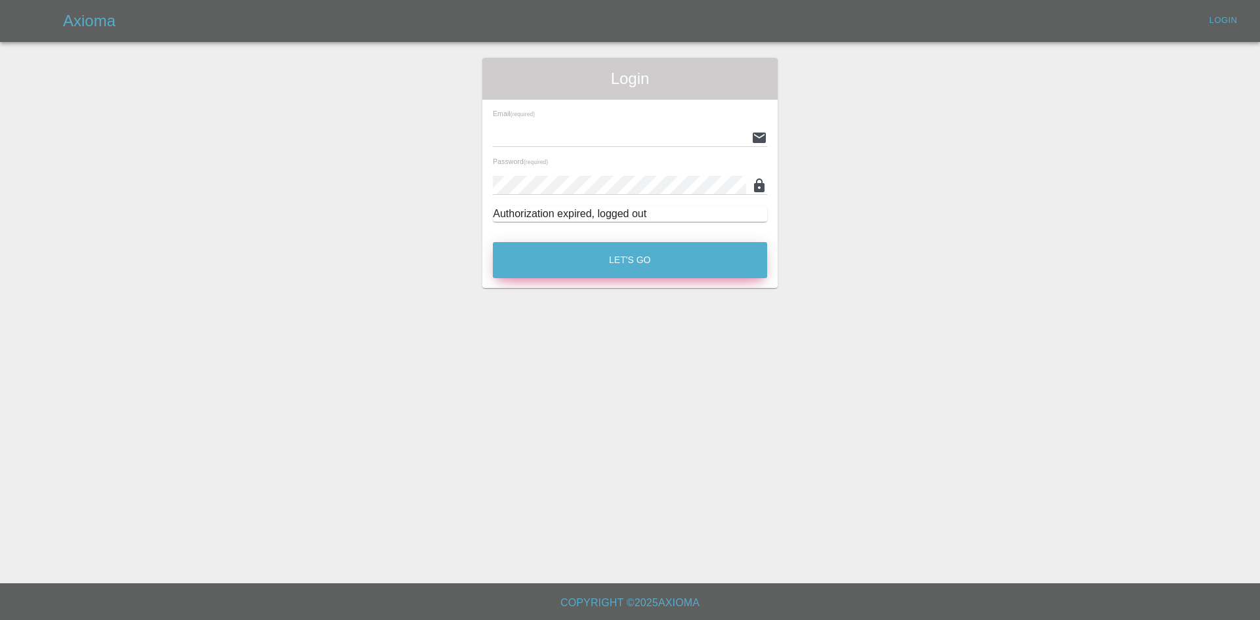
type input "[PERSON_NAME][EMAIL_ADDRESS][PERSON_NAME][DOMAIN_NAME]"
click at [680, 257] on button "Let's Go" at bounding box center [630, 260] width 274 height 36
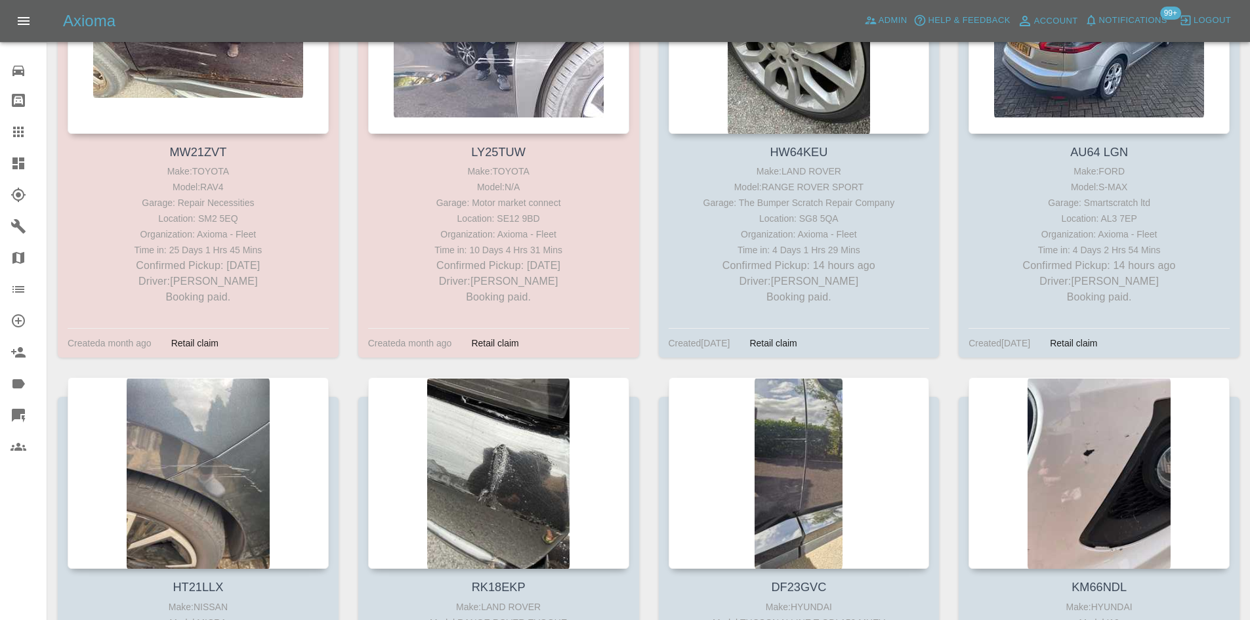
scroll to position [1640, 0]
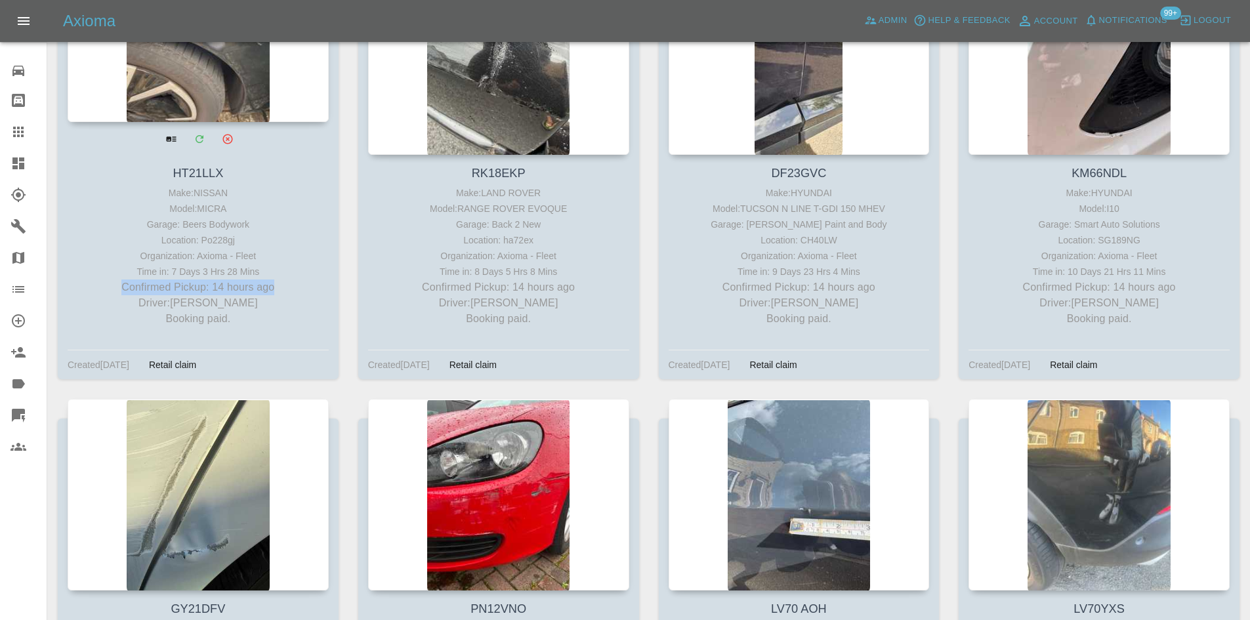
drag, startPoint x: 278, startPoint y: 284, endPoint x: 113, endPoint y: 287, distance: 164.7
click at [113, 287] on p "Confirmed Pickup: 14 hours ago" at bounding box center [198, 287] width 255 height 16
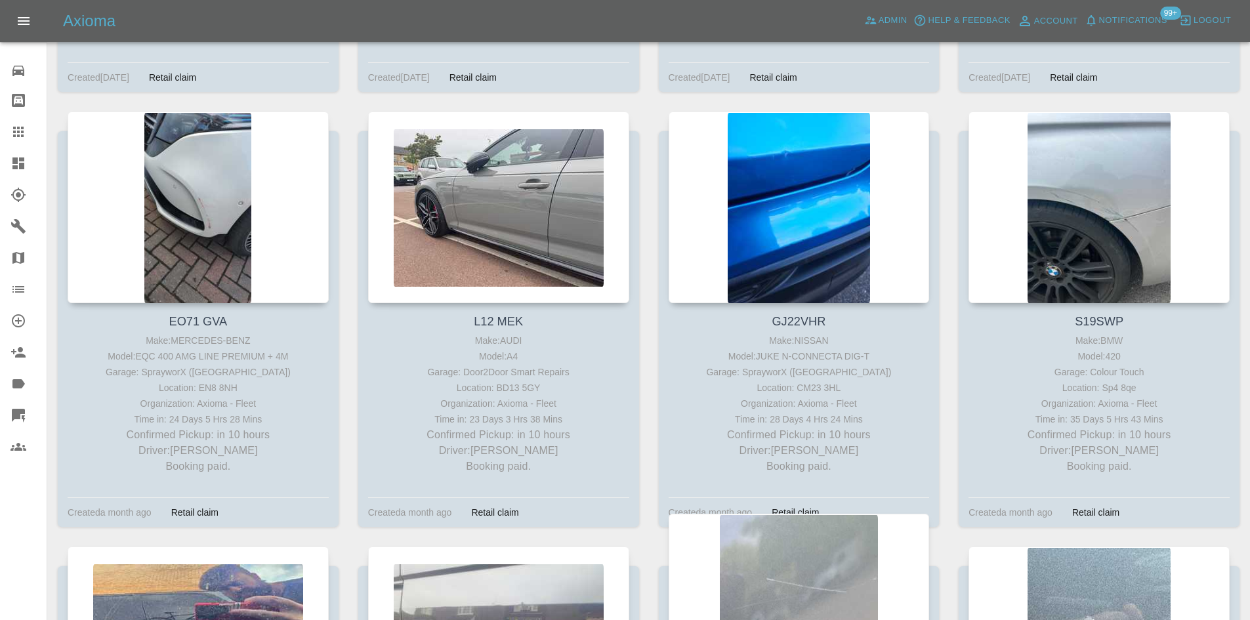
scroll to position [5051, 0]
